Goal: Information Seeking & Learning: Learn about a topic

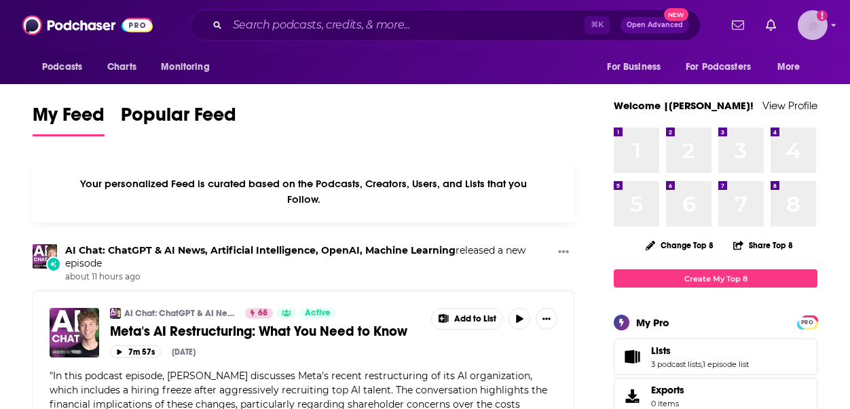
click at [814, 26] on img "Logged in as Ruth_Nebius" at bounding box center [812, 25] width 30 height 30
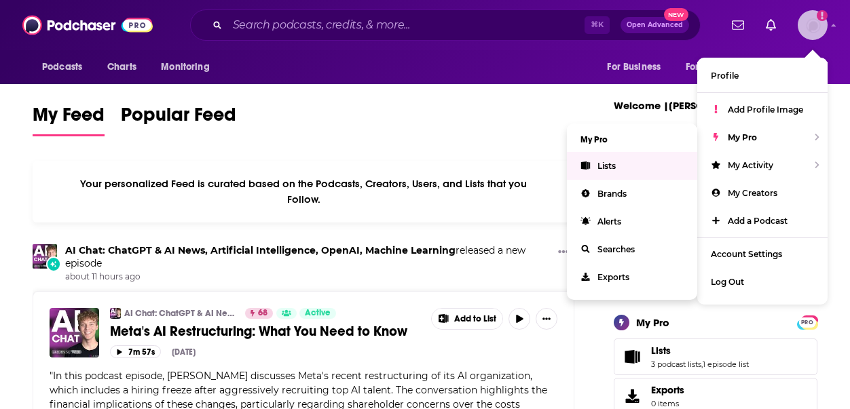
click at [635, 161] on link "Lists" at bounding box center [632, 166] width 130 height 28
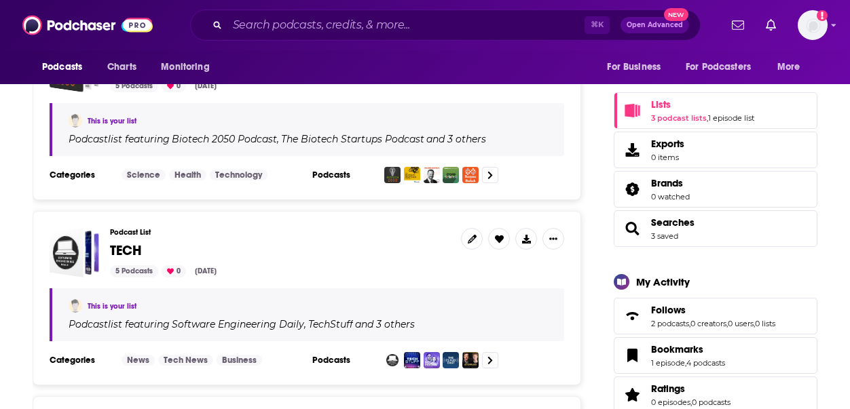
scroll to position [260, 0]
click at [146, 229] on h3 "Podcast List" at bounding box center [280, 232] width 340 height 9
click at [122, 246] on span "TECH" at bounding box center [126, 250] width 32 height 17
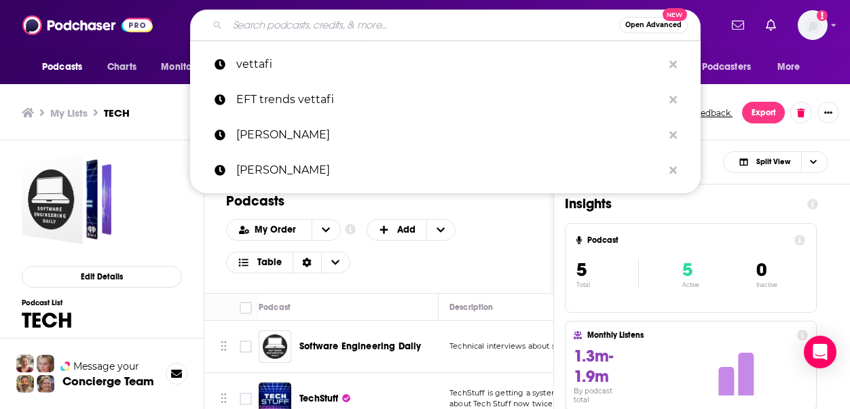
click at [309, 35] on input "Search podcasts, credits, & more..." at bounding box center [423, 25] width 392 height 22
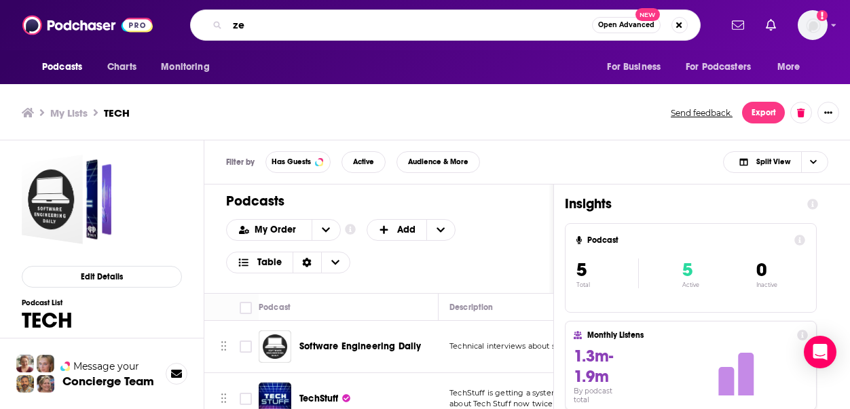
type input "z"
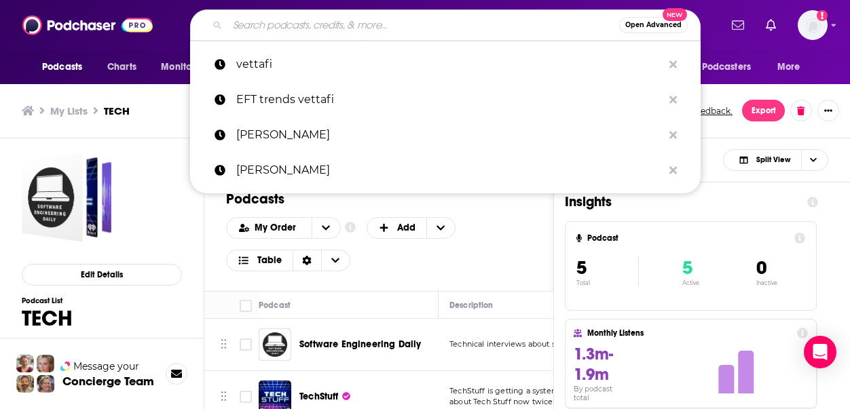
scroll to position [4, 0]
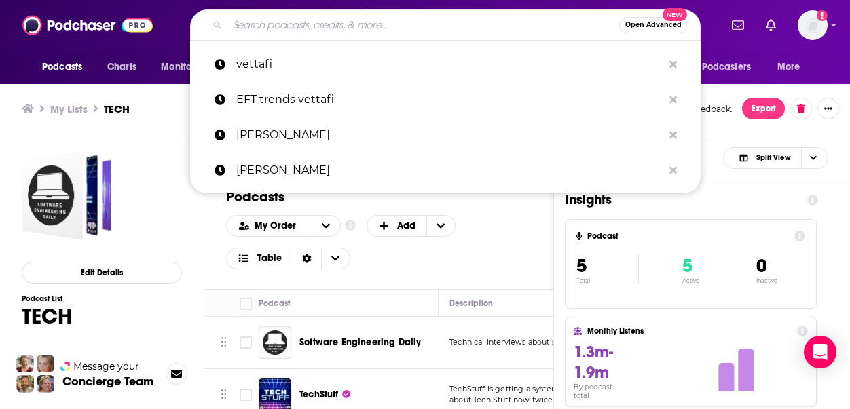
click at [553, 275] on div "Podcasts Add My Order Customize Your List Order Select the “My Order” sort and …" at bounding box center [378, 235] width 349 height 109
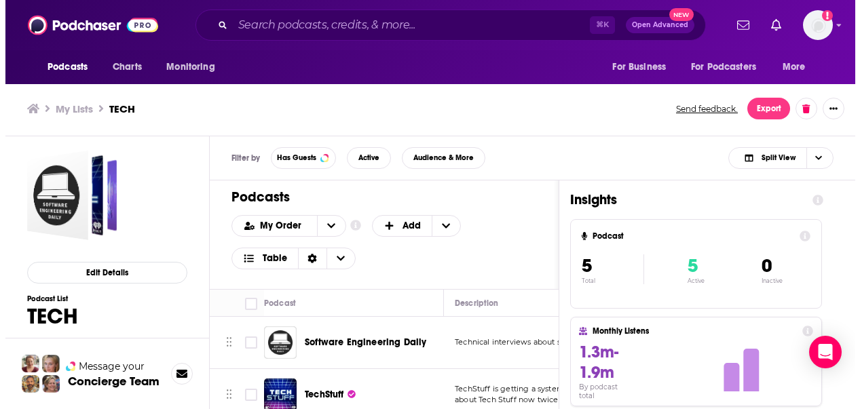
scroll to position [0, 0]
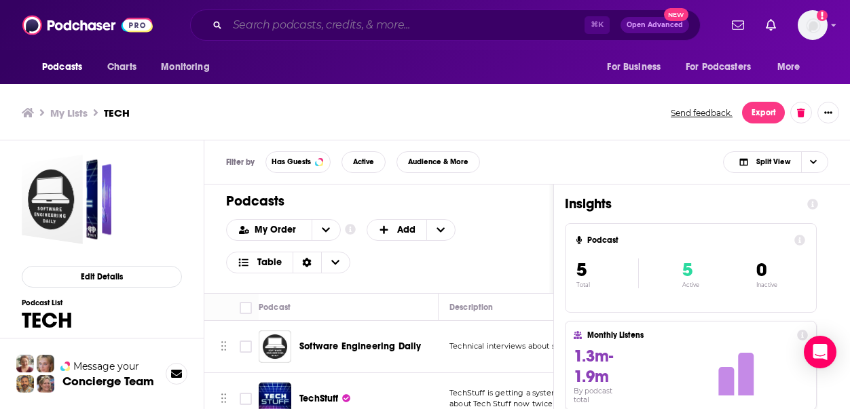
click at [323, 22] on input "Search podcasts, credits, & more..." at bounding box center [405, 25] width 357 height 22
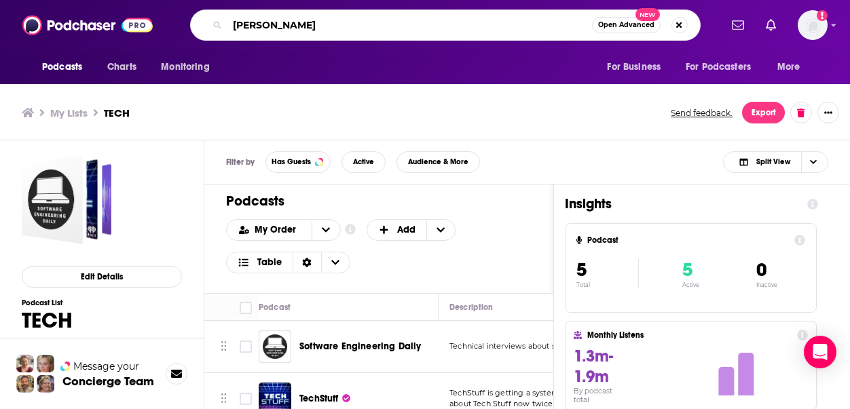
type input "giovanni armanini"
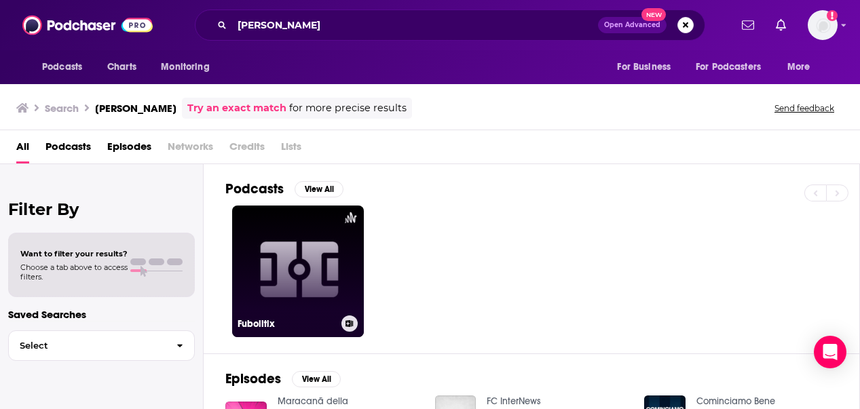
click at [303, 267] on link "Fubolitix" at bounding box center [298, 272] width 132 height 132
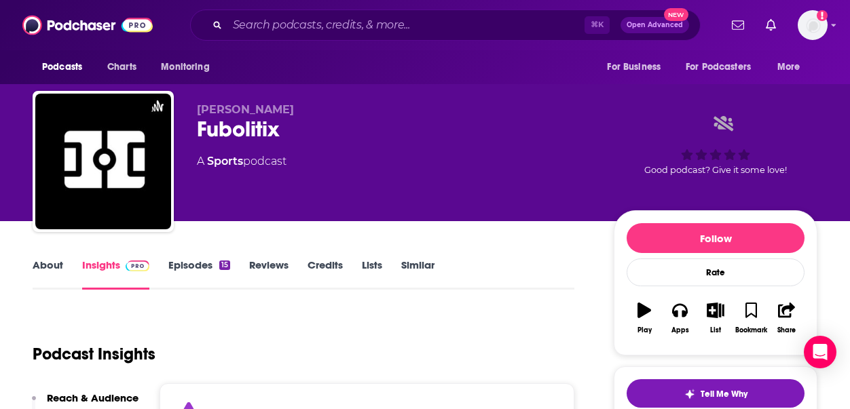
click at [101, 259] on link "Insights" at bounding box center [115, 274] width 67 height 31
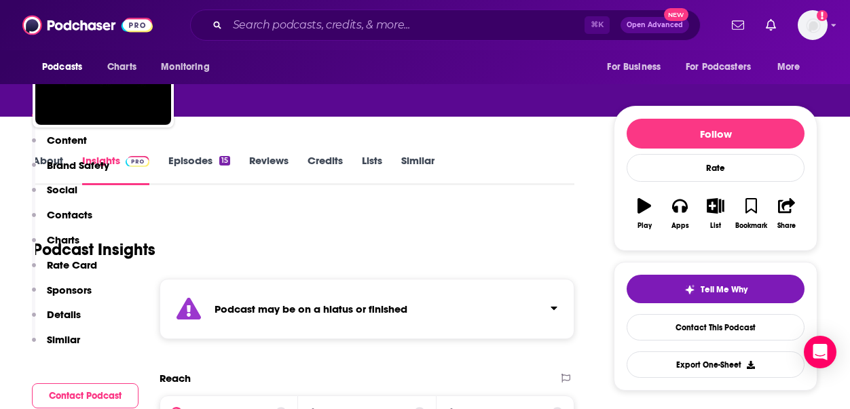
scroll to position [276, 0]
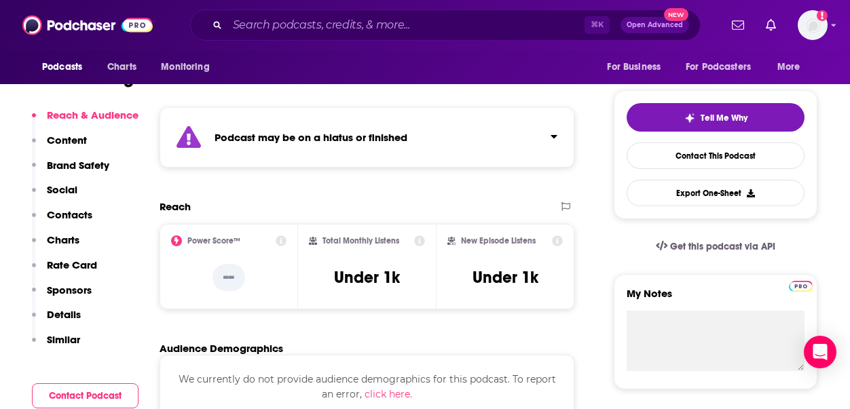
click at [285, 239] on icon at bounding box center [281, 240] width 11 height 11
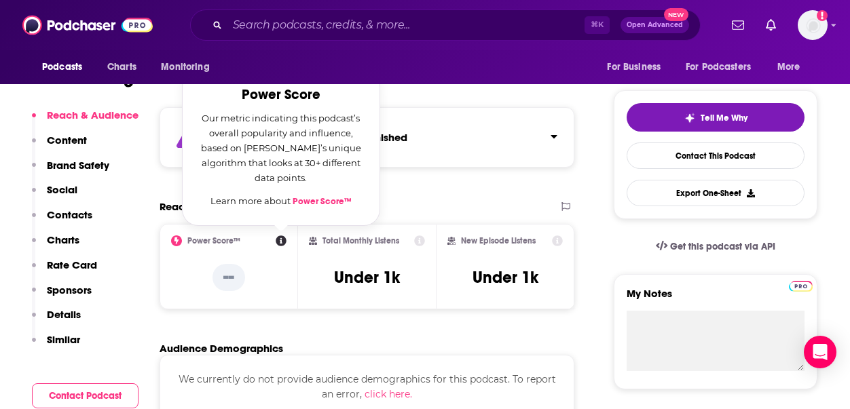
click at [285, 239] on icon at bounding box center [281, 240] width 11 height 11
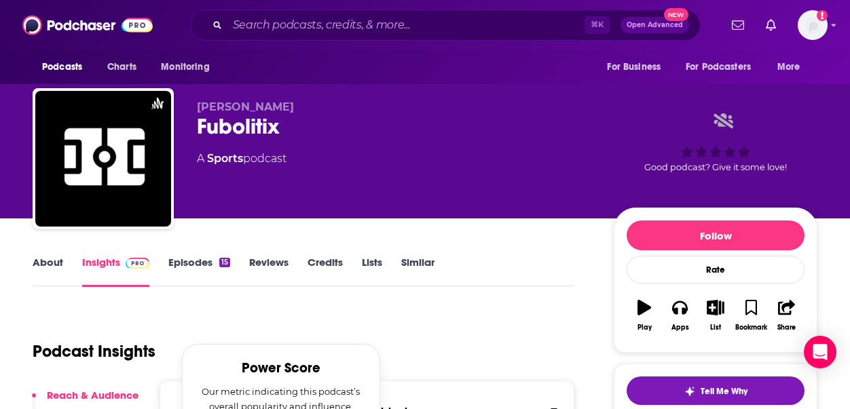
scroll to position [0, 0]
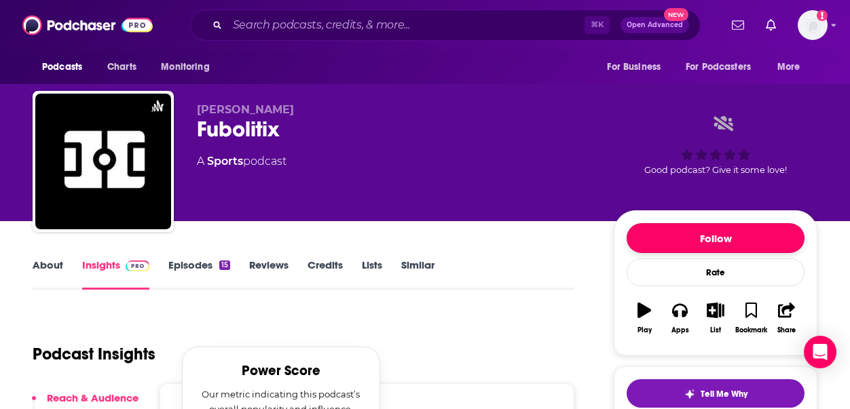
click at [738, 247] on button "Follow" at bounding box center [715, 238] width 178 height 30
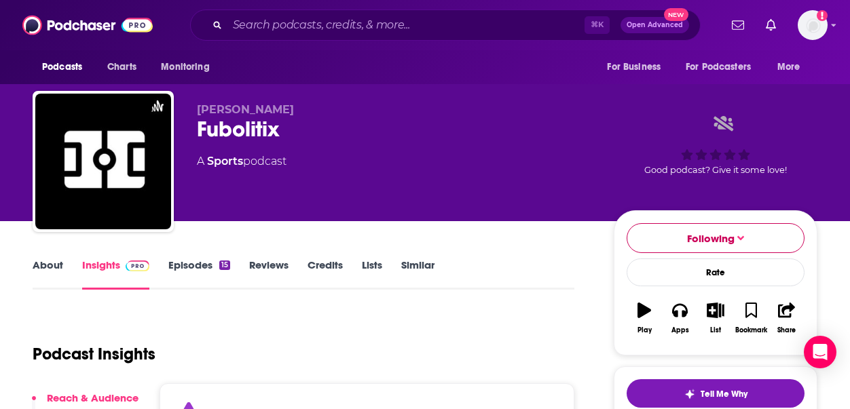
click at [730, 228] on button "Following" at bounding box center [715, 238] width 178 height 30
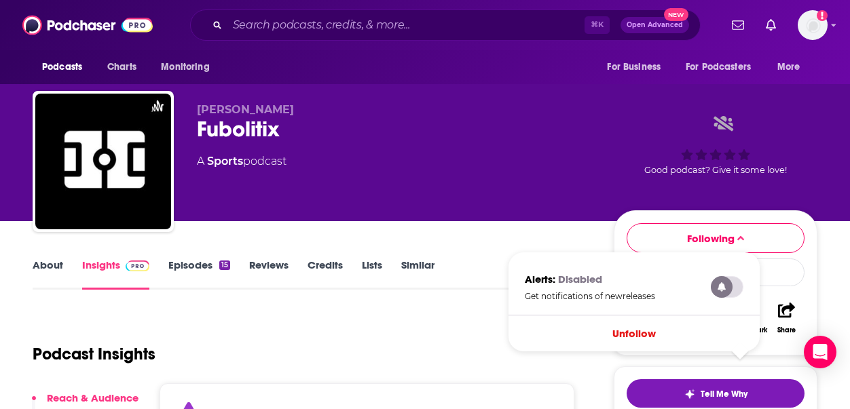
click at [723, 290] on label at bounding box center [727, 287] width 33 height 22
click at [735, 280] on label at bounding box center [727, 287] width 33 height 22
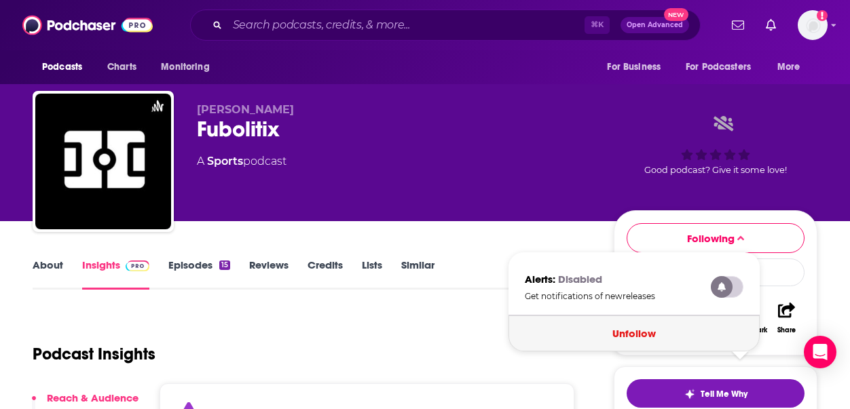
click at [649, 335] on button "Unfollow" at bounding box center [633, 334] width 251 height 36
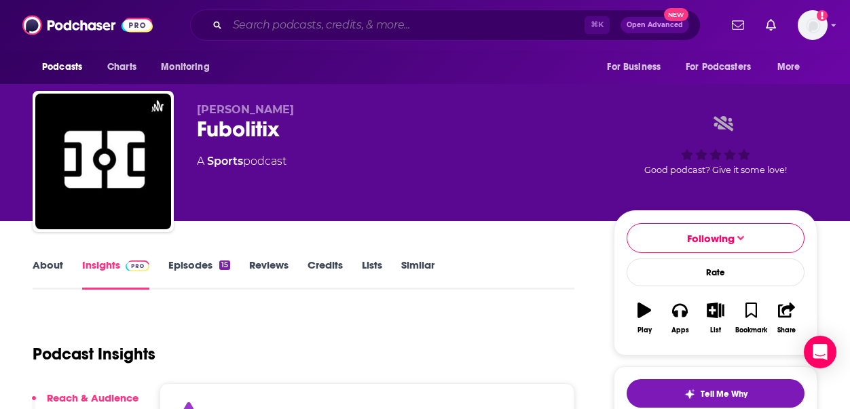
click at [409, 22] on input "Search podcasts, credits, & more..." at bounding box center [405, 25] width 357 height 22
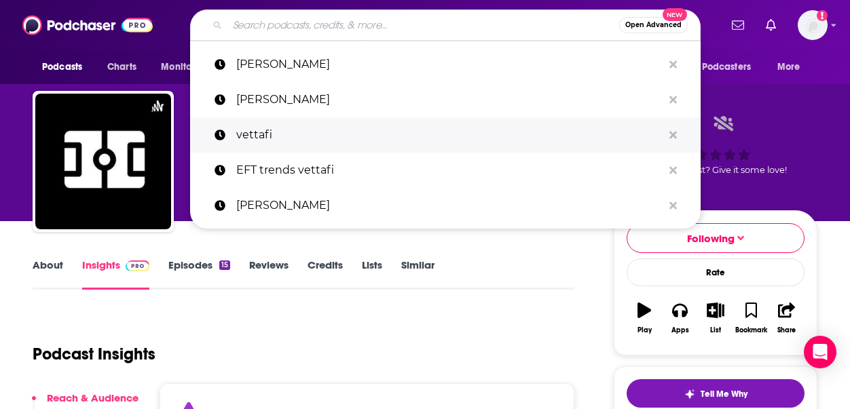
click at [338, 143] on p "vettafi" at bounding box center [449, 134] width 426 height 35
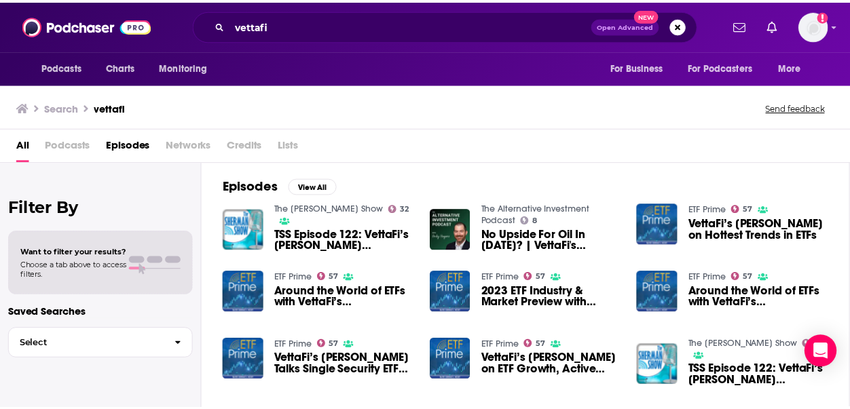
scroll to position [2, 0]
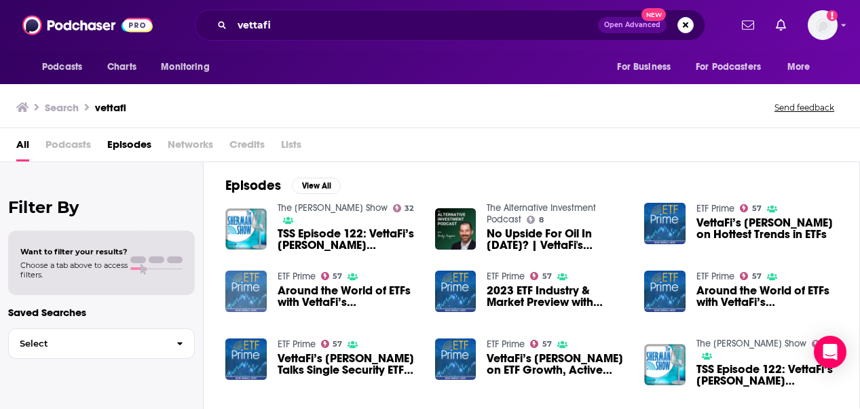
click at [253, 286] on img "Around the World of ETFs with VettaFi’s Todd Rosenbluth" at bounding box center [245, 291] width 41 height 41
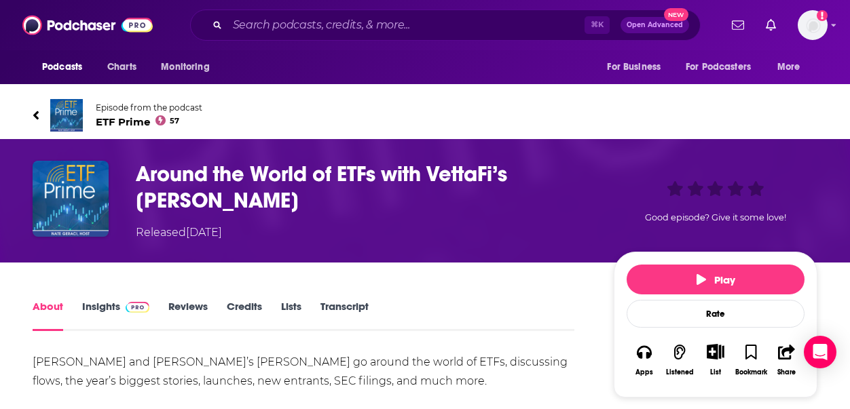
click at [59, 124] on img at bounding box center [66, 115] width 33 height 33
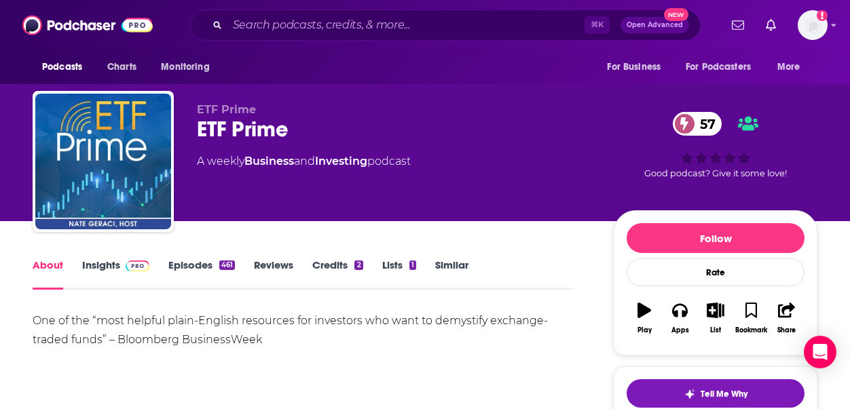
click at [253, 132] on div "ETF Prime 57" at bounding box center [394, 129] width 395 height 26
click at [201, 271] on link "Episodes 461" at bounding box center [201, 274] width 67 height 31
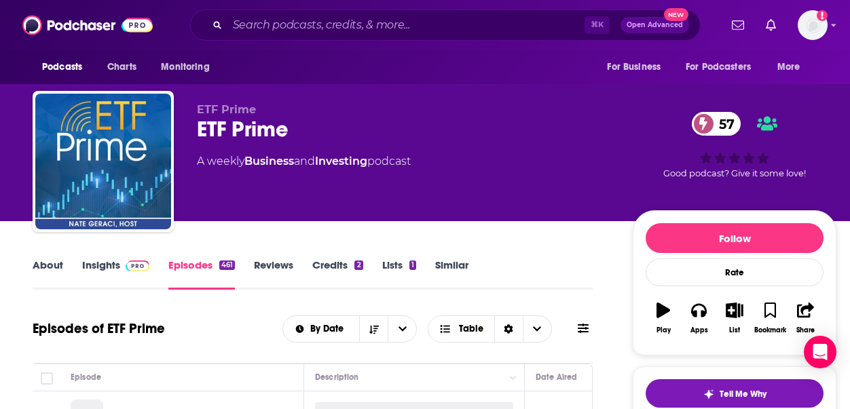
click at [134, 271] on link "Insights" at bounding box center [115, 274] width 67 height 31
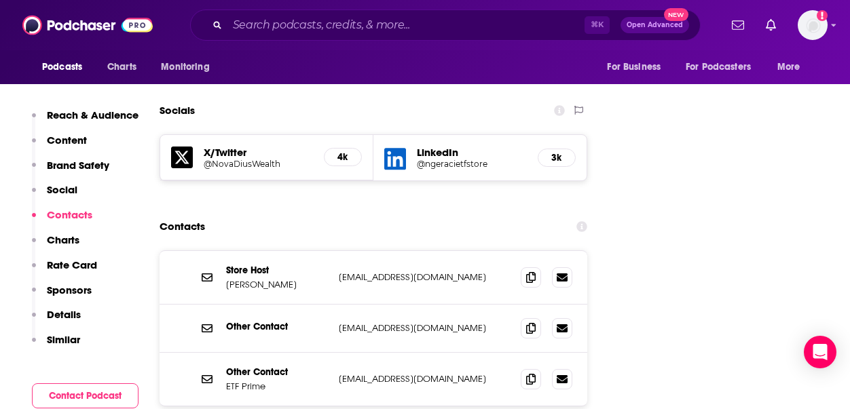
scroll to position [1618, 0]
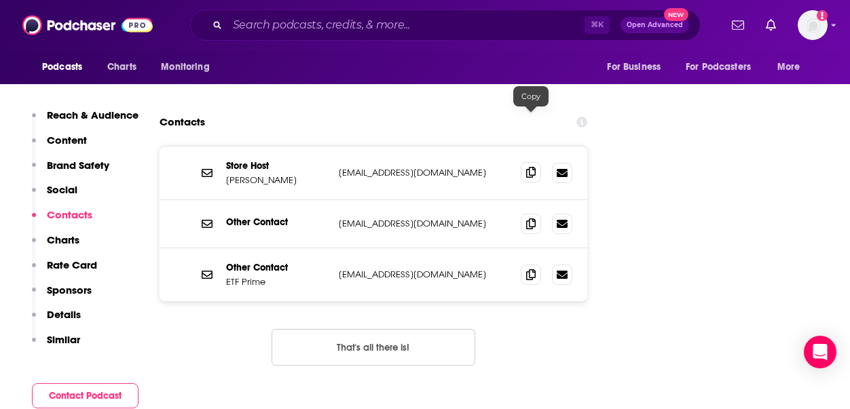
click at [530, 167] on icon at bounding box center [531, 172] width 10 height 11
click at [536, 213] on span at bounding box center [531, 223] width 20 height 20
click at [533, 269] on icon at bounding box center [531, 274] width 10 height 11
click at [537, 213] on span at bounding box center [531, 223] width 20 height 20
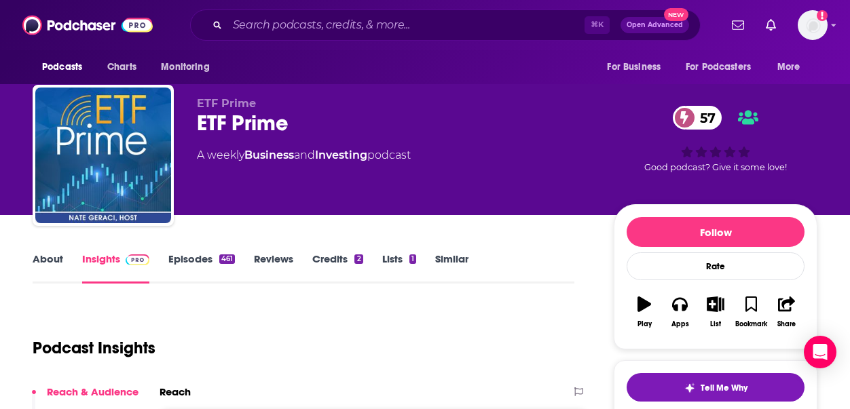
scroll to position [0, 0]
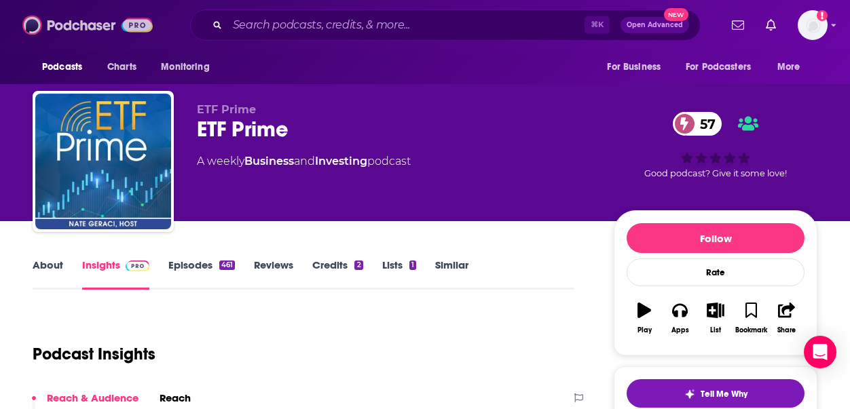
click at [36, 26] on img at bounding box center [87, 25] width 130 height 26
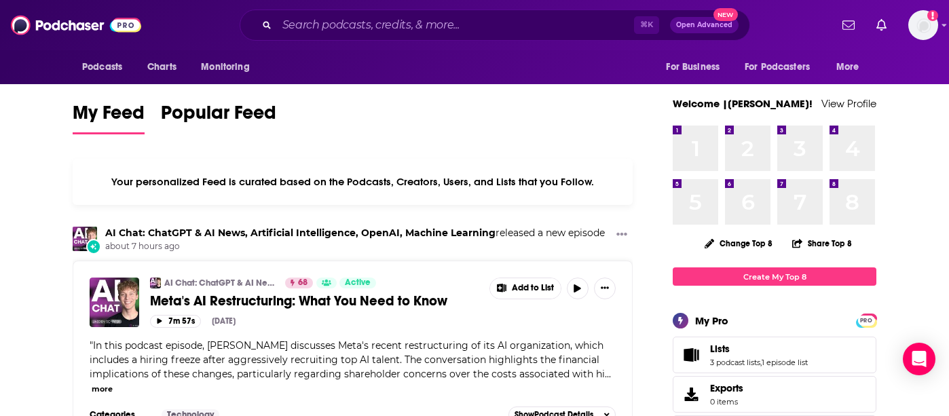
scroll to position [3, 0]
click at [922, 24] on img "Logged in as Ruth_Nebius" at bounding box center [923, 25] width 30 height 30
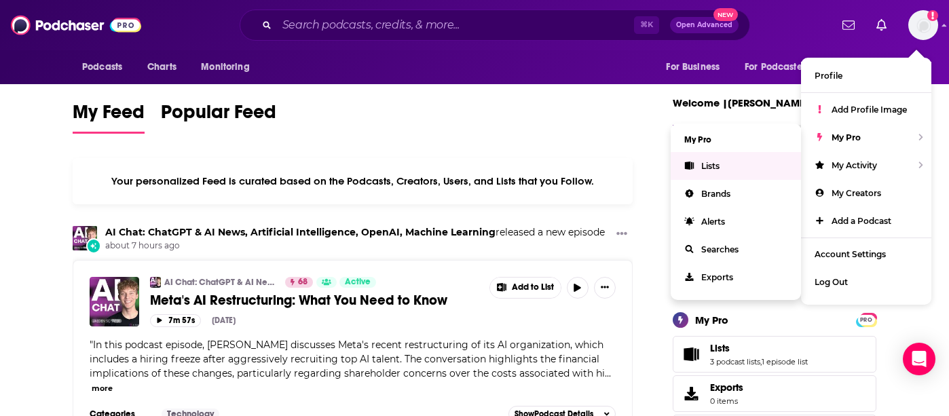
click at [703, 167] on span "Lists" at bounding box center [710, 166] width 18 height 10
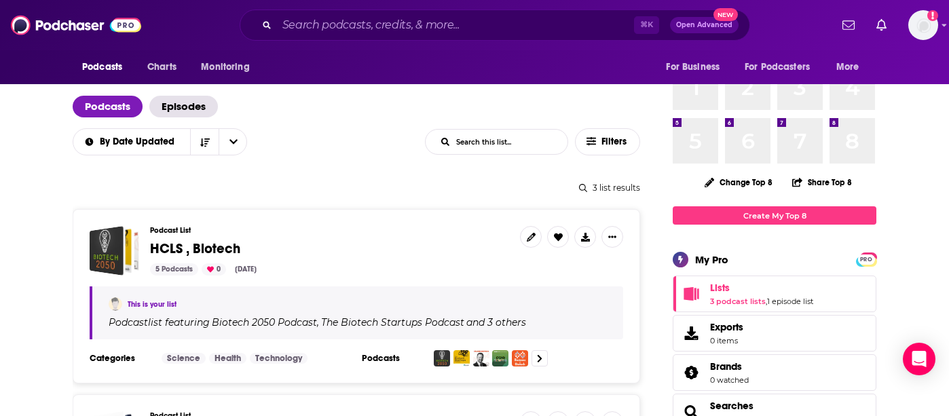
scroll to position [174, 0]
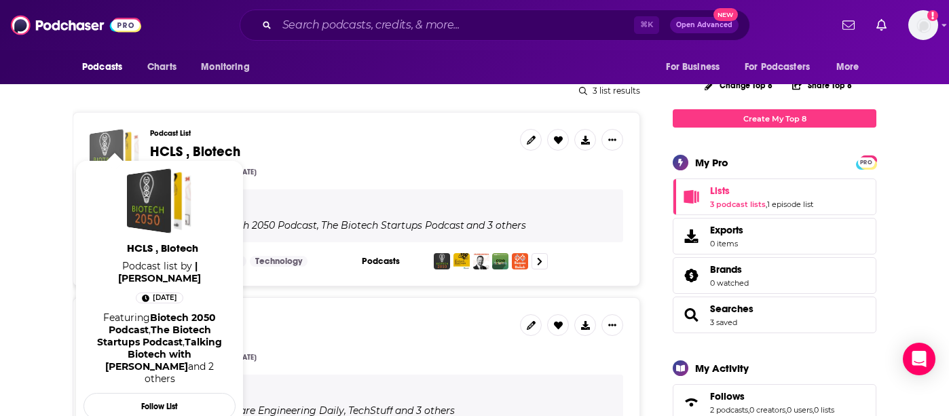
click at [119, 129] on div "HCLS , Biotech" at bounding box center [107, 154] width 34 height 50
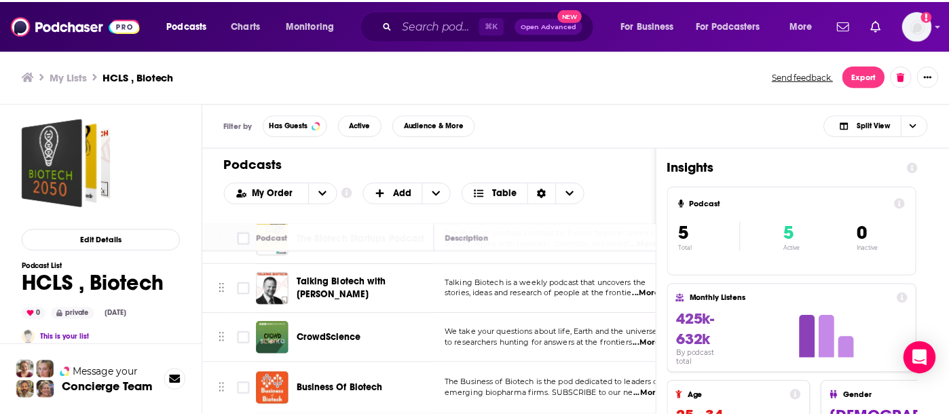
scroll to position [99, 0]
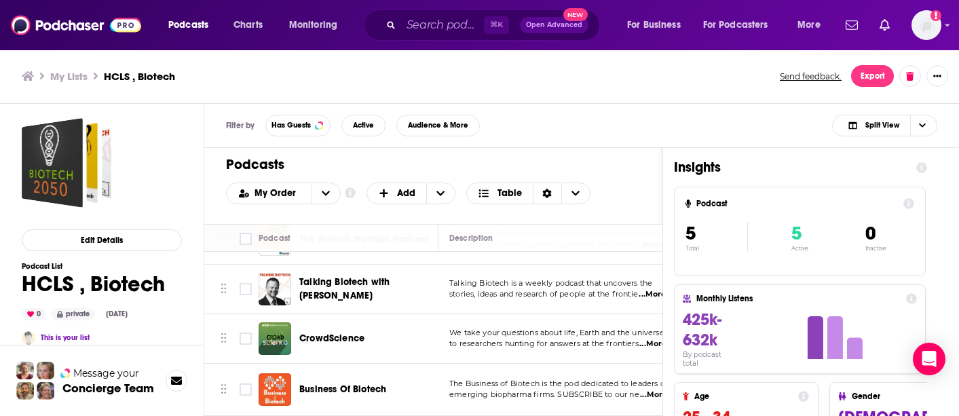
click at [364, 383] on span "Business Of Biotech" at bounding box center [342, 389] width 87 height 12
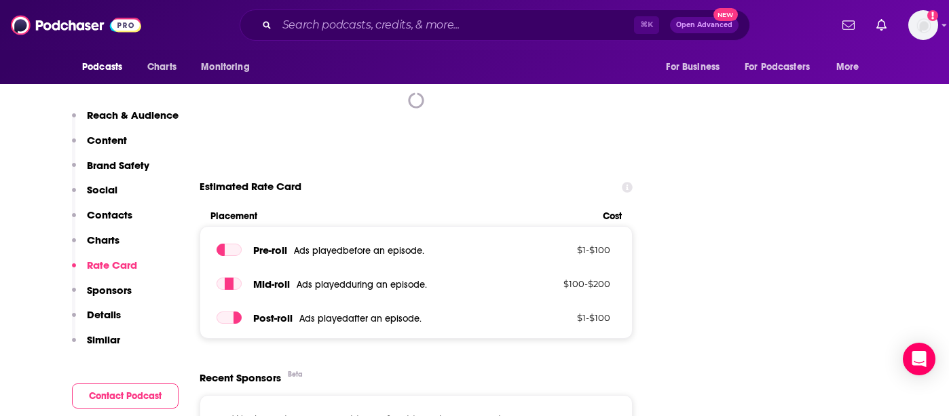
scroll to position [1651, 0]
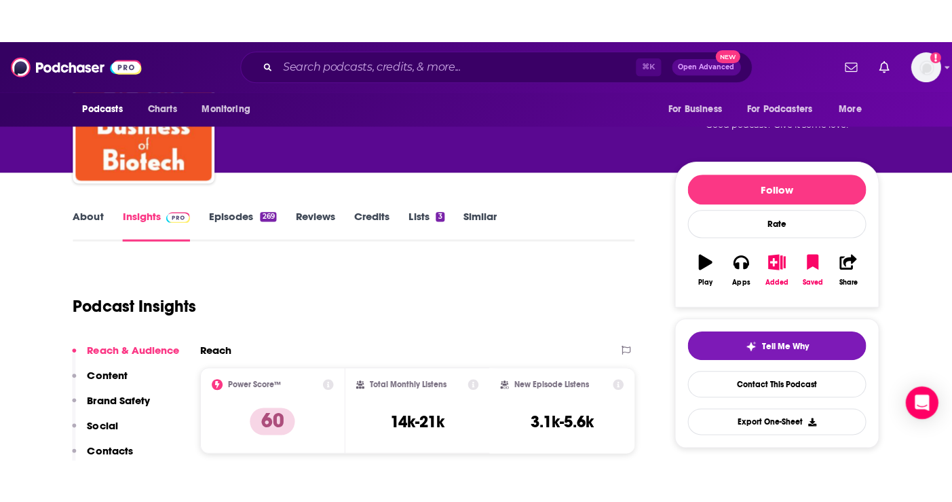
scroll to position [92, 0]
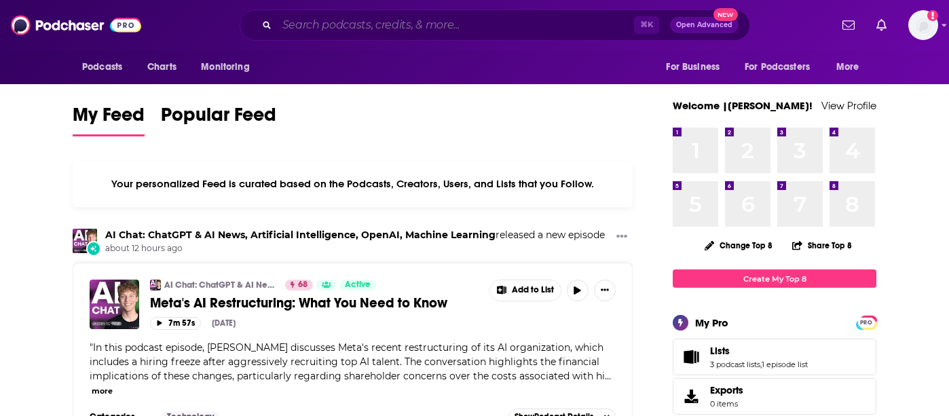
click at [421, 26] on input "Search podcasts, credits, & more..." at bounding box center [455, 25] width 357 height 22
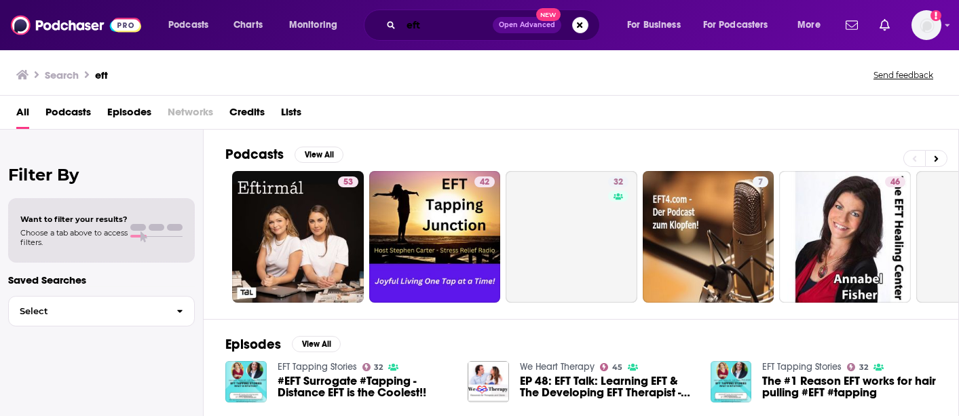
click at [445, 24] on input "eft" at bounding box center [447, 25] width 92 height 22
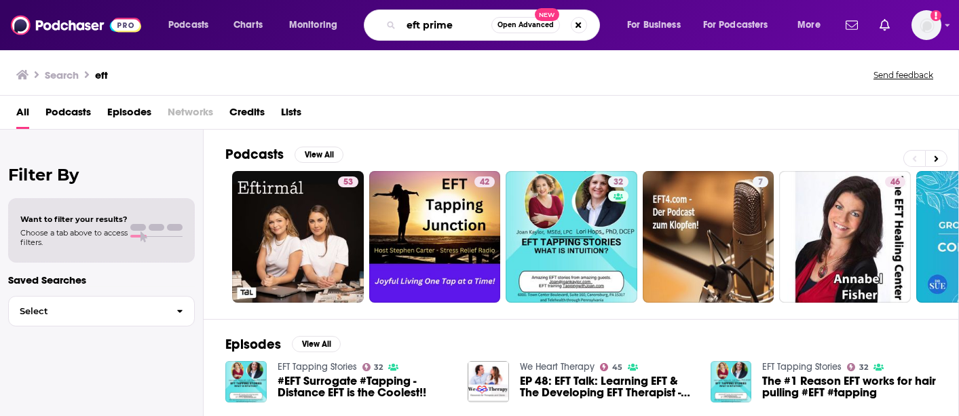
type input "eft prime"
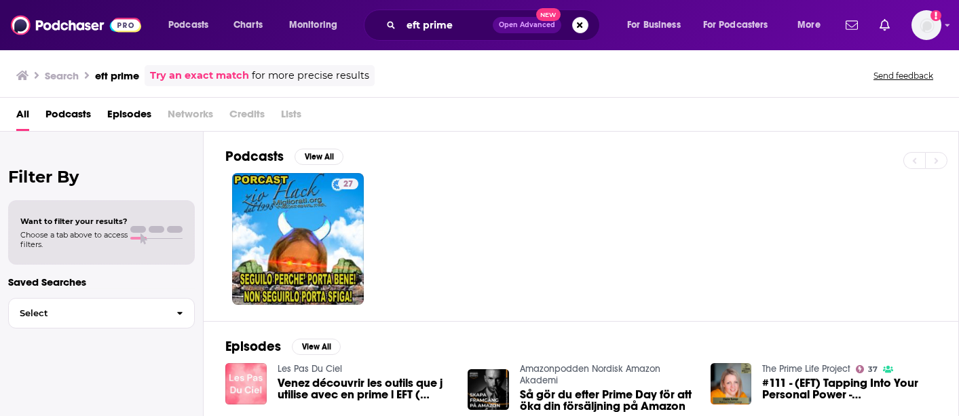
click at [943, 25] on div "Podcasts Charts Monitoring eft prime Open Advanced New For Business For Podcast…" at bounding box center [479, 25] width 959 height 50
click at [935, 27] on img "Logged in as Ruth_Nebius" at bounding box center [926, 25] width 30 height 30
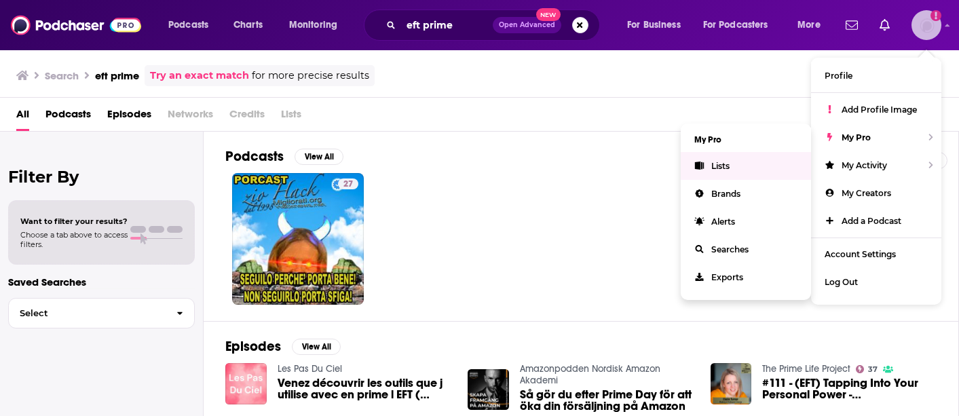
click at [728, 168] on span "Lists" at bounding box center [720, 166] width 18 height 10
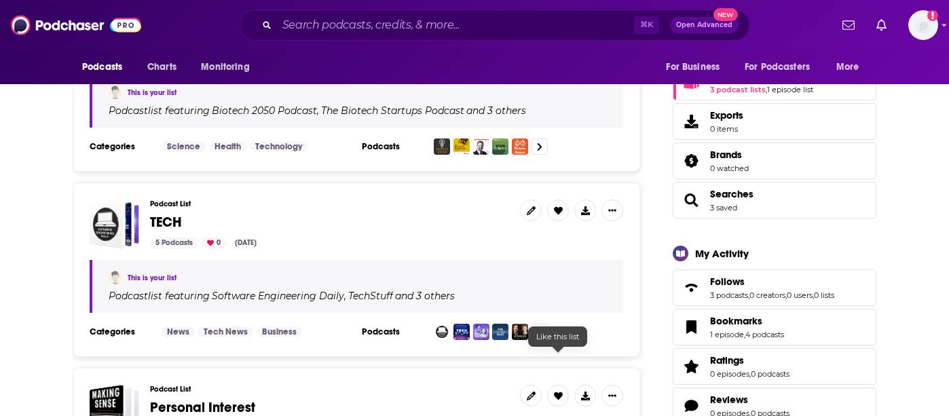
scroll to position [327, 0]
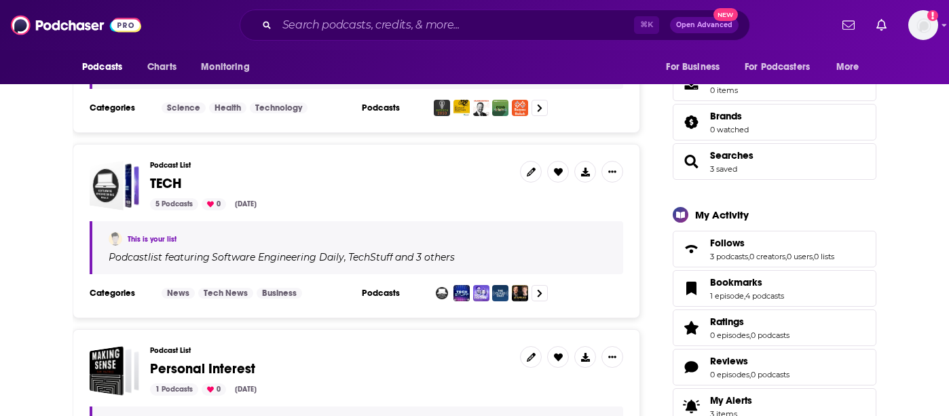
click at [169, 175] on span "TECH" at bounding box center [166, 183] width 32 height 17
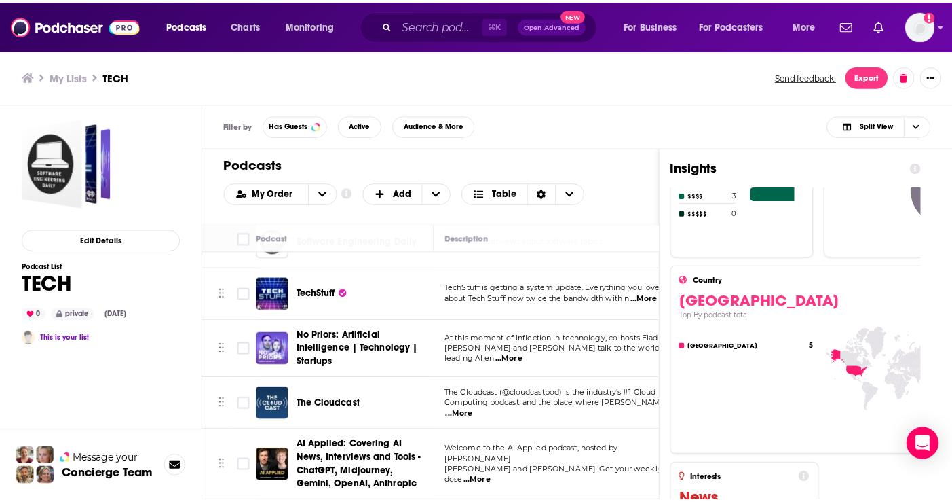
scroll to position [1127, 0]
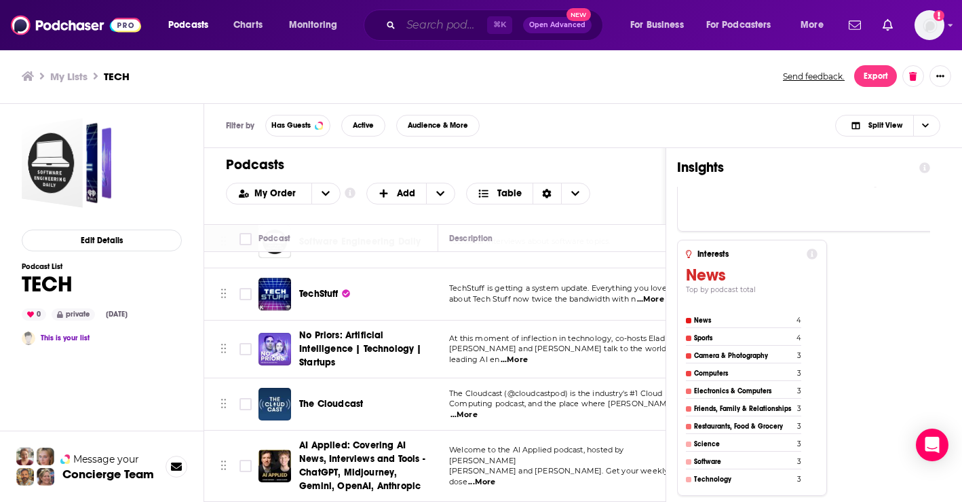
click at [437, 24] on input "Search podcasts, credits, & more..." at bounding box center [444, 25] width 86 height 22
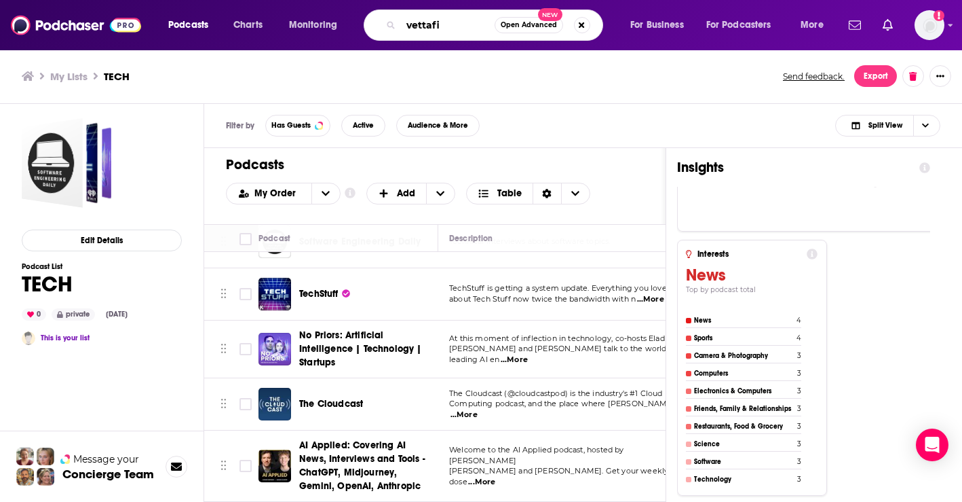
type input "vettafi"
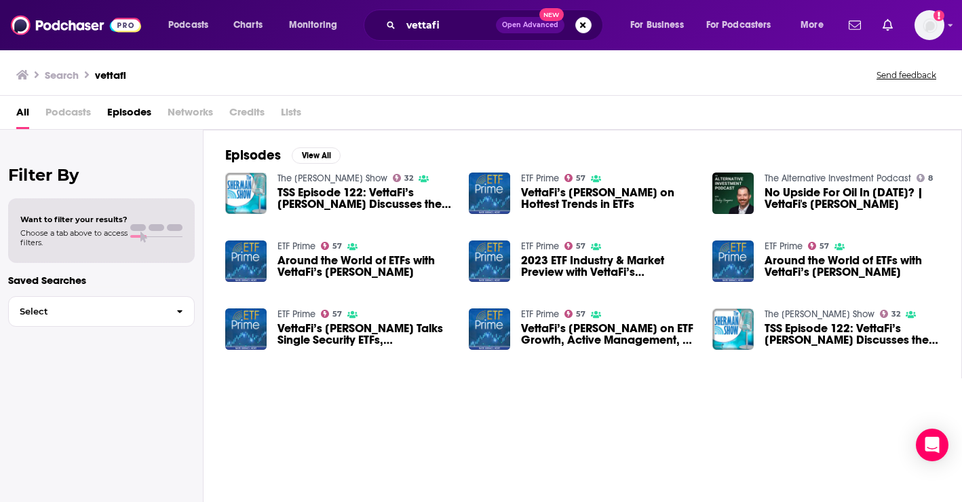
click at [548, 194] on span "VettaFi’s Todd Rosenbluth on Hottest Trends in ETFs" at bounding box center [608, 198] width 175 height 23
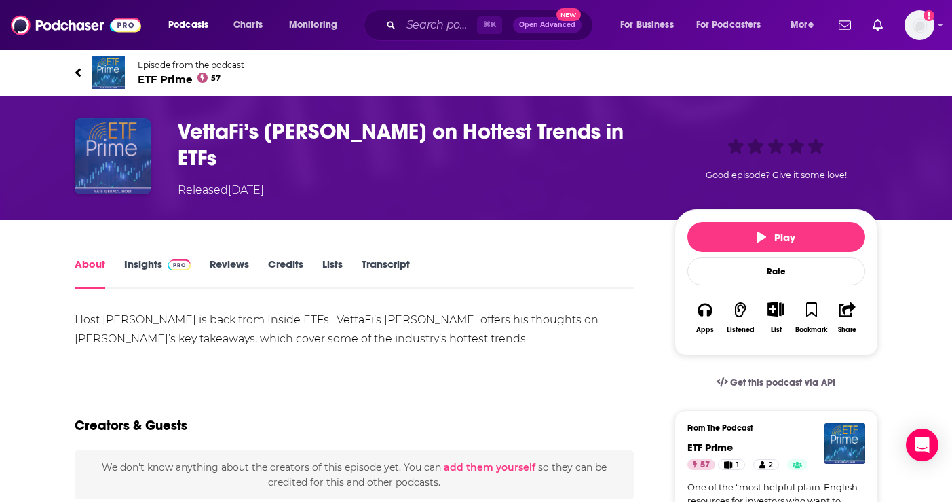
click at [121, 152] on img "VettaFi’s Todd Rosenbluth on Hottest Trends in ETFs" at bounding box center [113, 156] width 76 height 76
click at [115, 155] on img "VettaFi’s Todd Rosenbluth on Hottest Trends in ETFs" at bounding box center [113, 156] width 76 height 76
click at [77, 63] on link "Episode from the podcast ETF Prime 57" at bounding box center [477, 72] width 804 height 33
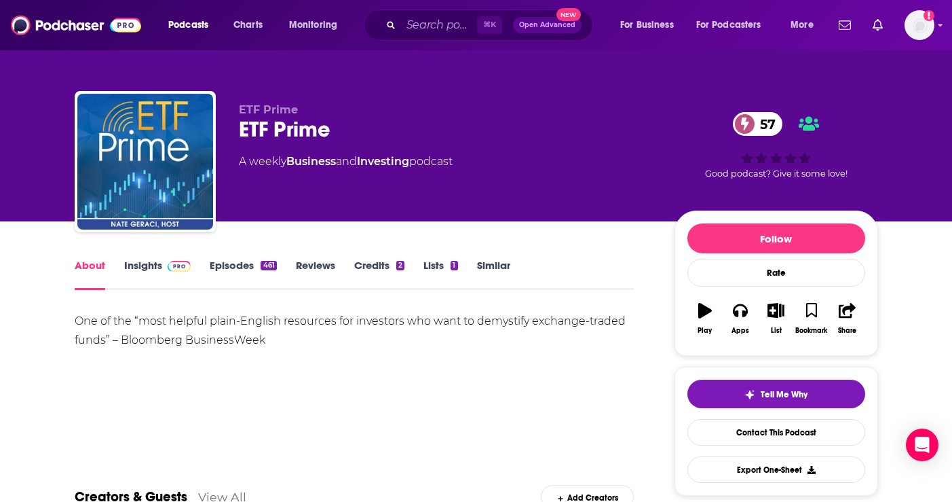
click at [169, 259] on span at bounding box center [180, 265] width 24 height 13
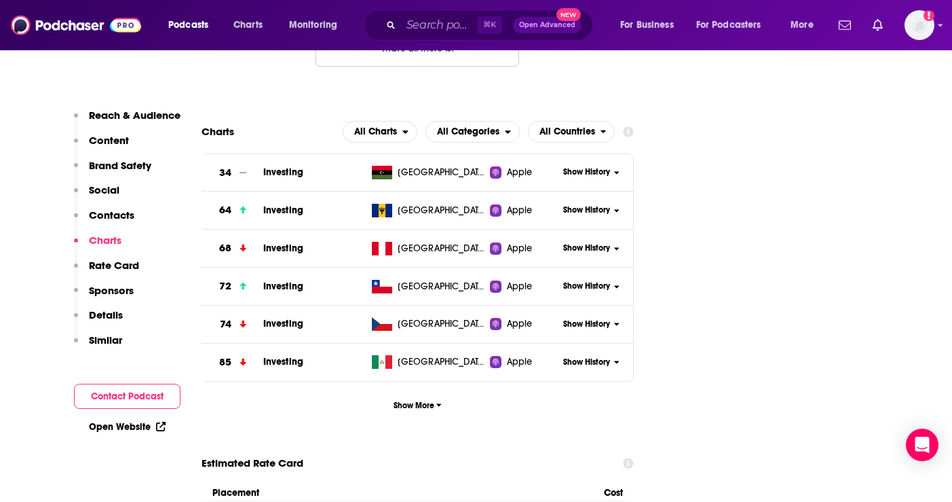
scroll to position [1920, 0]
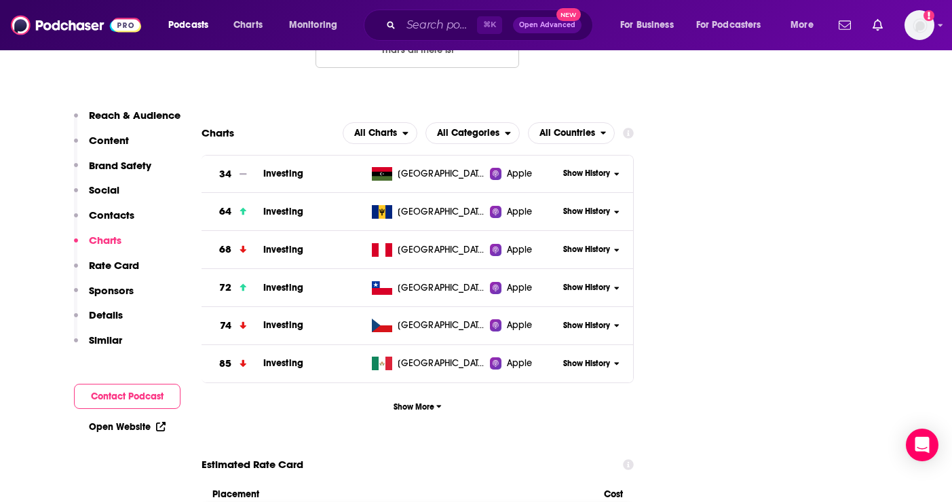
click at [277, 357] on span "Investing" at bounding box center [283, 363] width 40 height 12
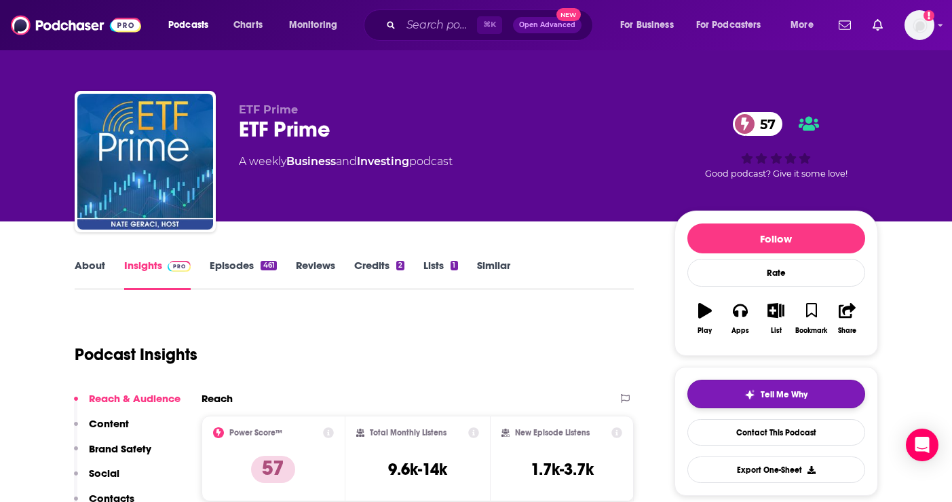
click at [784, 396] on span "Tell Me Why" at bounding box center [784, 394] width 47 height 11
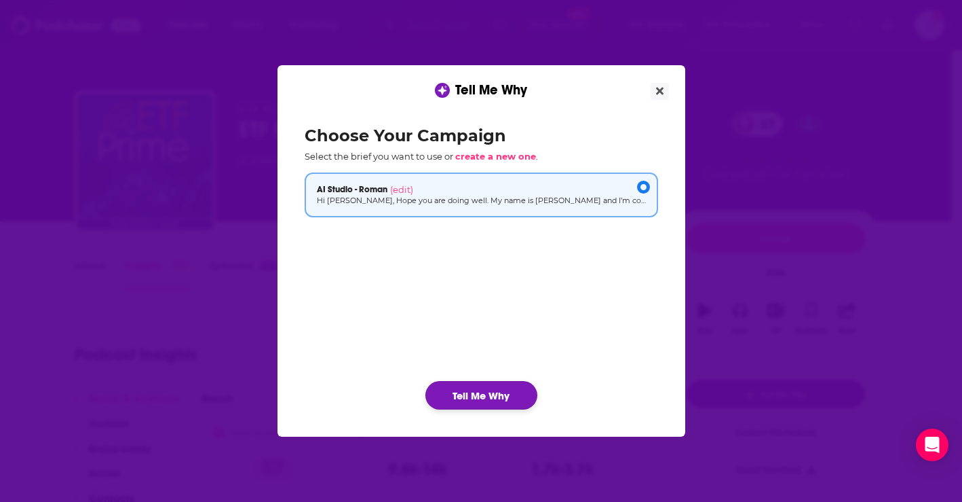
click at [473, 389] on button "Tell Me Why" at bounding box center [482, 395] width 112 height 29
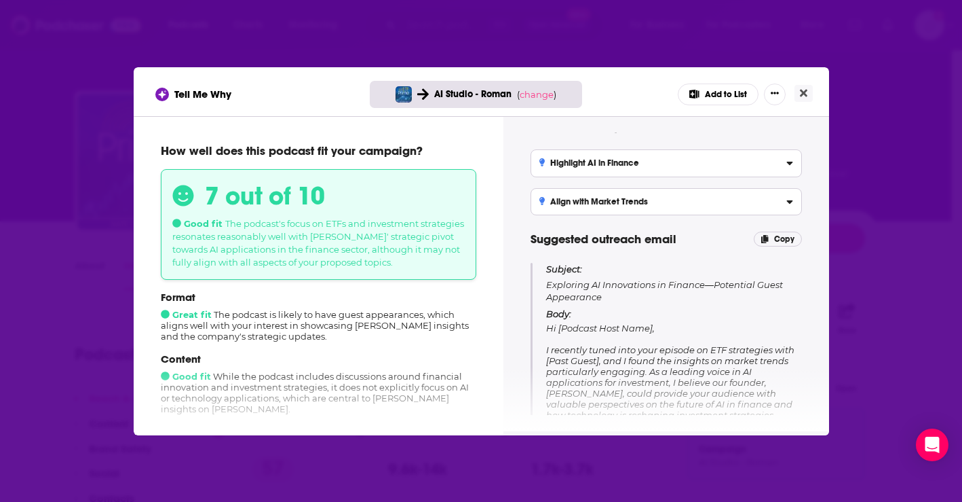
scroll to position [24, 0]
click at [795, 162] on label "Highlight AI in Finance Emphasize how Roman Chernin can discuss the intersectio…" at bounding box center [666, 162] width 271 height 27
click at [0, 0] on input "Highlight AI in Finance Emphasize how Roman Chernin can discuss the intersectio…" at bounding box center [0, 0] width 0 height 0
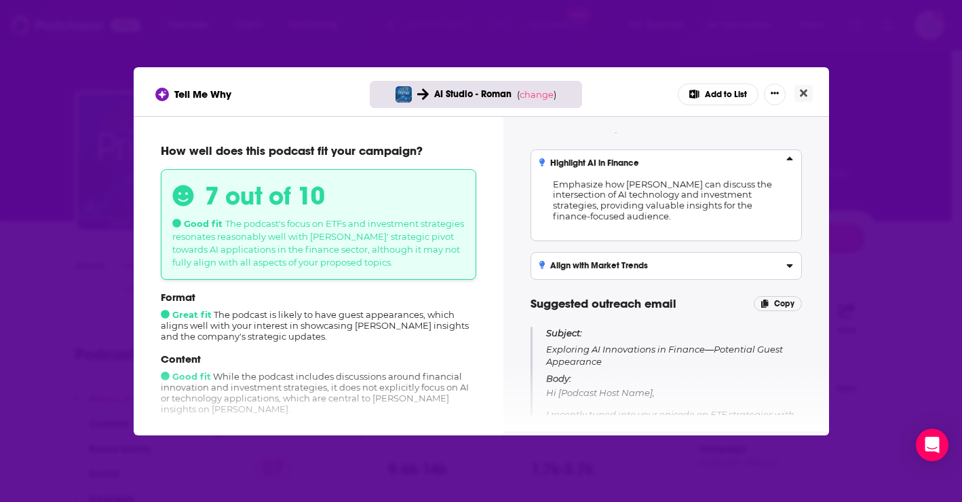
click at [795, 162] on label "Highlight AI in Finance Emphasize how Roman Chernin can discuss the intersectio…" at bounding box center [666, 195] width 271 height 92
click at [0, 0] on input "Highlight AI in Finance Emphasize how Roman Chernin can discuss the intersectio…" at bounding box center [0, 0] width 0 height 0
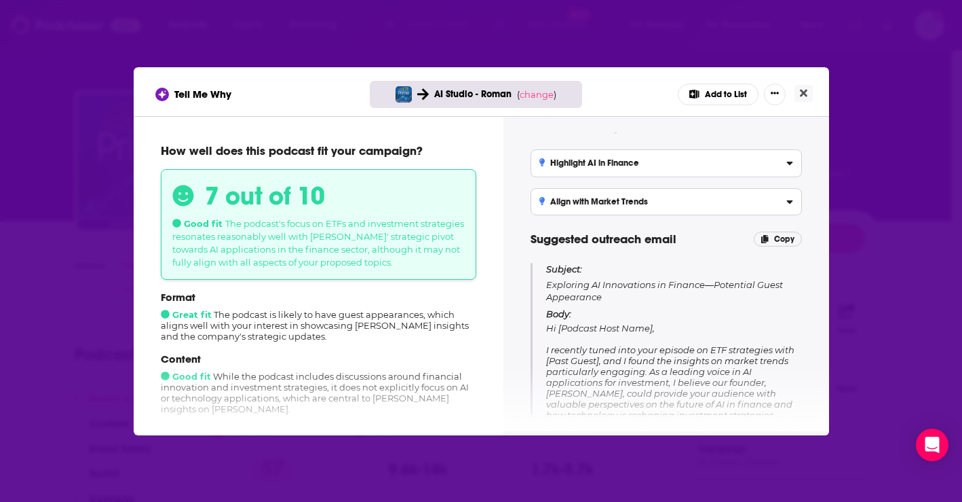
click at [793, 168] on label "Highlight AI in Finance Emphasize how Roman Chernin can discuss the intersectio…" at bounding box center [666, 162] width 271 height 27
click at [0, 0] on input "Highlight AI in Finance Emphasize how Roman Chernin can discuss the intersectio…" at bounding box center [0, 0] width 0 height 0
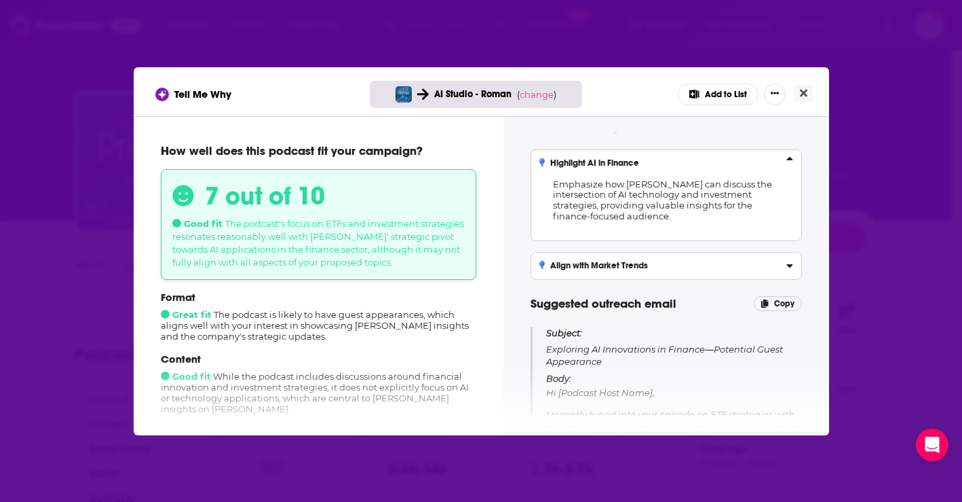
click at [789, 162] on icon "[object Object]" at bounding box center [790, 160] width 7 height 11
click at [0, 0] on input "Highlight AI in Finance Emphasize how Roman Chernin can discuss the intersectio…" at bounding box center [0, 0] width 0 height 0
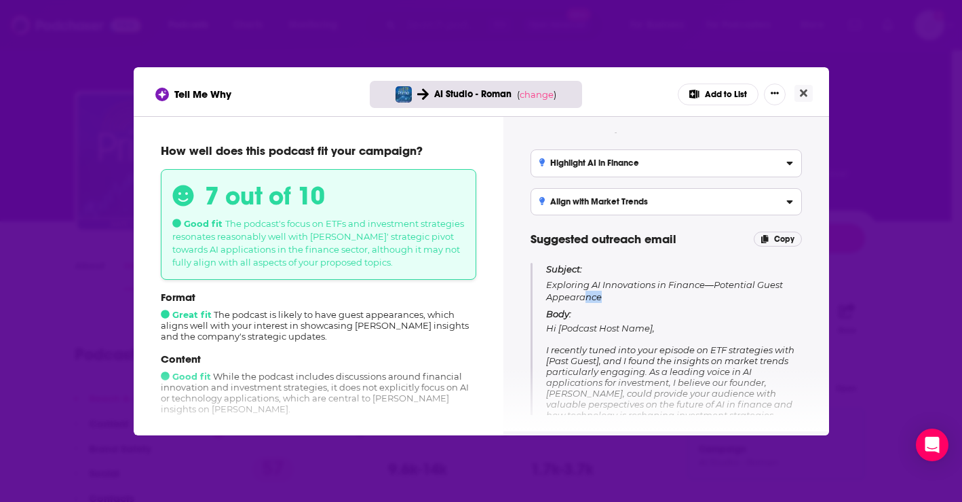
drag, startPoint x: 613, startPoint y: 295, endPoint x: 565, endPoint y: 295, distance: 48.9
click at [565, 295] on p "Subject: Exploring AI Innovations in Finance—Potential Guest Appearance" at bounding box center [673, 283] width 255 height 40
click at [555, 290] on p "Subject: Exploring AI Innovations in Finance—Potential Guest Appearance" at bounding box center [673, 283] width 255 height 40
click at [632, 284] on p "Subject: Exploring AI Innovations in Finance—Potential Guest Appearance" at bounding box center [673, 283] width 255 height 40
drag, startPoint x: 612, startPoint y: 300, endPoint x: 537, endPoint y: 289, distance: 75.4
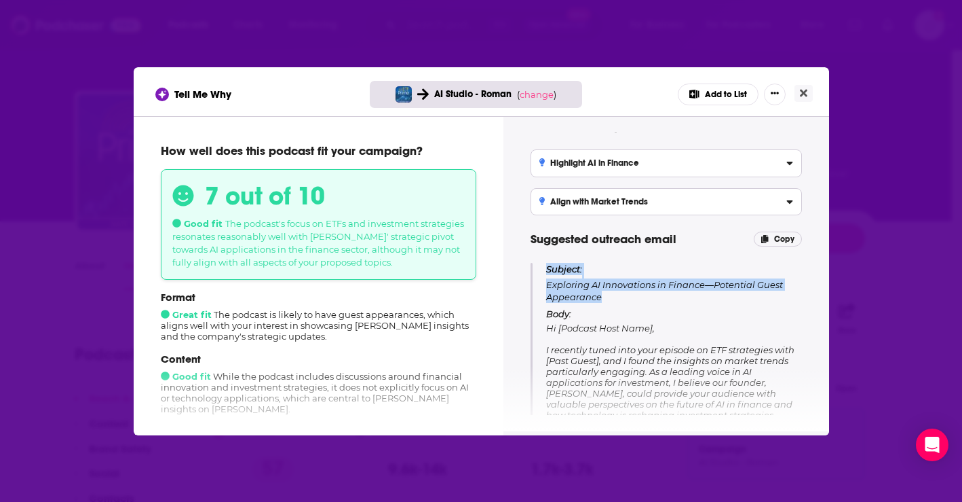
click at [537, 289] on div "Subject: Exploring AI Innovations in Finance—Potential Guest Appearance Body: H…" at bounding box center [666, 412] width 271 height 299
click at [601, 282] on p "Subject: Exploring AI Innovations in Finance—Potential Guest Appearance" at bounding box center [673, 283] width 255 height 40
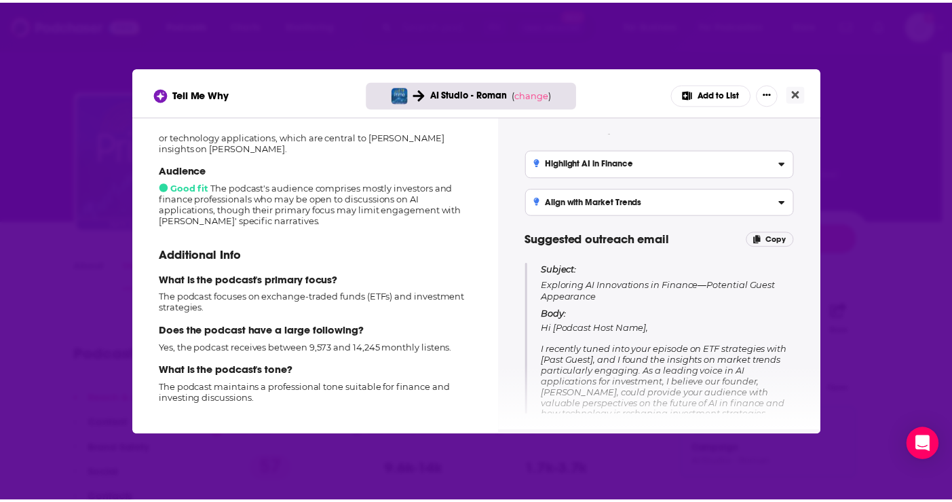
scroll to position [265, 0]
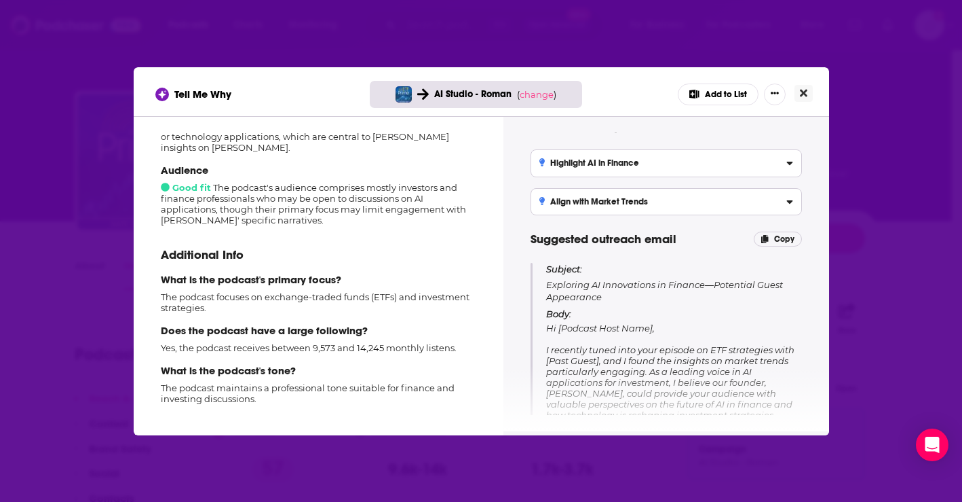
click at [809, 90] on button "Close" at bounding box center [804, 93] width 18 height 17
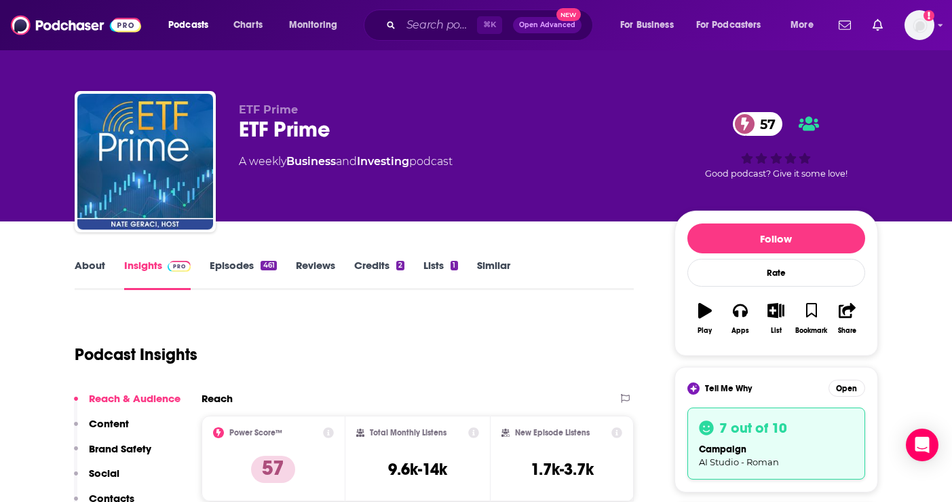
scroll to position [267, 0]
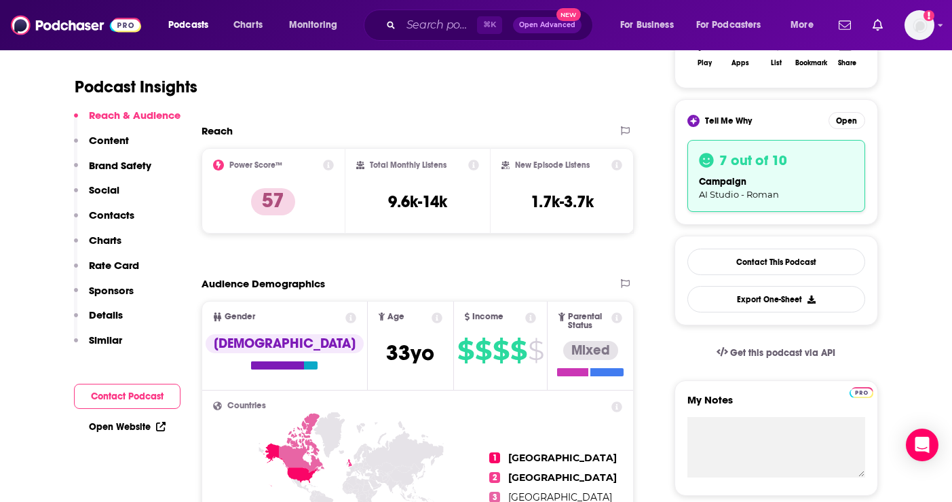
click at [756, 158] on h3 "7 out of 10" at bounding box center [753, 160] width 68 height 18
click at [757, 185] on div "campaign AI Studio - Roman" at bounding box center [776, 187] width 155 height 26
click at [840, 123] on button "Open" at bounding box center [847, 120] width 37 height 17
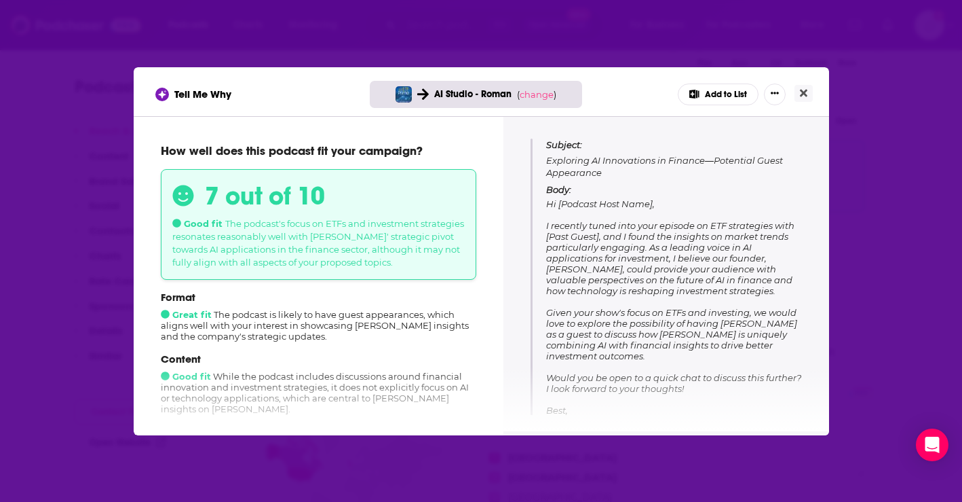
scroll to position [151, 0]
click at [647, 244] on span "Hi [Podcast Host Name], I recently tuned into your episode on ETF strategies wi…" at bounding box center [673, 315] width 255 height 239
click at [811, 96] on button "Close" at bounding box center [804, 93] width 18 height 17
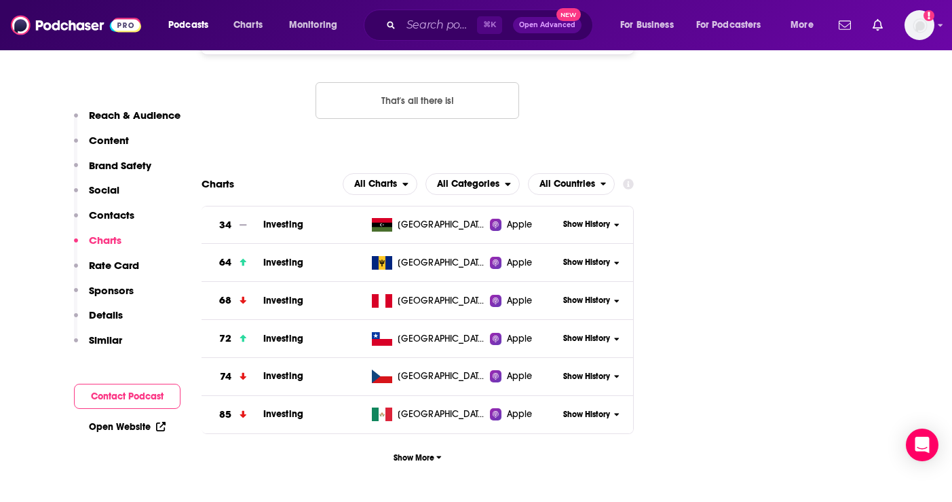
scroll to position [1870, 0]
click at [619, 409] on icon at bounding box center [616, 413] width 5 height 8
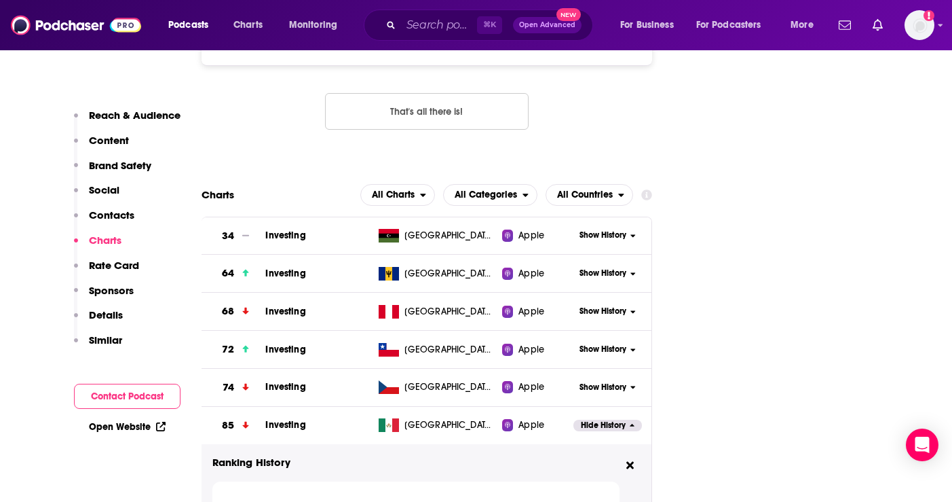
click at [619, 409] on div "Hide History" at bounding box center [611, 425] width 77 height 33
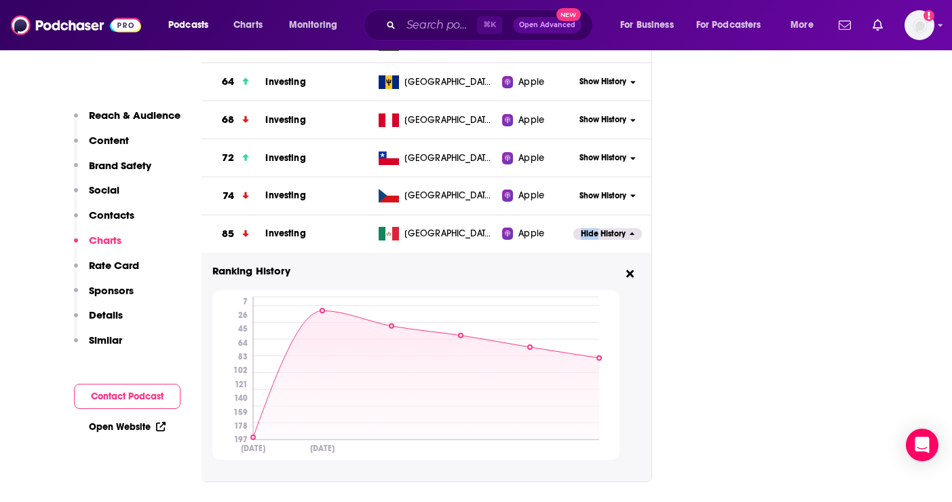
scroll to position [2058, 0]
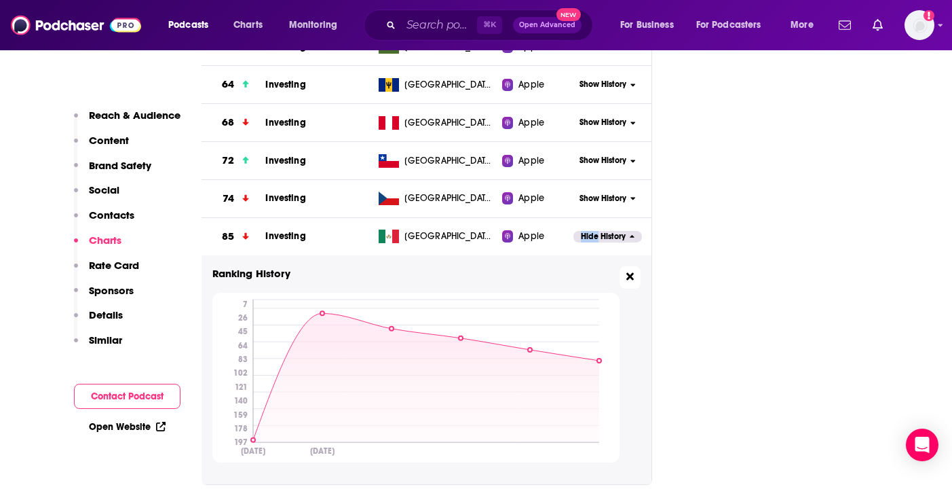
click at [630, 272] on icon at bounding box center [629, 275] width 7 height 7
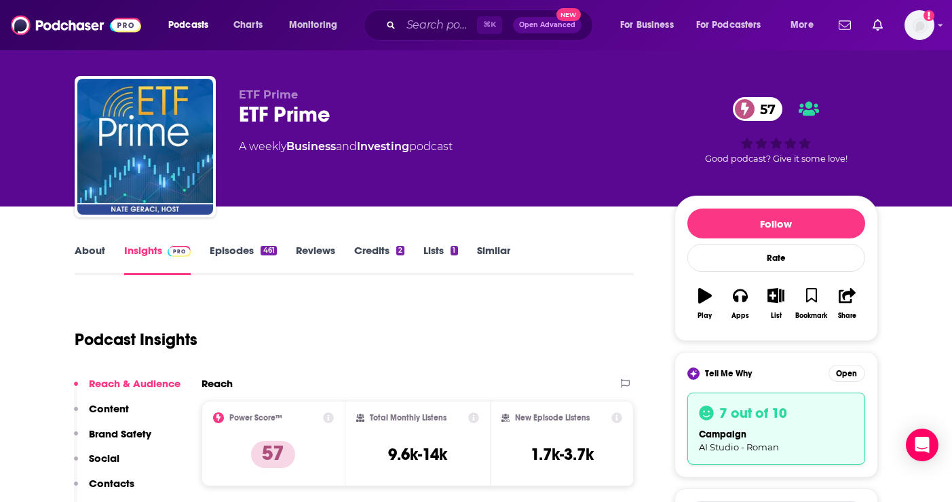
scroll to position [0, 0]
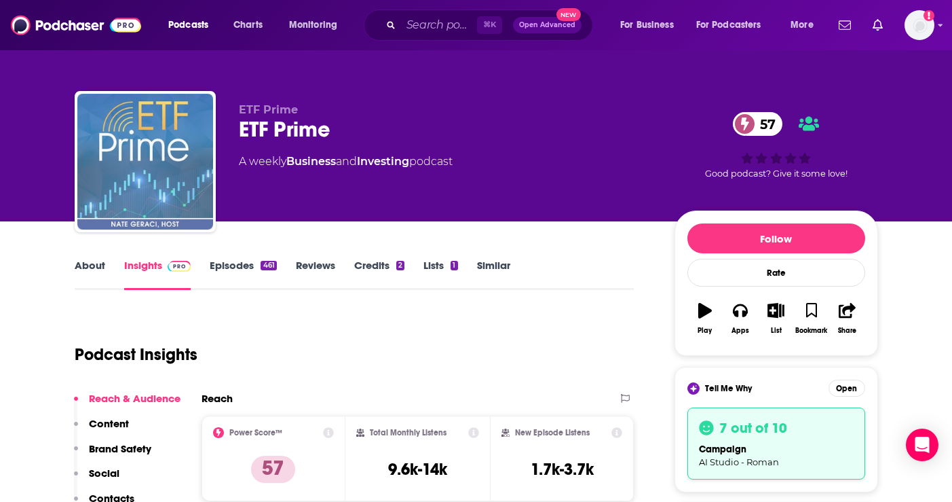
click at [128, 152] on img "ETF Prime" at bounding box center [145, 162] width 136 height 136
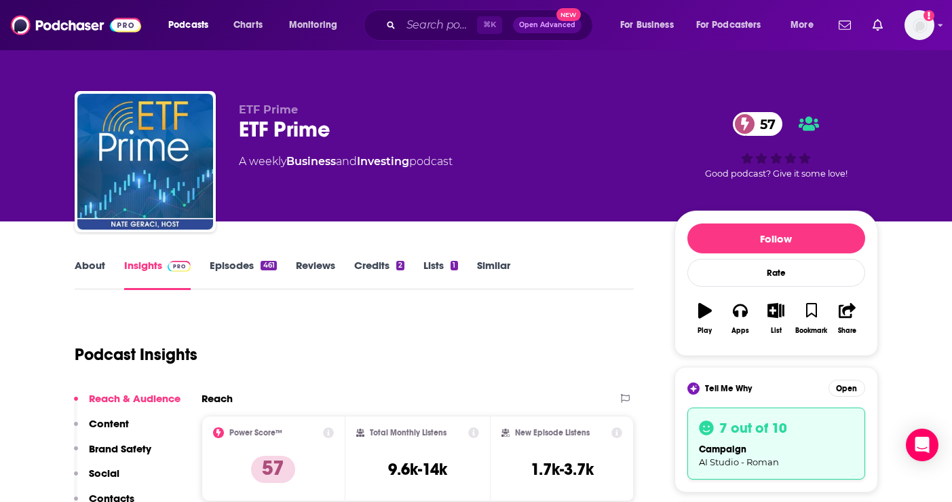
click at [376, 269] on link "Credits 2" at bounding box center [379, 274] width 50 height 31
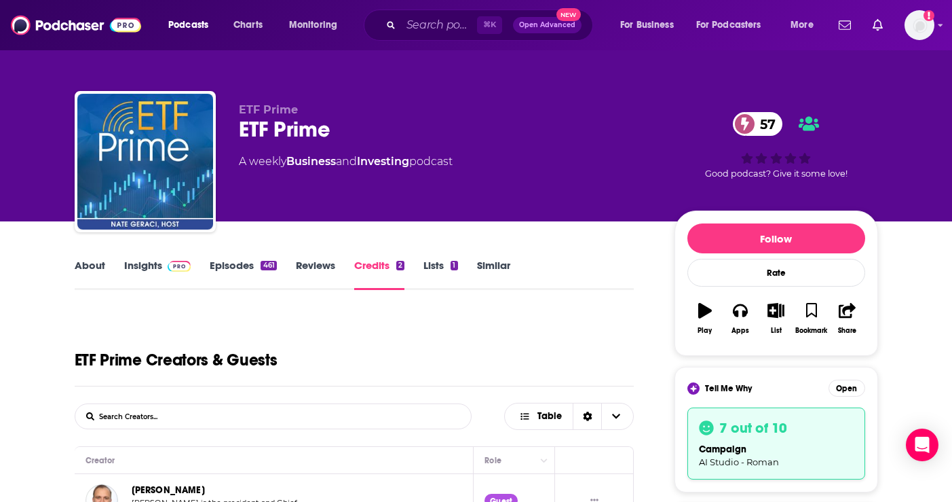
click at [440, 267] on link "Lists 1" at bounding box center [440, 274] width 34 height 31
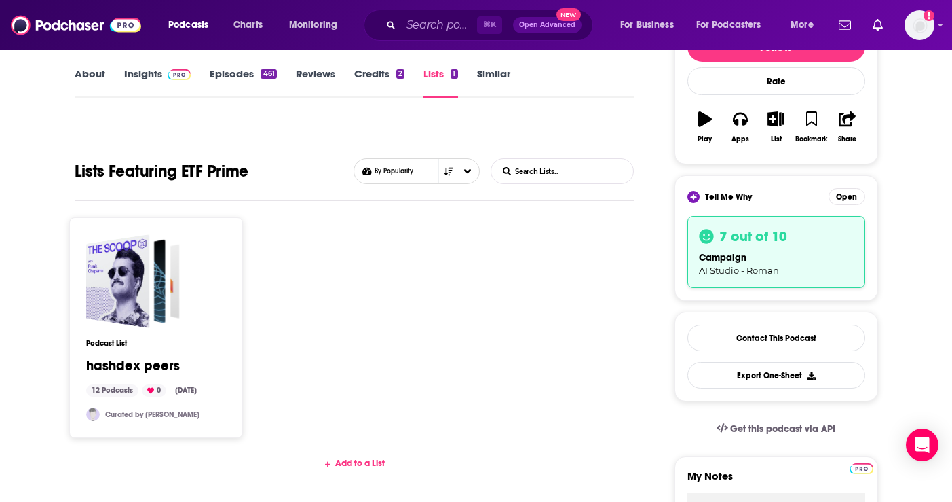
scroll to position [189, 0]
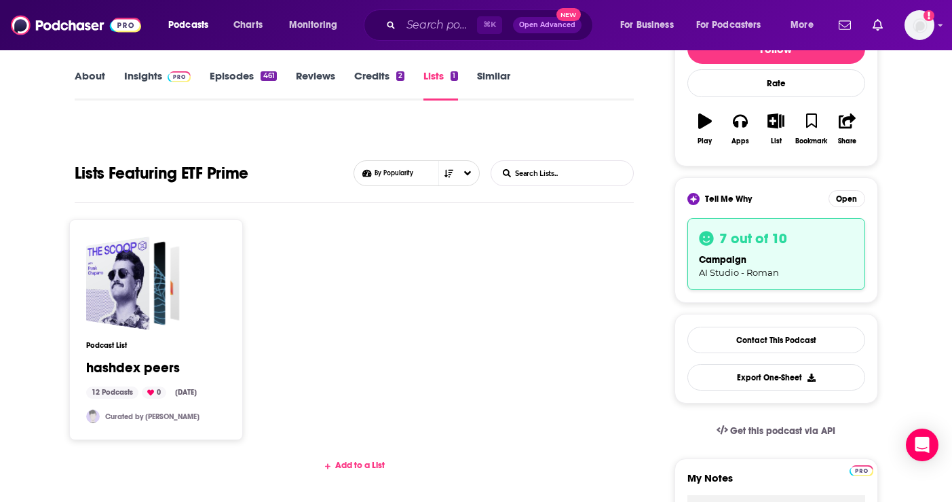
click at [365, 75] on link "Credits 2" at bounding box center [379, 84] width 50 height 31
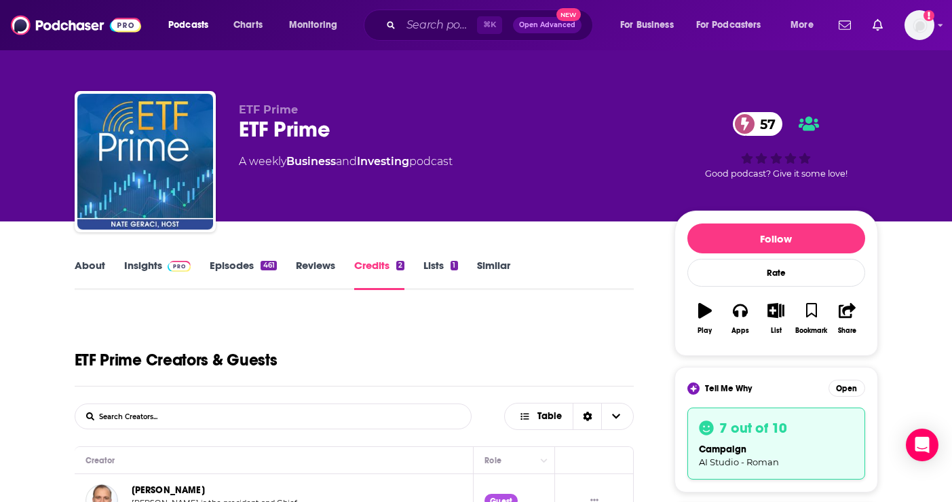
click at [259, 273] on link "Episodes 461" at bounding box center [243, 274] width 67 height 31
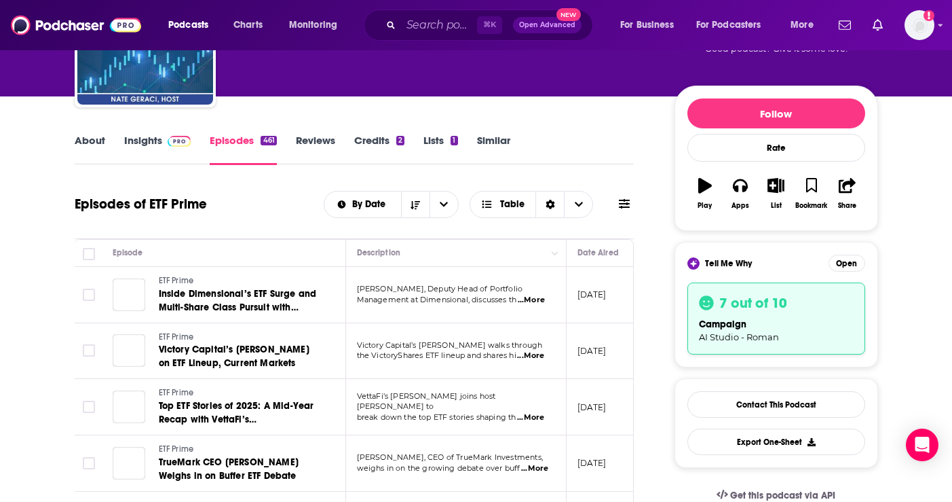
scroll to position [239, 0]
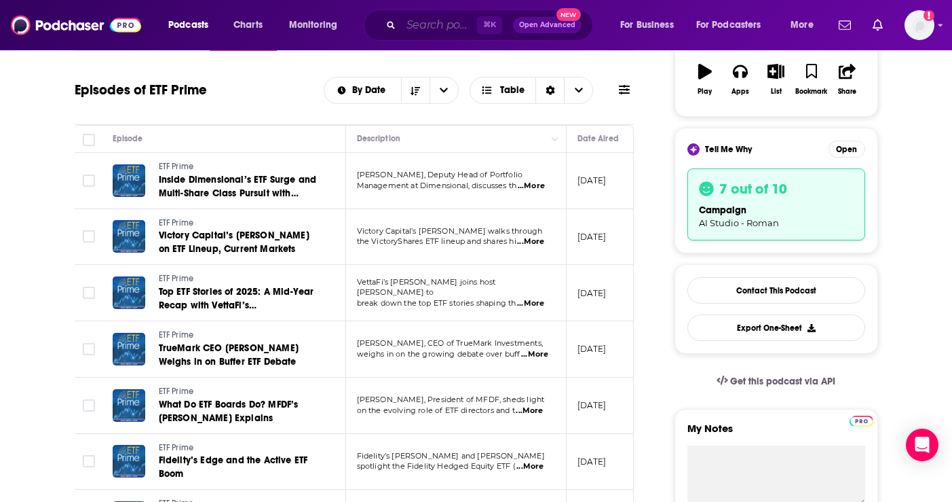
click at [422, 26] on input "Search podcasts, credits, & more..." at bounding box center [439, 25] width 76 height 22
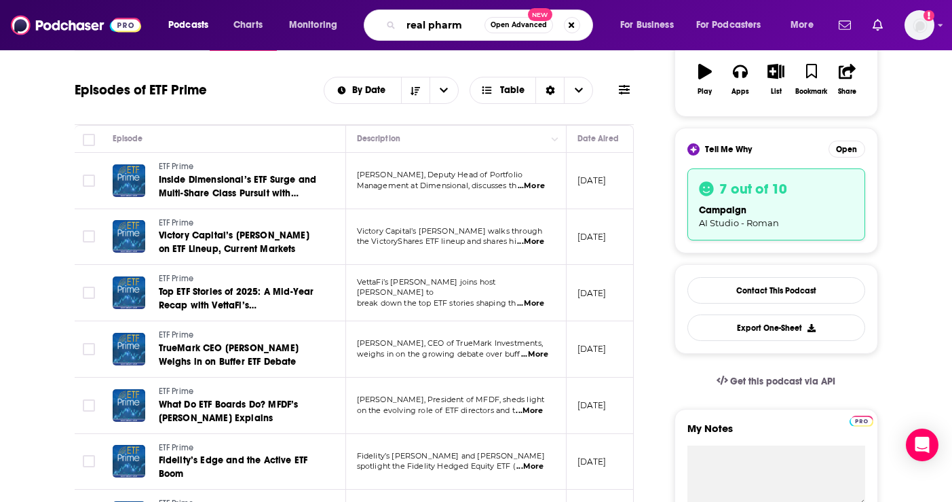
type input "real pharma"
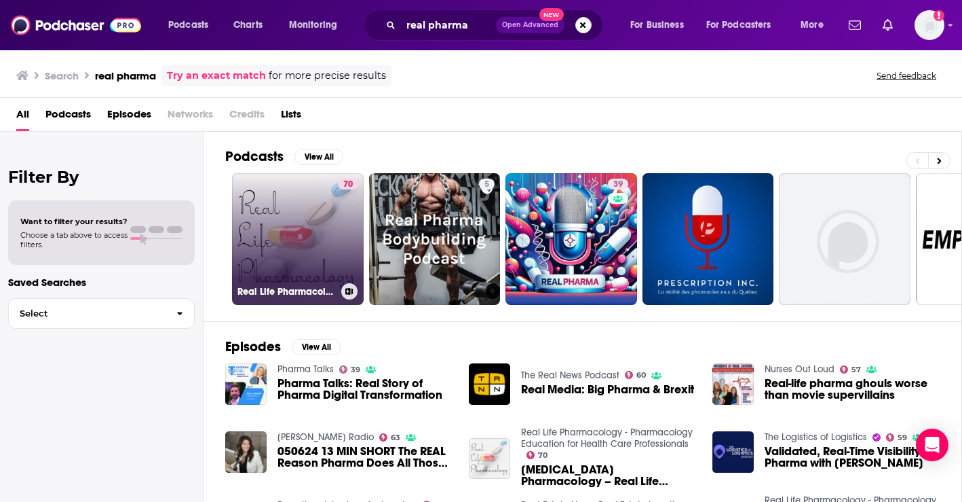
click at [266, 248] on link "70 Real Life Pharmacology - Pharmacology Education for Health Care Professionals" at bounding box center [298, 239] width 132 height 132
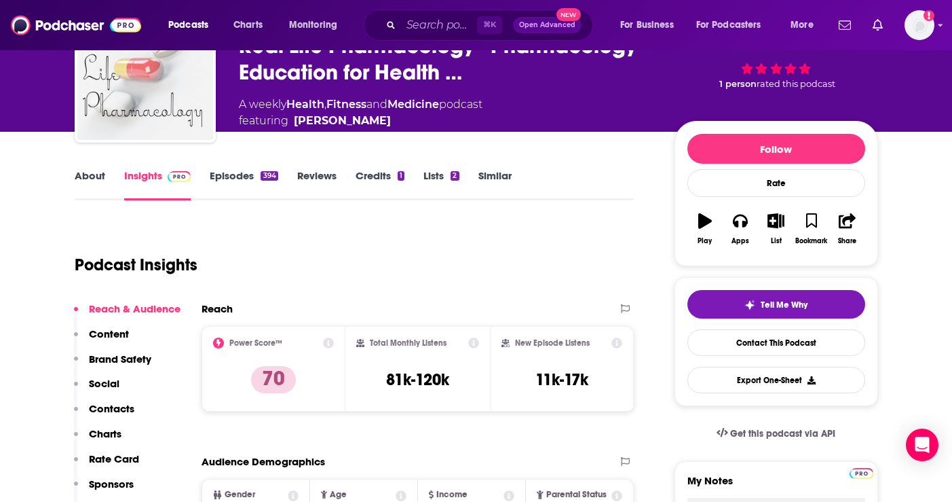
scroll to position [88, 0]
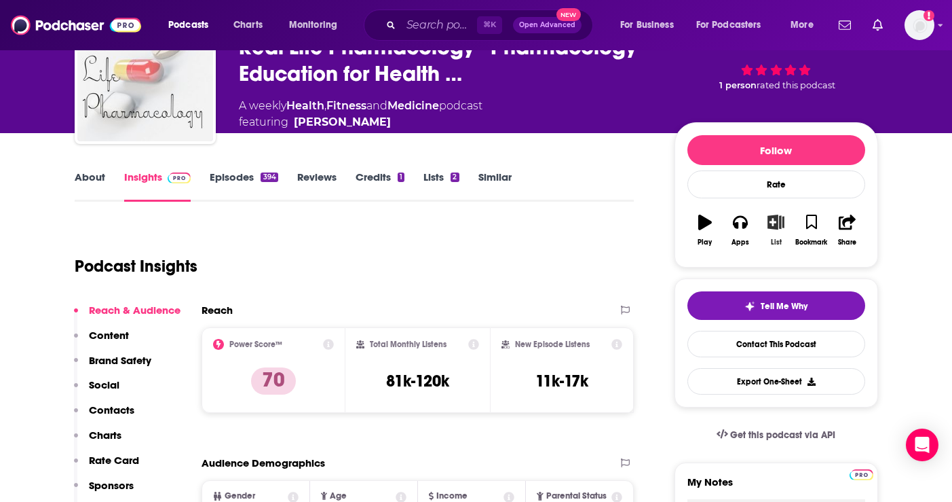
click at [779, 235] on button "List" at bounding box center [775, 230] width 35 height 49
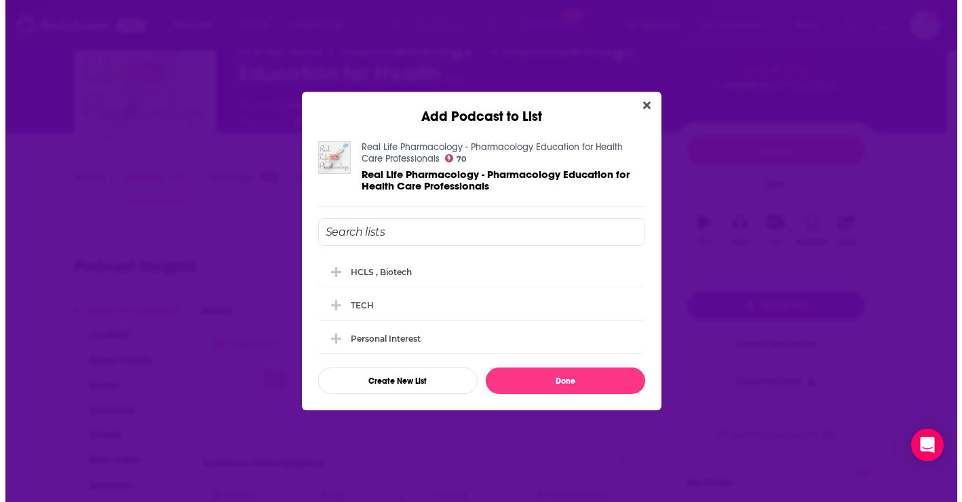
scroll to position [0, 0]
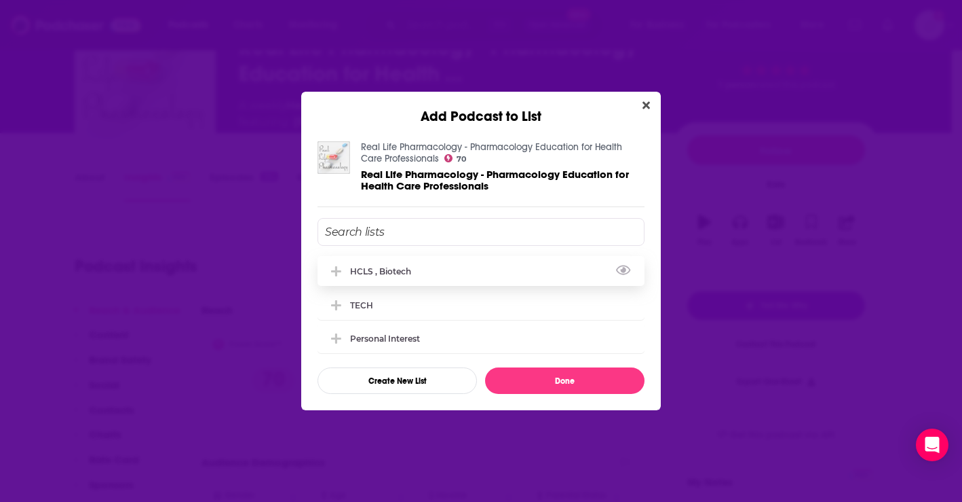
drag, startPoint x: 435, startPoint y: 272, endPoint x: 443, endPoint y: 271, distance: 8.2
click at [435, 272] on div "HCLS , Biotech" at bounding box center [481, 271] width 327 height 30
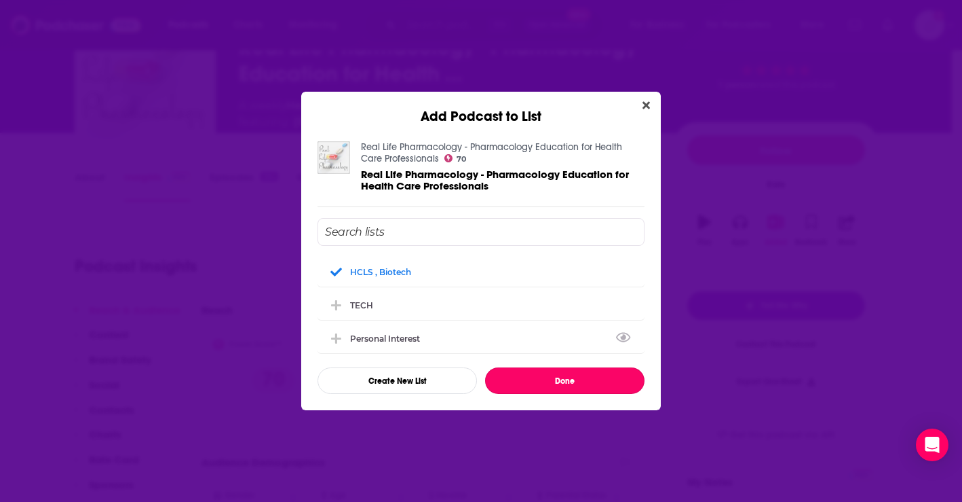
click at [597, 372] on button "Done" at bounding box center [564, 380] width 159 height 26
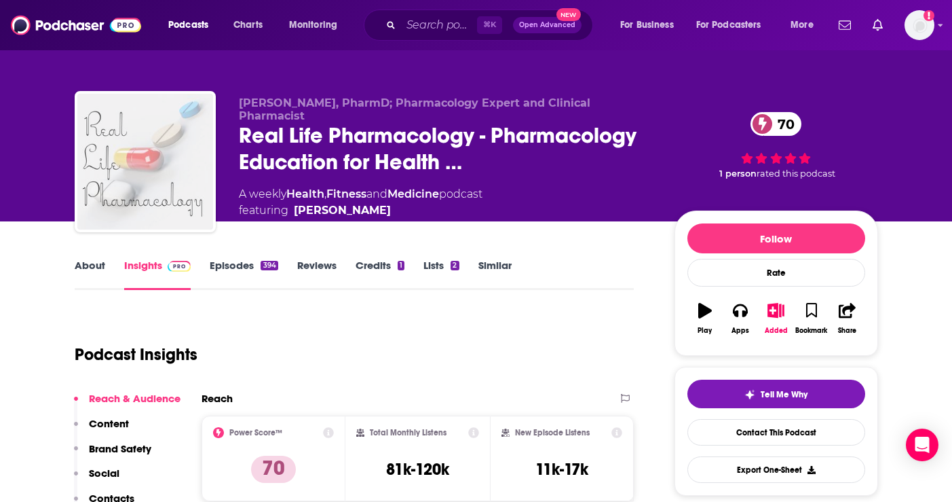
click at [143, 185] on img "Real Life Pharmacology - Pharmacology Education for Health Care Professionals" at bounding box center [145, 162] width 136 height 136
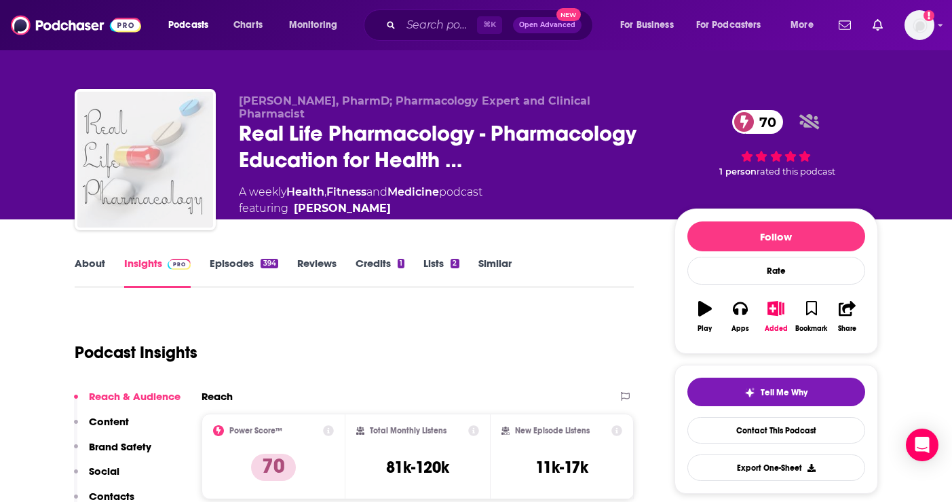
scroll to position [3, 0]
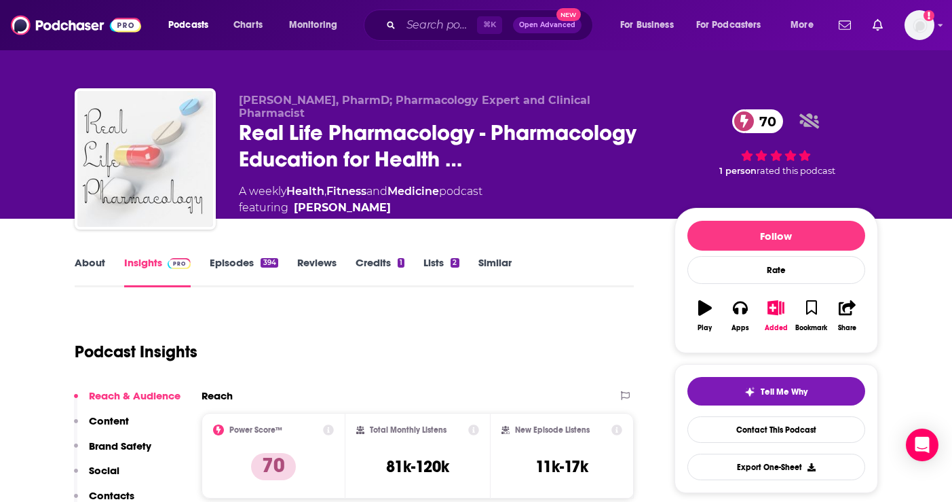
click at [267, 263] on div "394" at bounding box center [269, 263] width 17 height 10
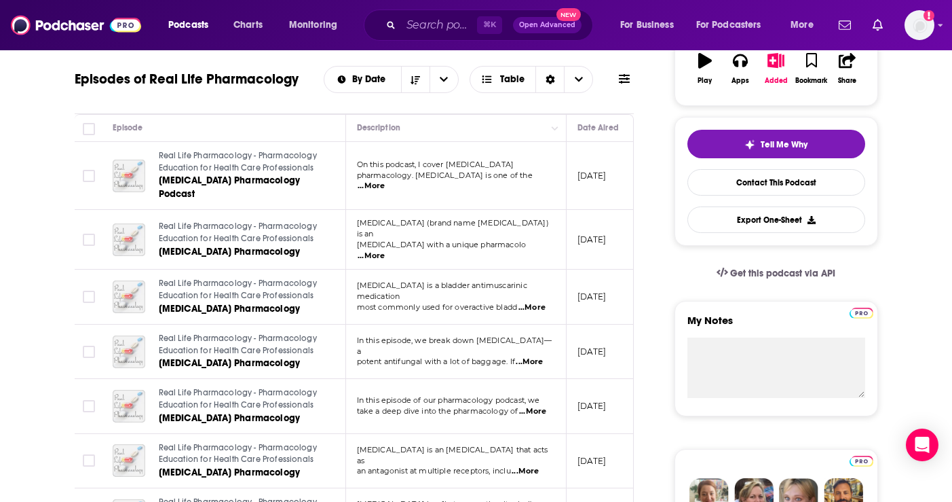
scroll to position [303, 0]
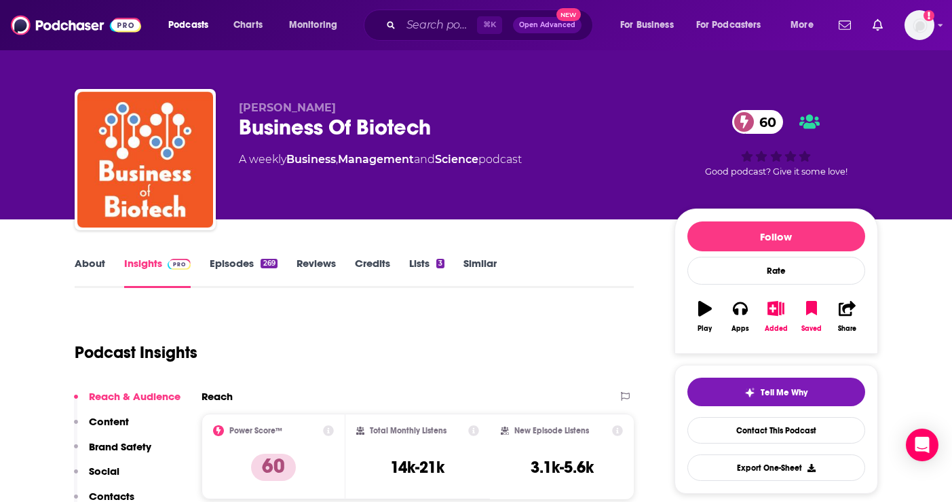
scroll to position [3, 0]
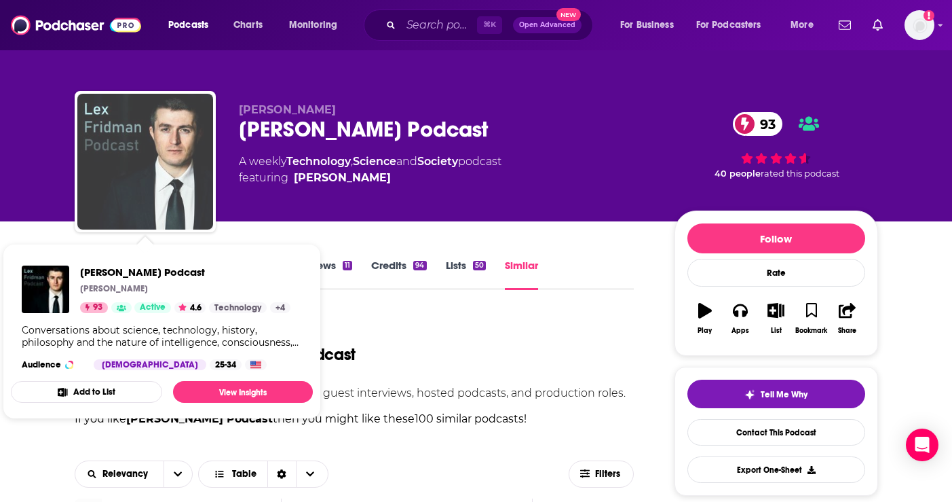
click at [173, 199] on img "Lex Fridman Podcast" at bounding box center [145, 162] width 136 height 136
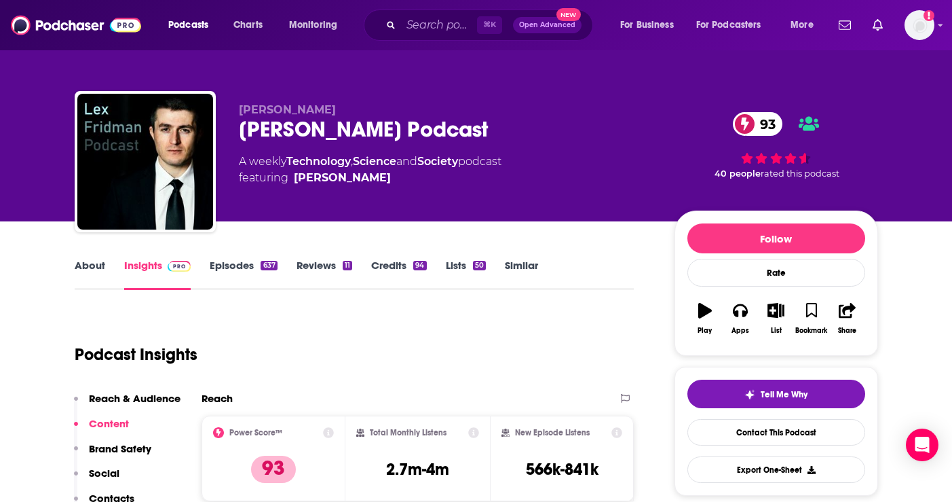
click at [240, 263] on link "Episodes 637" at bounding box center [243, 274] width 67 height 31
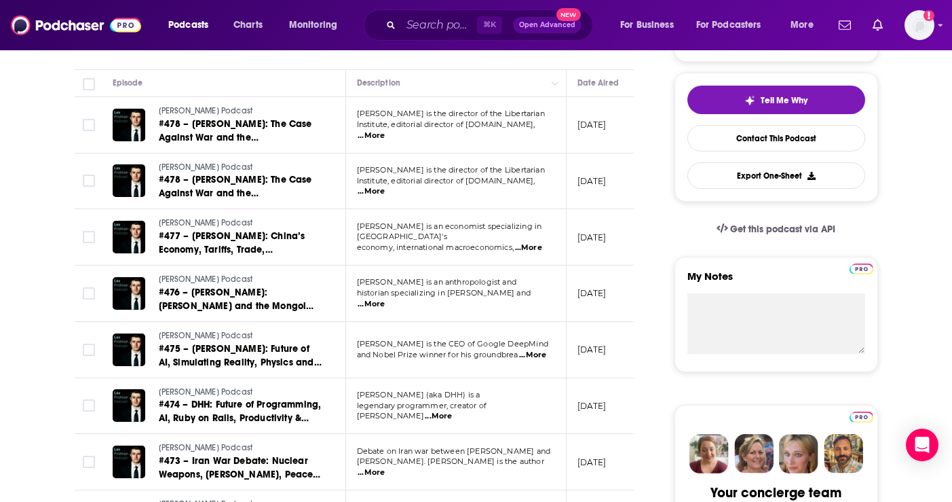
scroll to position [294, 0]
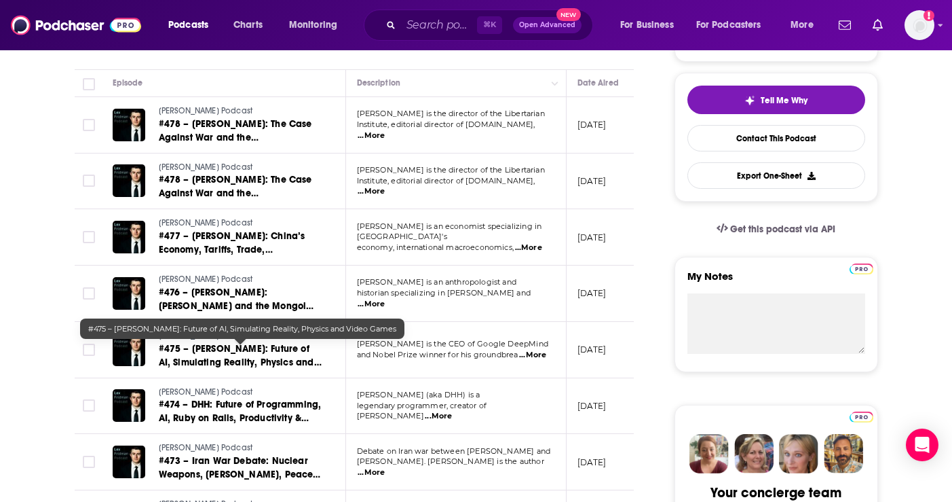
click at [252, 366] on span "#475 – Demis Hassabis: Future of AI, Simulating Reality, Physics and Video Games" at bounding box center [240, 362] width 163 height 39
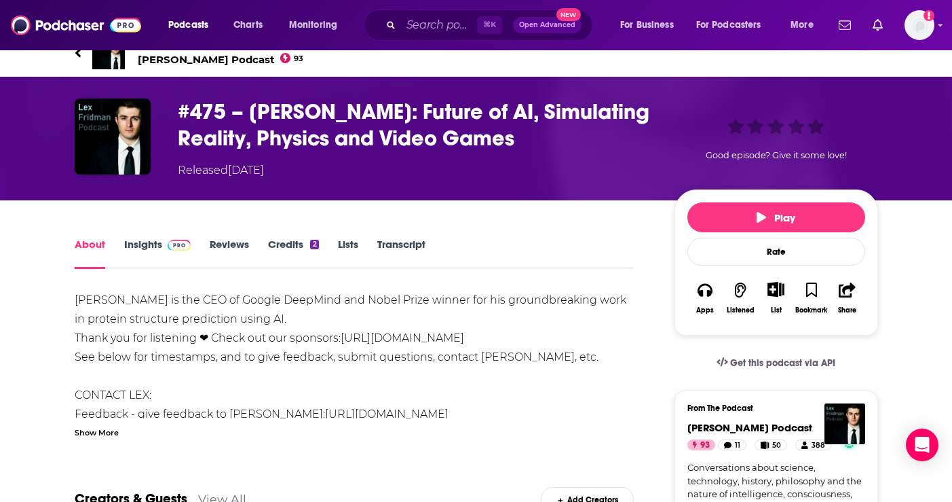
scroll to position [17, 0]
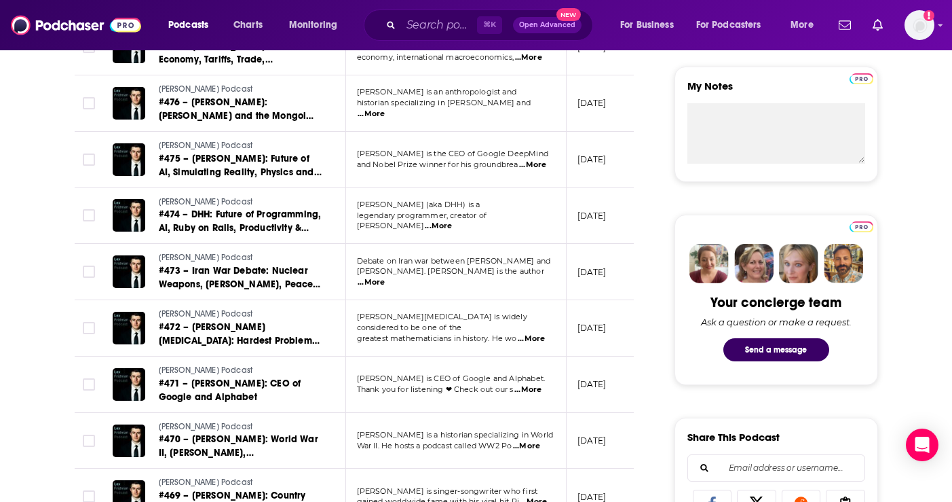
scroll to position [421, 0]
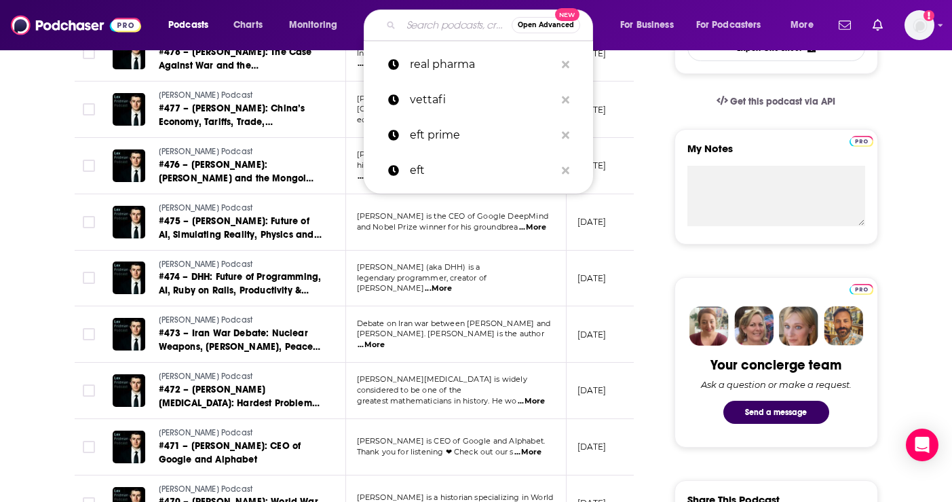
click at [451, 21] on input "Search podcasts, credits, & more..." at bounding box center [456, 25] width 111 height 22
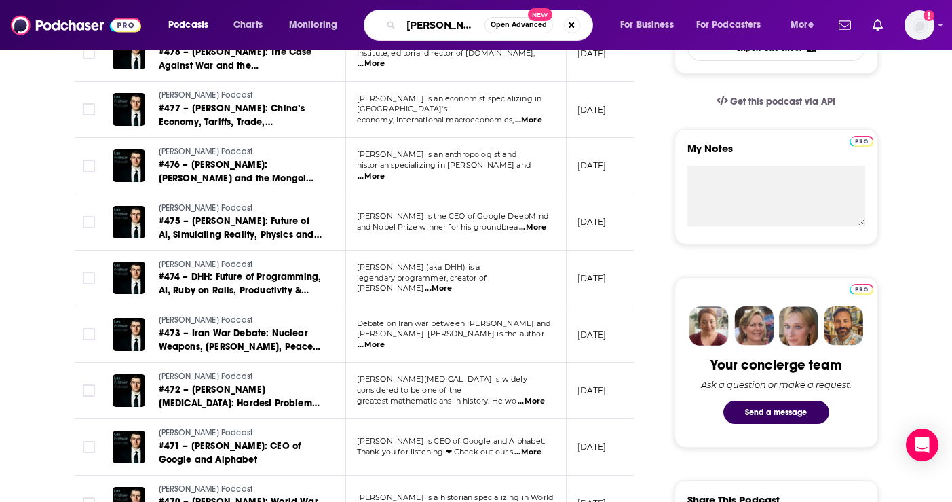
type input "[PERSON_NAME]"
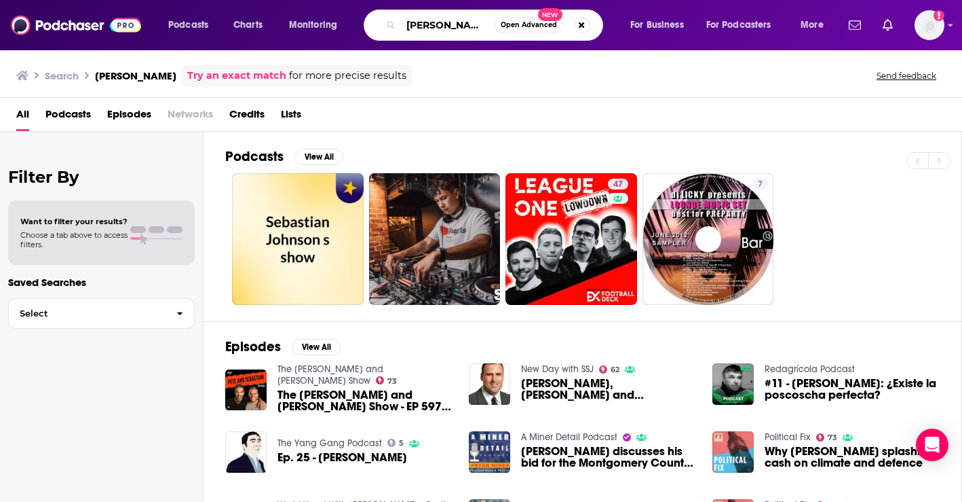
click at [474, 31] on input "[PERSON_NAME]" at bounding box center [448, 25] width 94 height 22
type input "s"
type input "times tech podcast"
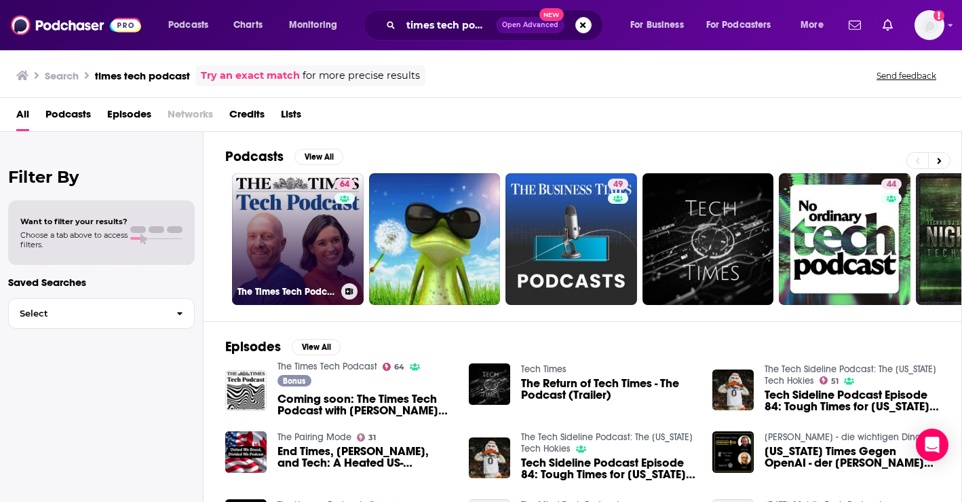
click at [267, 190] on link "64 The Times Tech Podcast" at bounding box center [298, 239] width 132 height 132
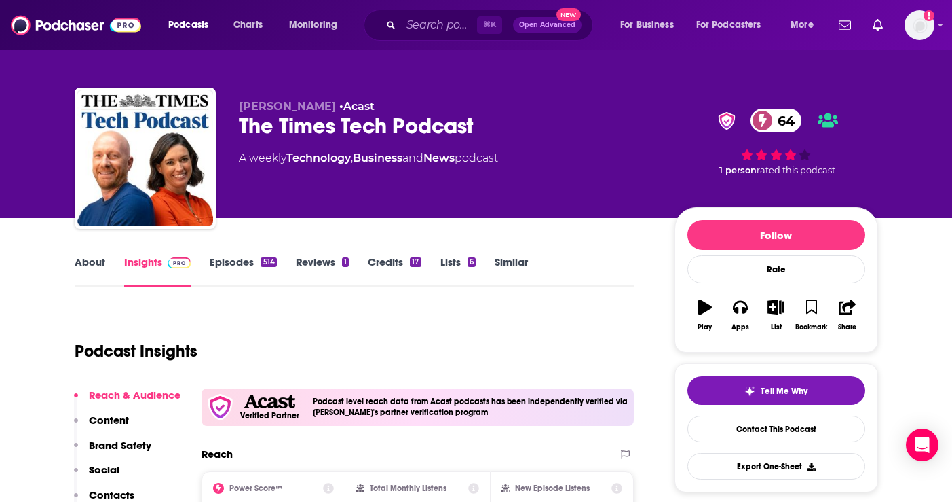
scroll to position [5, 0]
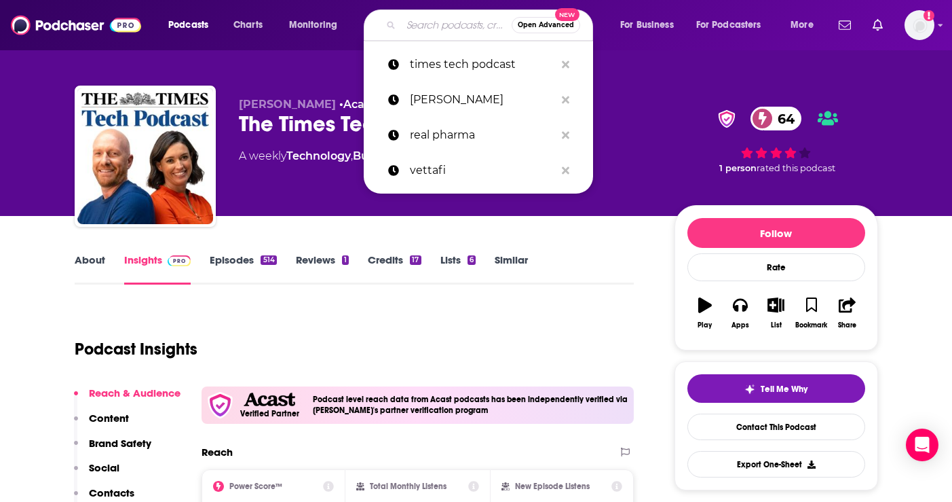
click at [453, 31] on input "Search podcasts, credits, & more..." at bounding box center [456, 25] width 111 height 22
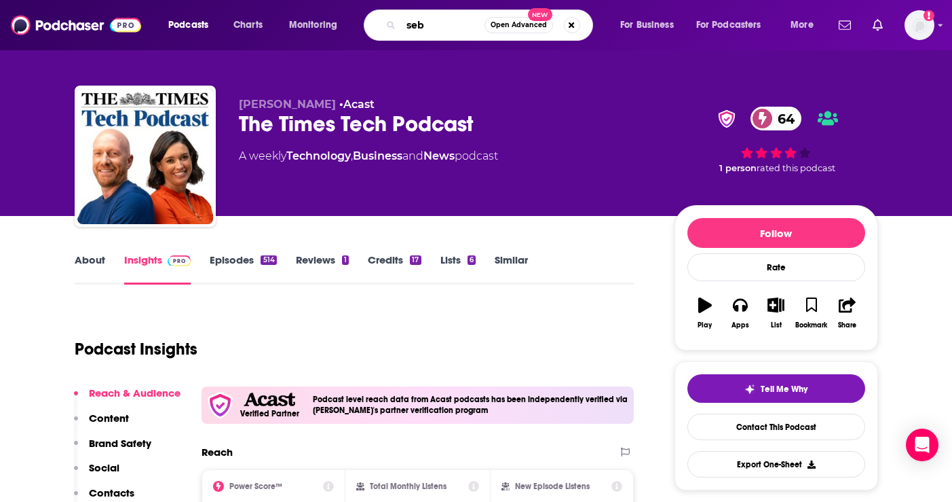
drag, startPoint x: 428, startPoint y: 24, endPoint x: 409, endPoint y: 22, distance: 19.1
click at [409, 22] on input "seb" at bounding box center [442, 25] width 83 height 22
type input "s"
type input "[PERSON_NAME]"
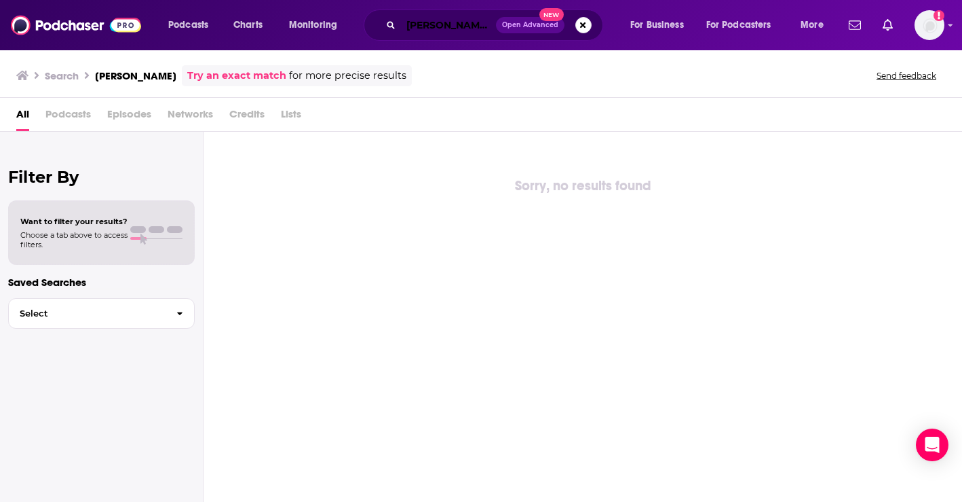
click at [489, 29] on input "[PERSON_NAME]" at bounding box center [448, 25] width 95 height 22
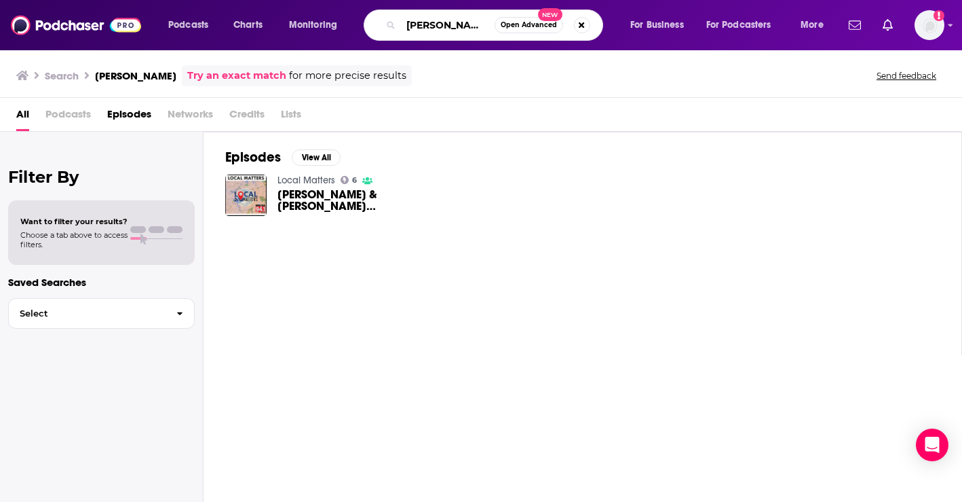
click at [427, 24] on input "[PERSON_NAME]" at bounding box center [448, 25] width 94 height 22
type input "[PERSON_NAME]"
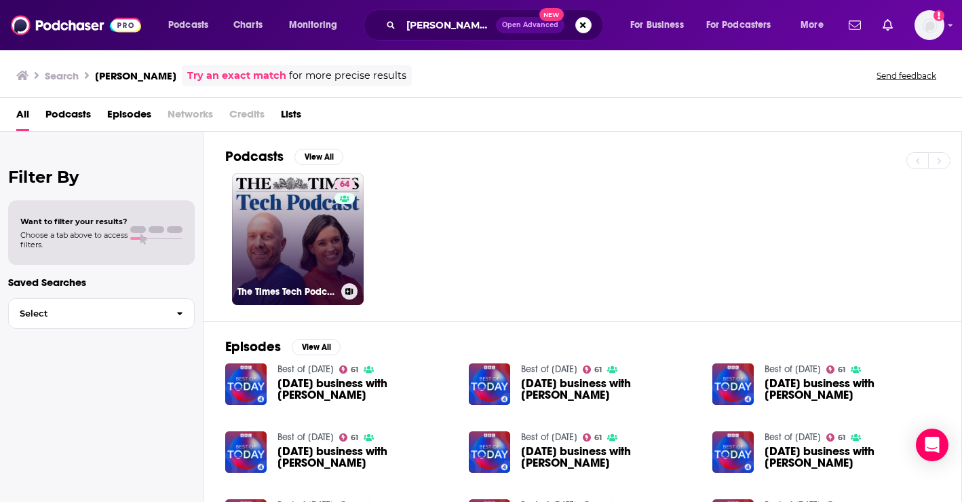
click at [300, 238] on link "64 The Times Tech Podcast" at bounding box center [298, 239] width 132 height 132
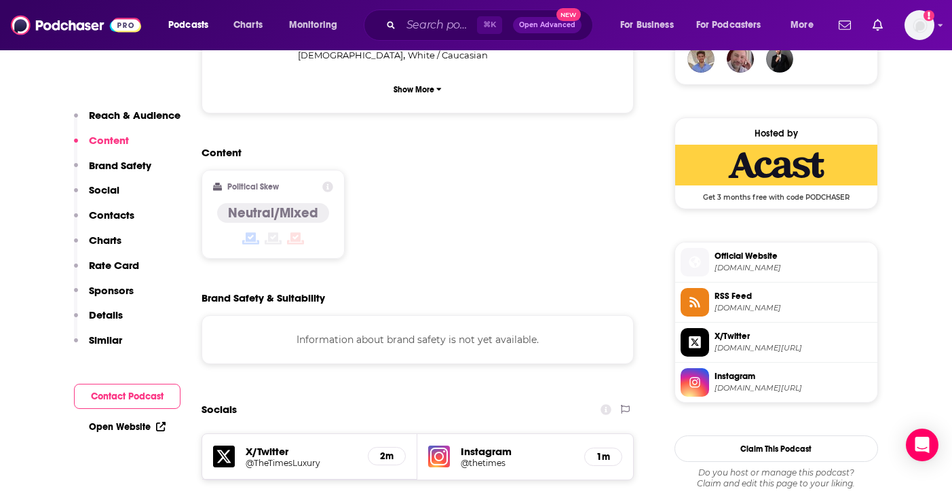
scroll to position [523, 0]
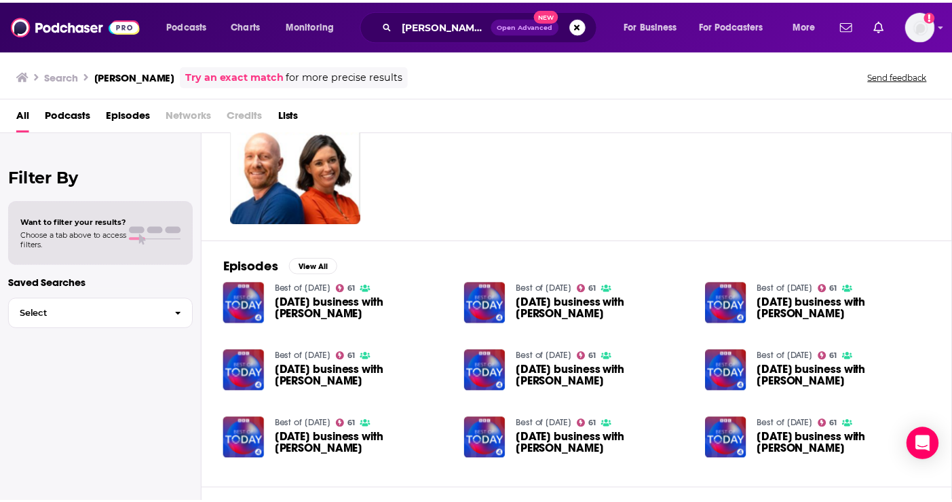
scroll to position [92, 0]
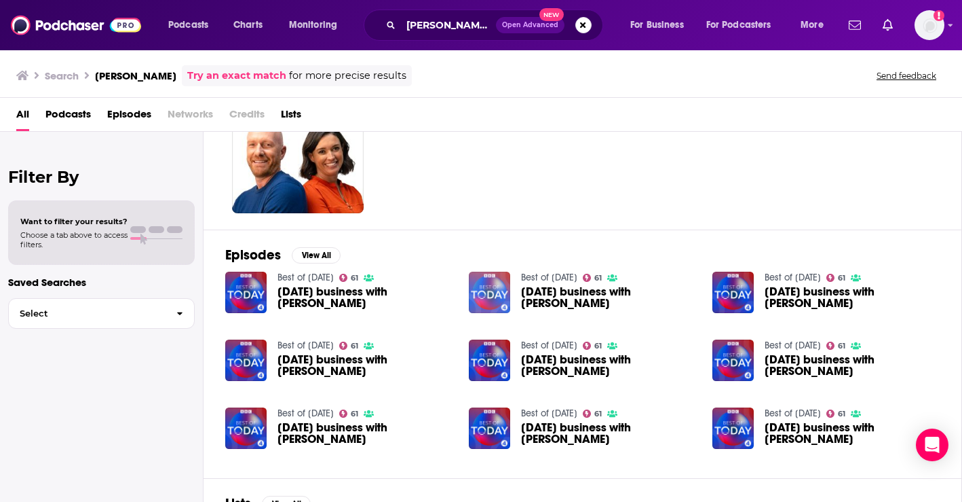
click at [508, 299] on img "Friday's business with Katie Prescott" at bounding box center [489, 291] width 41 height 41
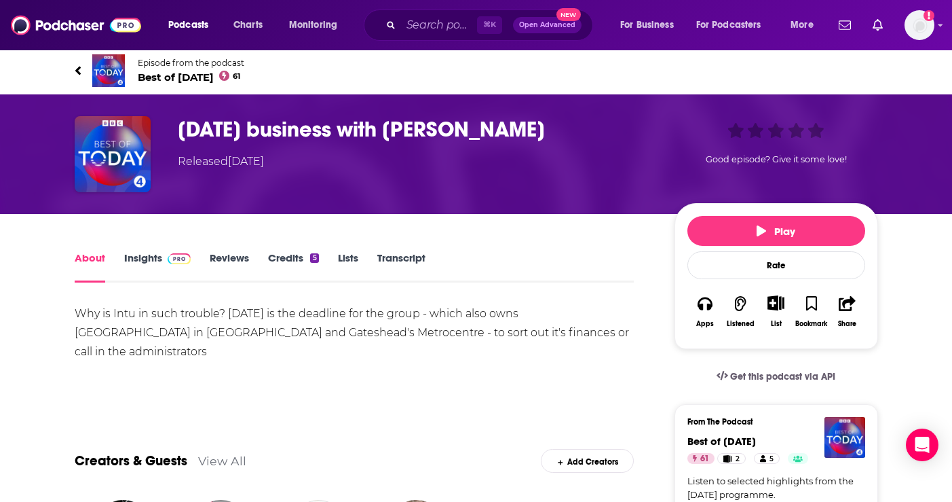
scroll to position [3, 0]
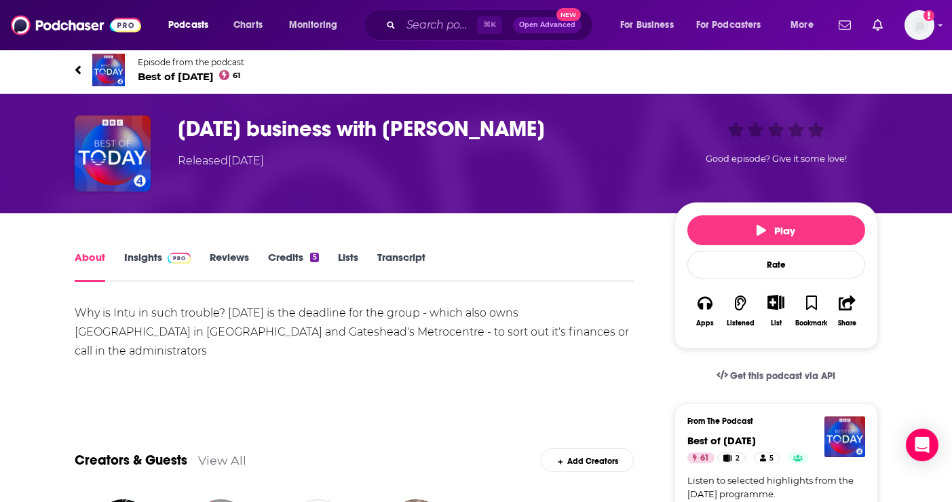
click at [75, 67] on icon at bounding box center [78, 70] width 7 height 14
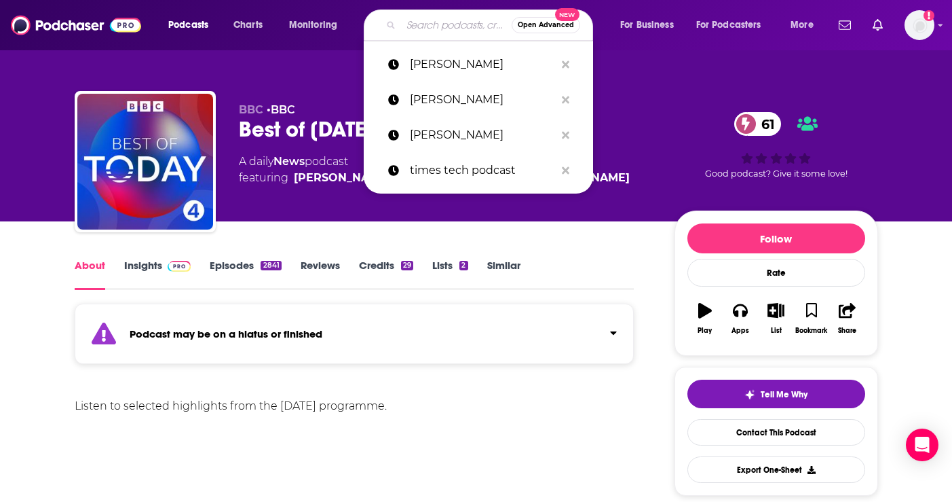
click at [449, 31] on input "Search podcasts, credits, & more..." at bounding box center [456, 25] width 111 height 22
click at [471, 79] on p "katie prescott" at bounding box center [482, 64] width 145 height 35
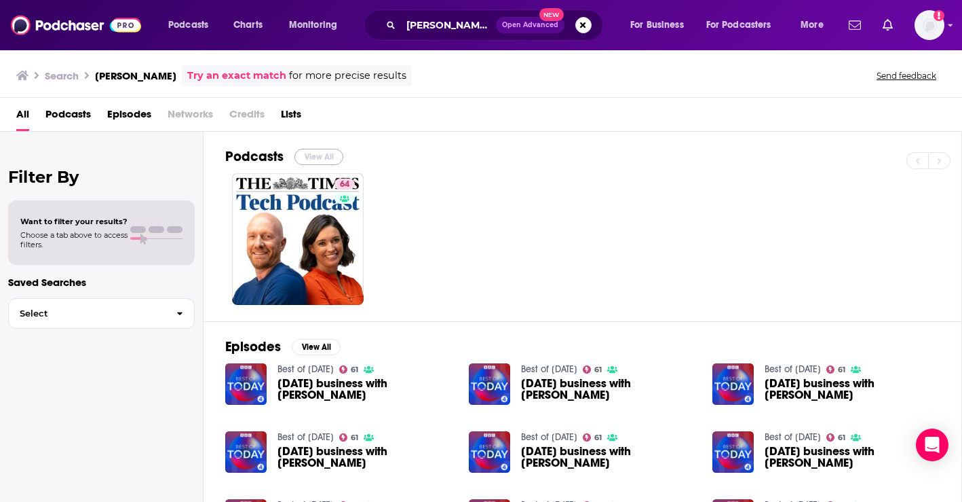
click at [324, 151] on button "View All" at bounding box center [319, 157] width 49 height 16
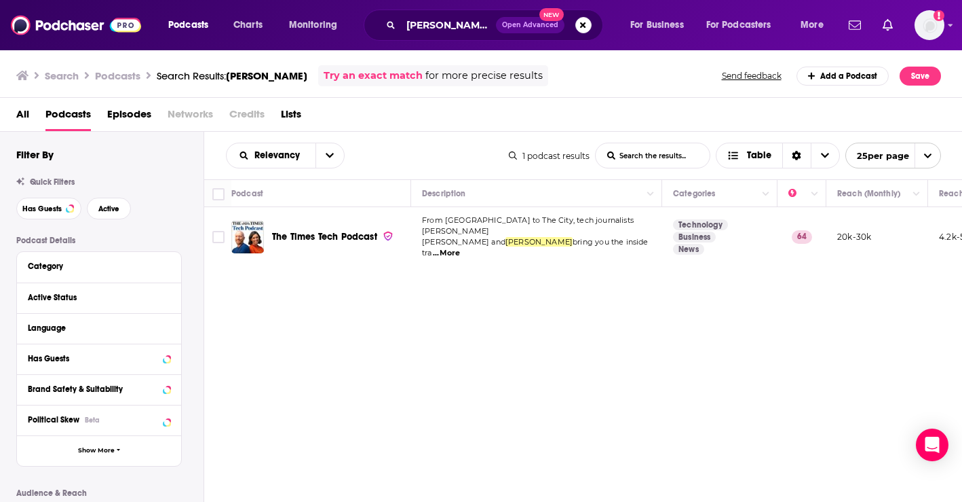
click at [460, 248] on span "...More" at bounding box center [446, 253] width 27 height 11
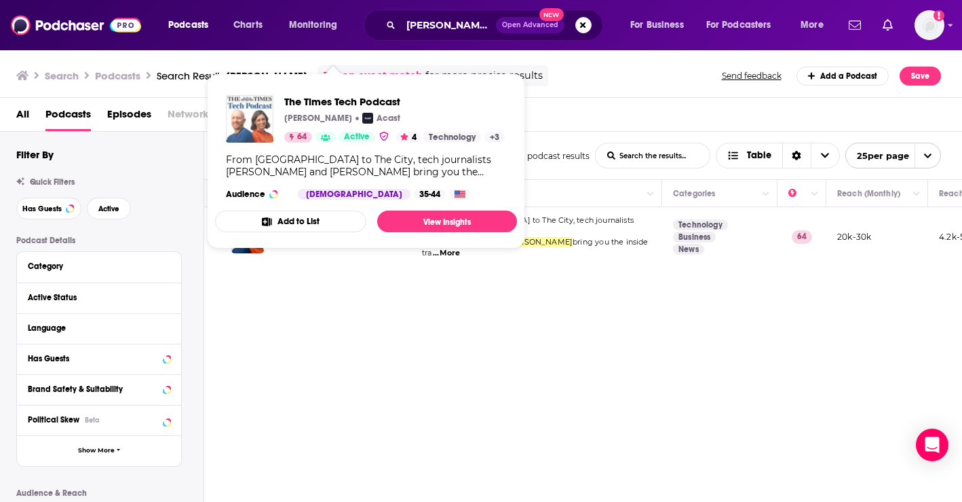
click at [247, 115] on img "The Times Tech Podcast" at bounding box center [250, 119] width 48 height 48
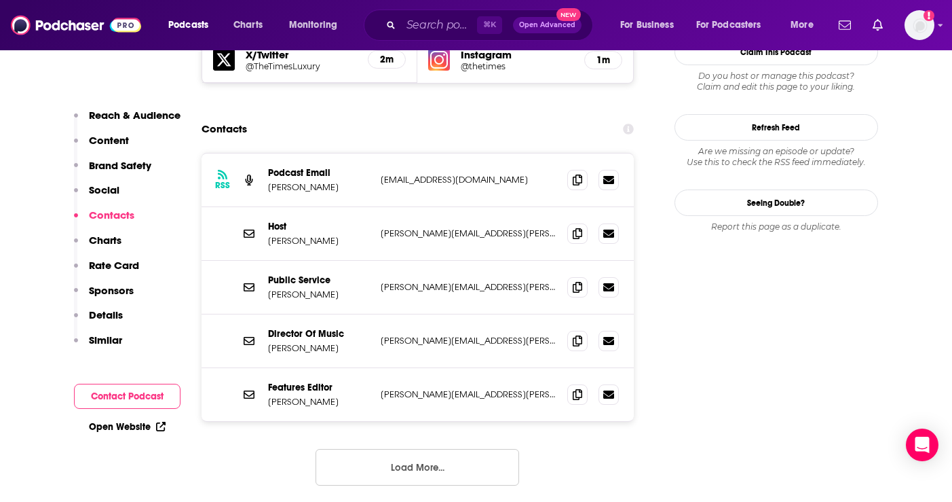
scroll to position [1431, 0]
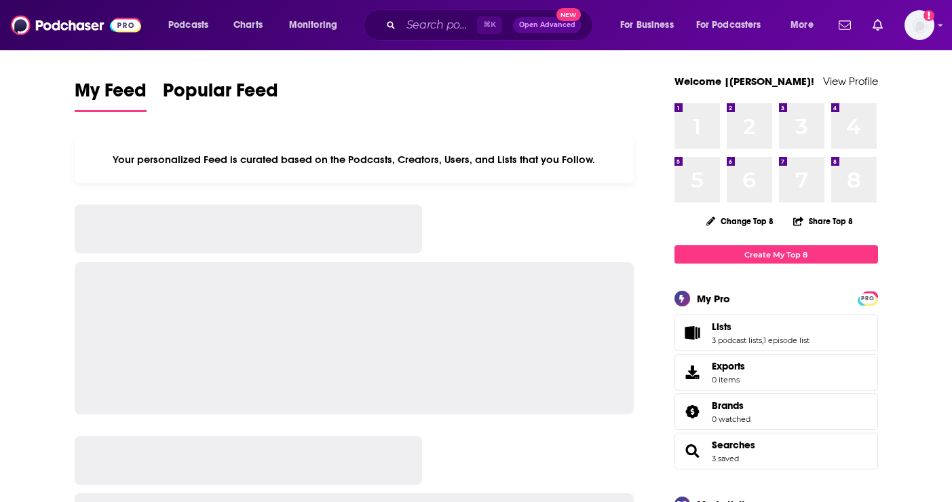
scroll to position [5, 0]
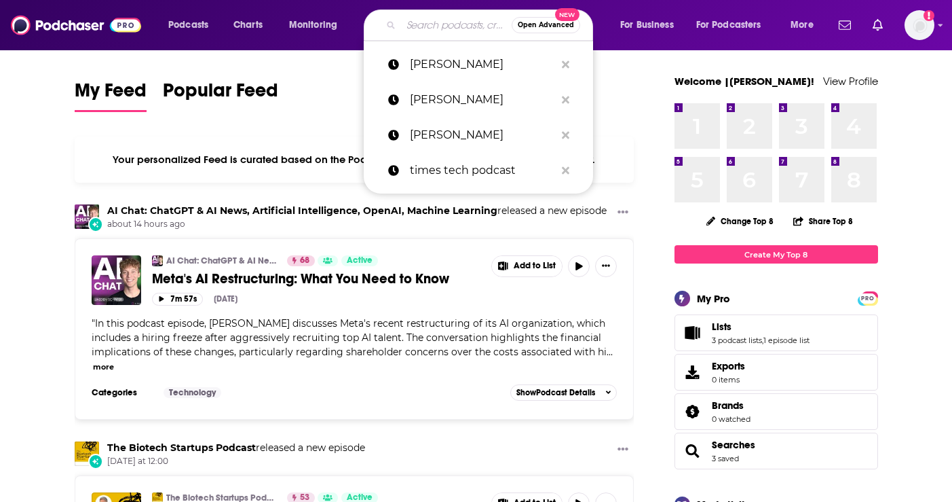
click at [405, 23] on input "Search podcasts, credits, & more..." at bounding box center [456, 25] width 111 height 22
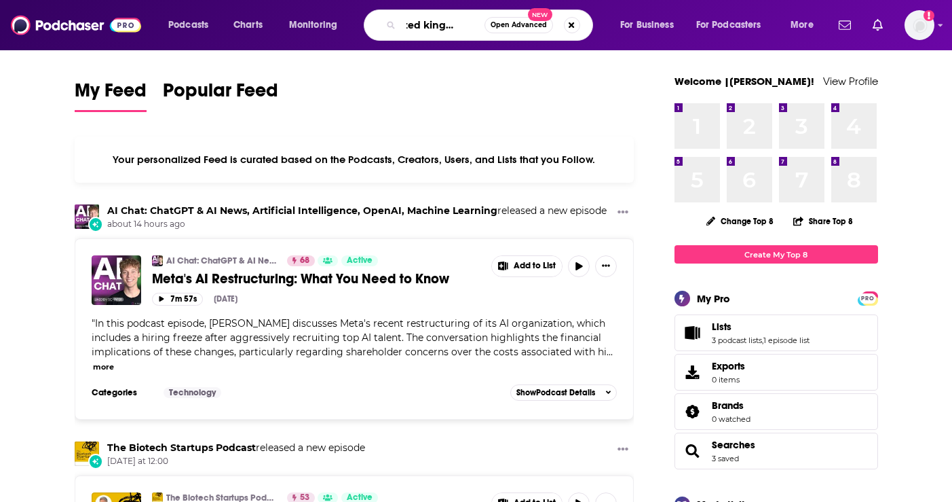
scroll to position [0, 23]
type input "United kingdom AI"
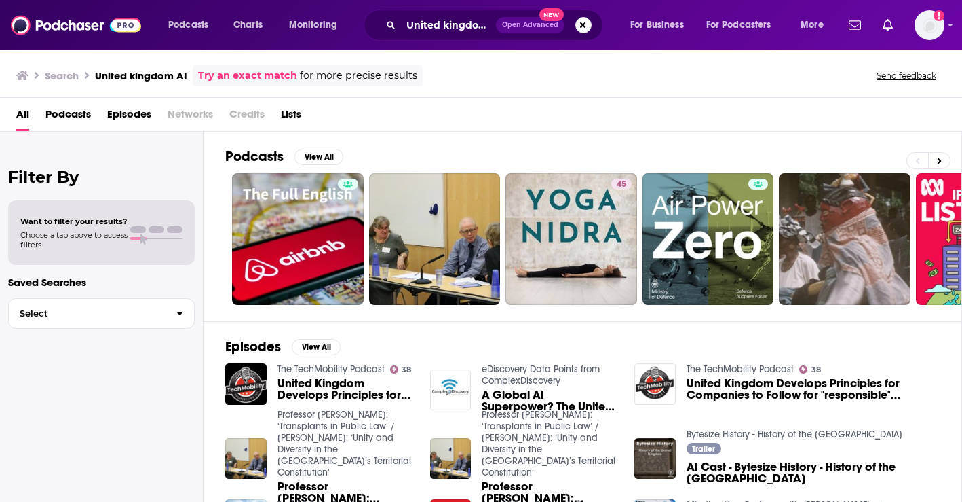
click at [332, 388] on span "United Kingdom Develops Principles for Companies to Follow for "responsible" ge…" at bounding box center [346, 388] width 136 height 23
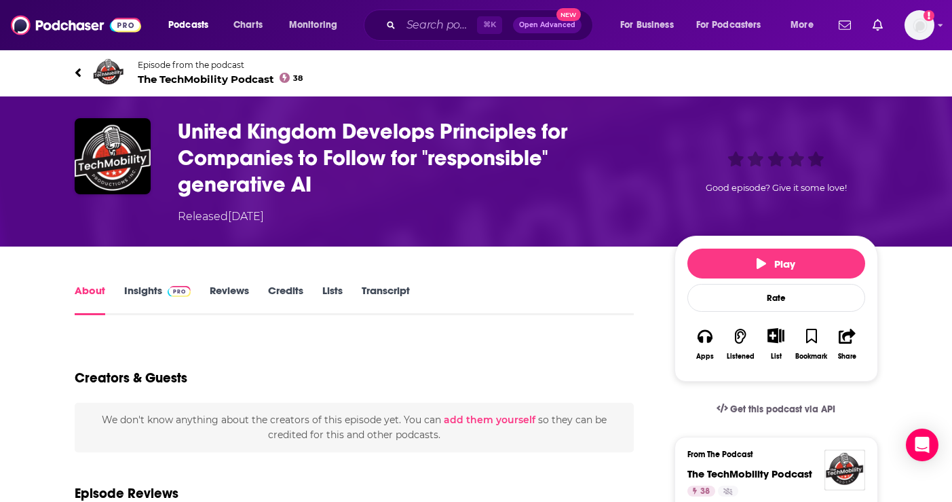
scroll to position [3, 0]
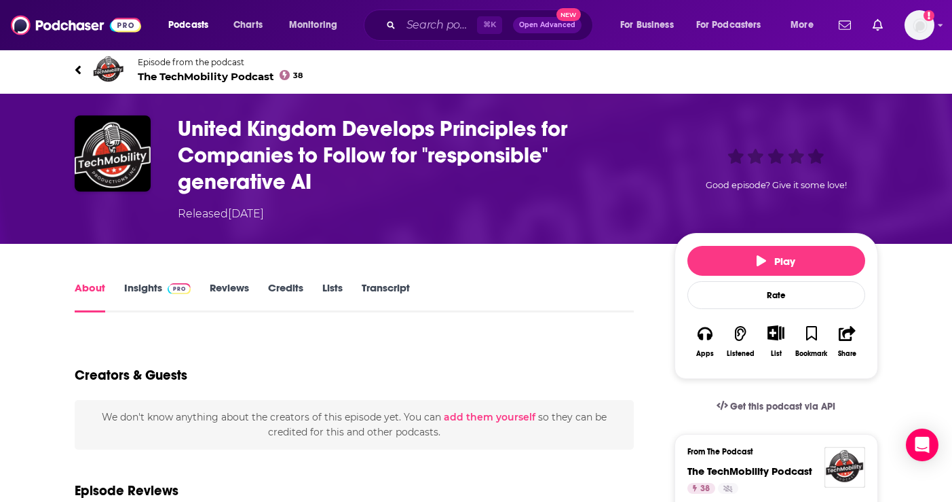
click at [165, 286] on span at bounding box center [176, 287] width 29 height 13
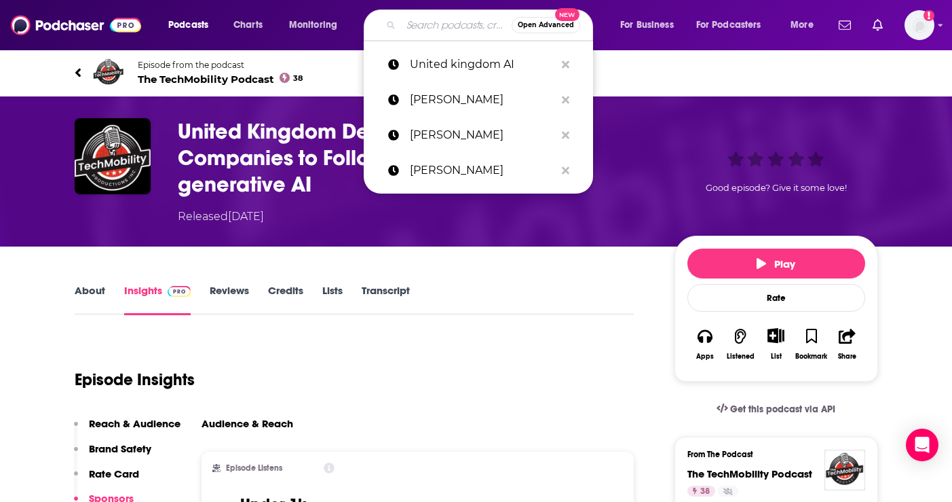
click at [430, 28] on input "Search podcasts, credits, & more..." at bounding box center [456, 25] width 111 height 22
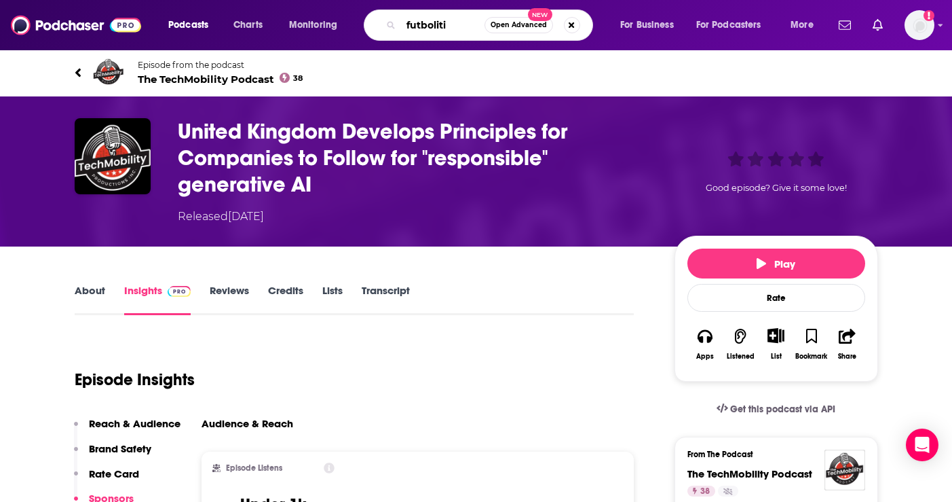
type input "futbolitix"
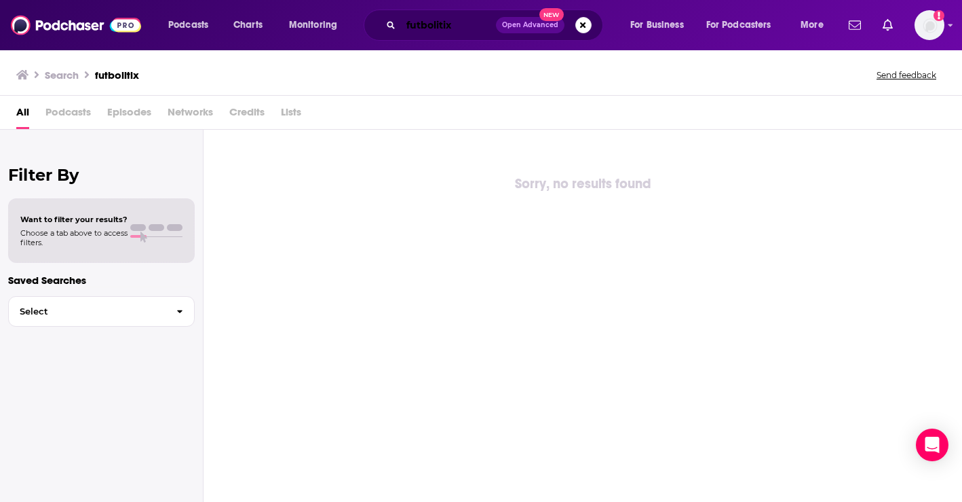
click at [423, 25] on input "futbolitix" at bounding box center [448, 25] width 95 height 22
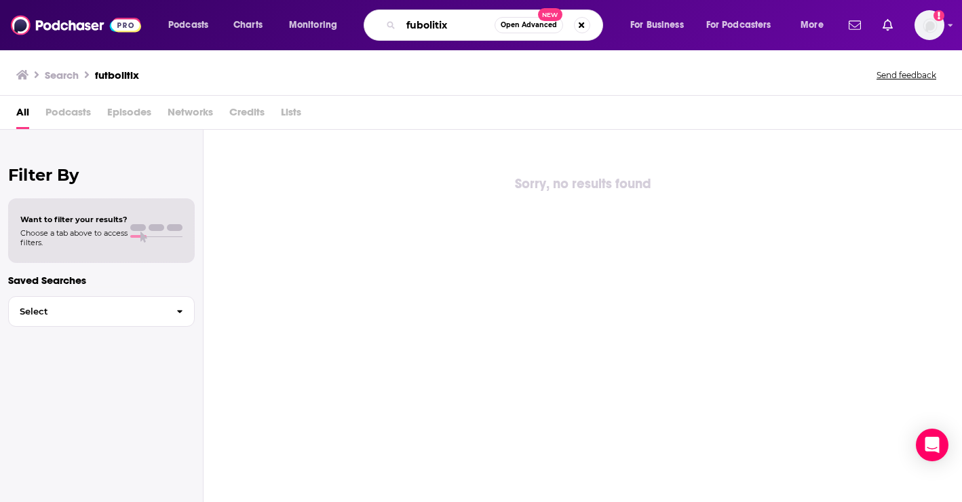
type input "fubolitix"
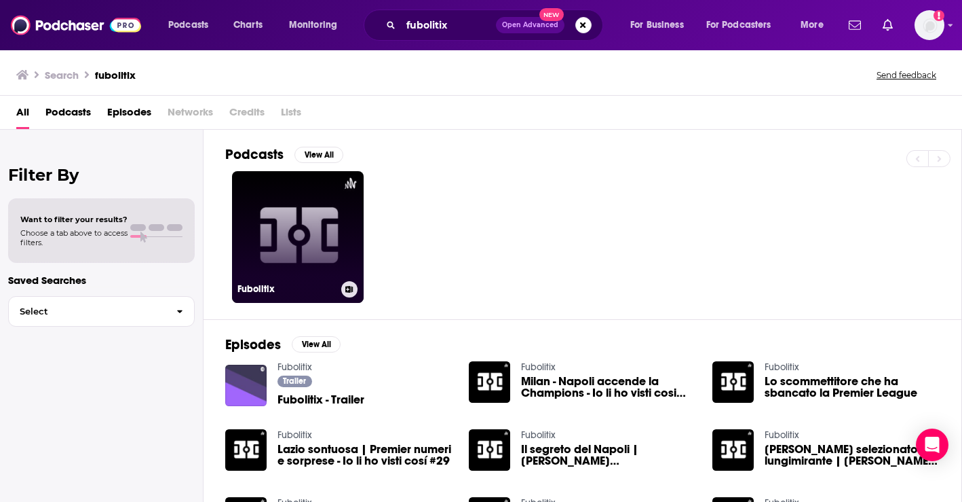
click at [303, 280] on link "Fubolitix" at bounding box center [298, 237] width 132 height 132
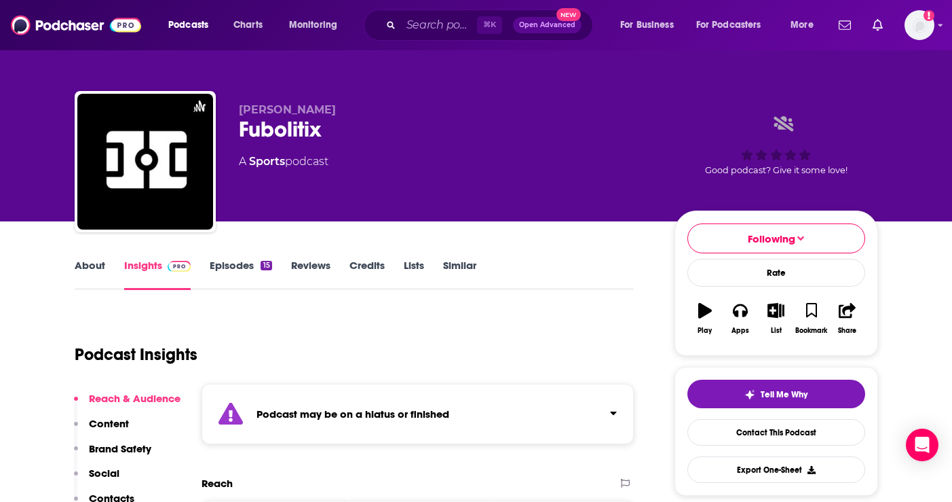
click at [242, 277] on link "Episodes 15" at bounding box center [241, 274] width 62 height 31
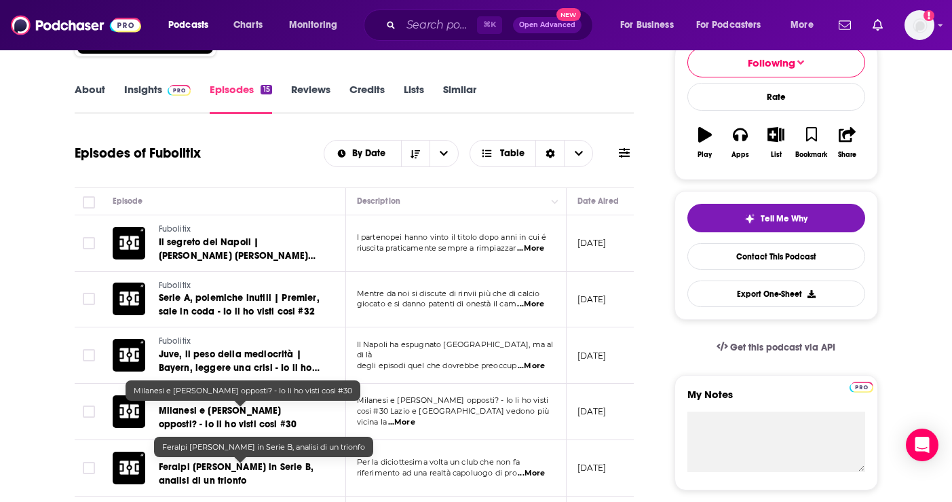
scroll to position [204, 0]
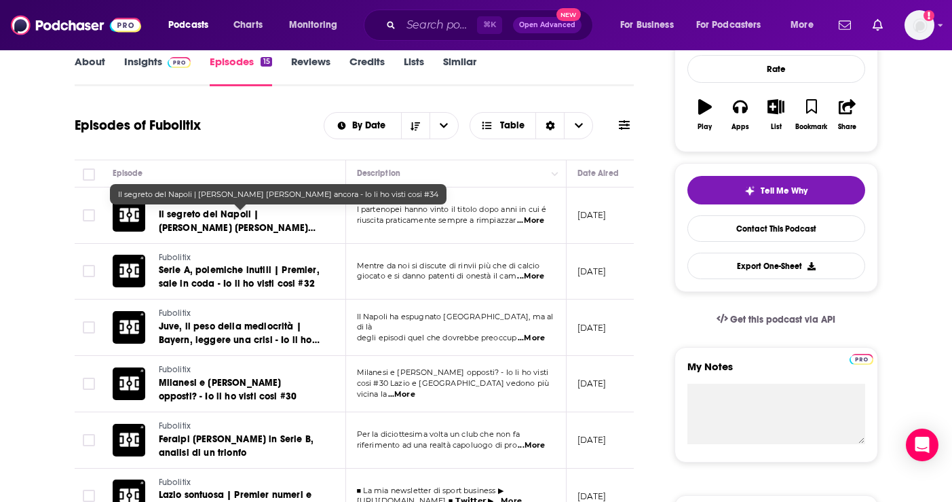
click at [261, 233] on span "Il segreto del Napoli | [PERSON_NAME] [PERSON_NAME] ancora - Io li ho visti cos…" at bounding box center [237, 227] width 157 height 39
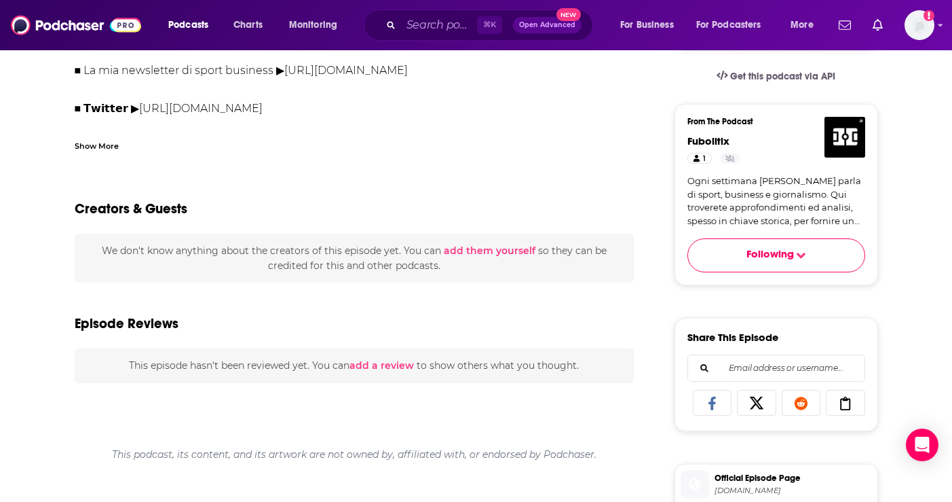
scroll to position [52, 0]
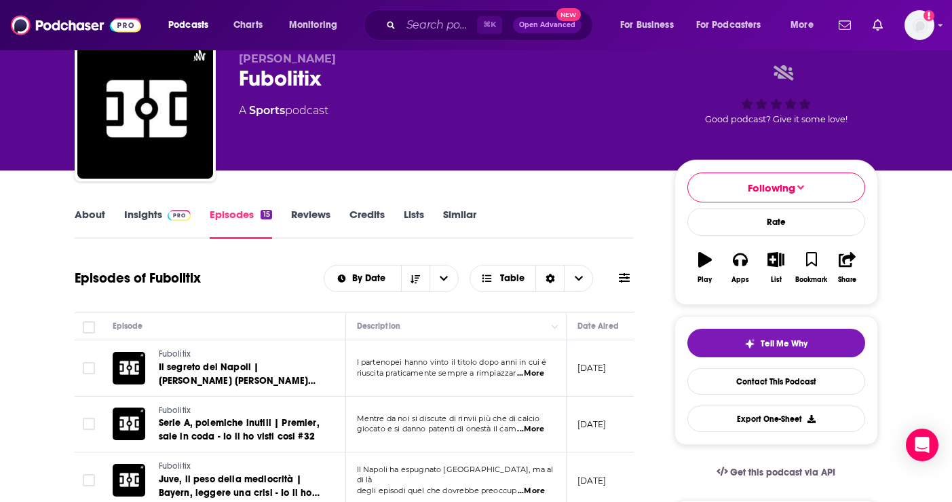
scroll to position [145, 0]
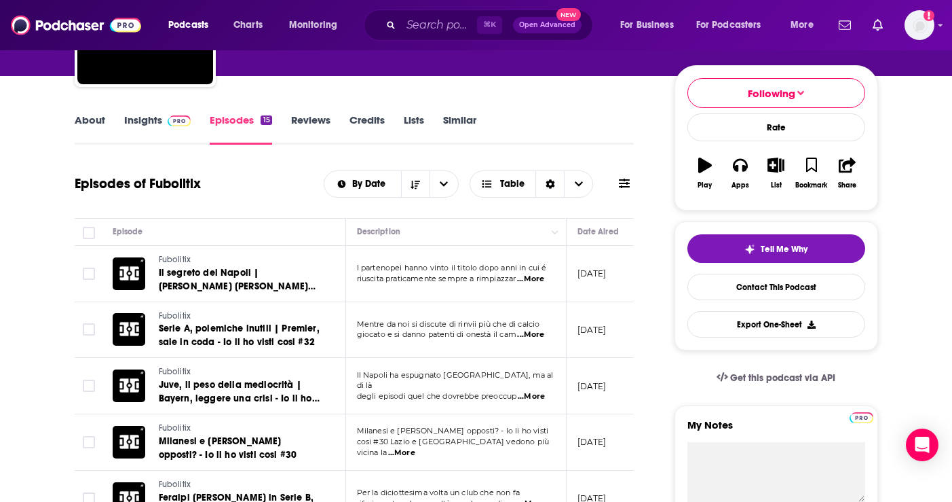
click at [541, 280] on span "...More" at bounding box center [530, 278] width 27 height 11
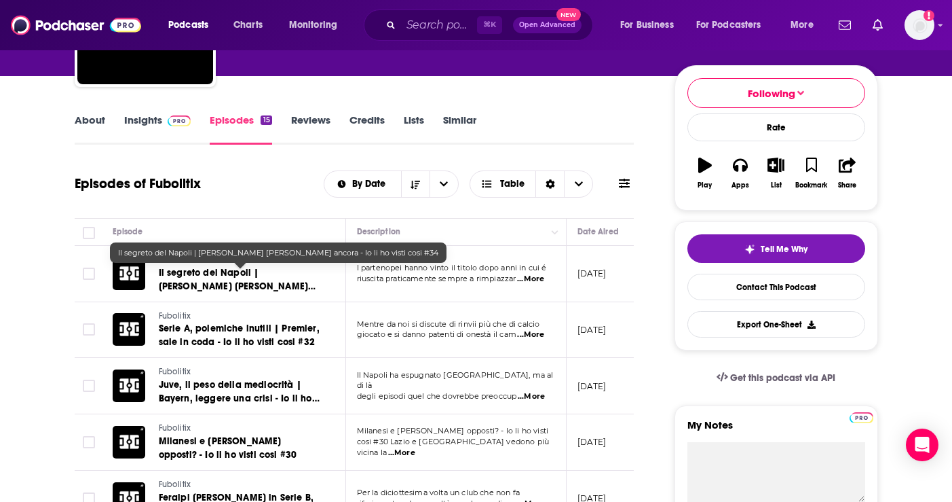
click at [187, 275] on span "Il segreto del Napoli | [PERSON_NAME] [PERSON_NAME] ancora - Io li ho visti cos…" at bounding box center [237, 286] width 157 height 39
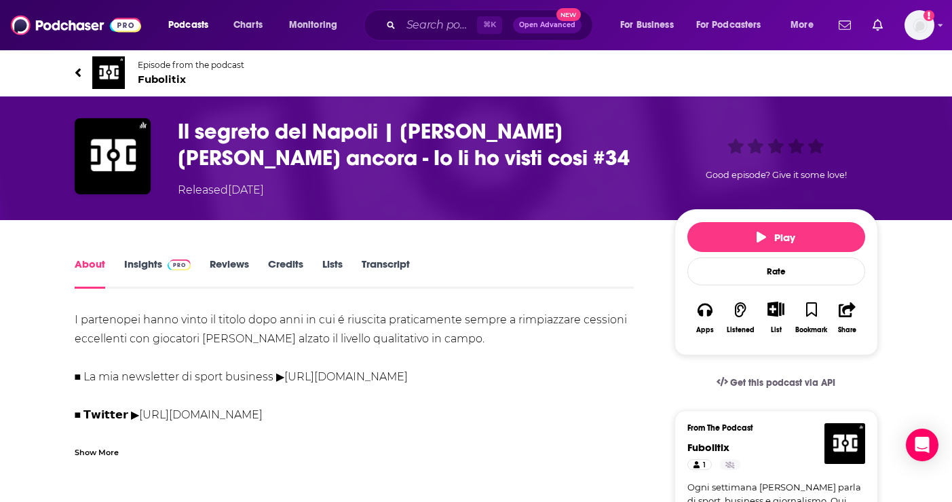
click at [187, 275] on link "Insights" at bounding box center [157, 272] width 67 height 31
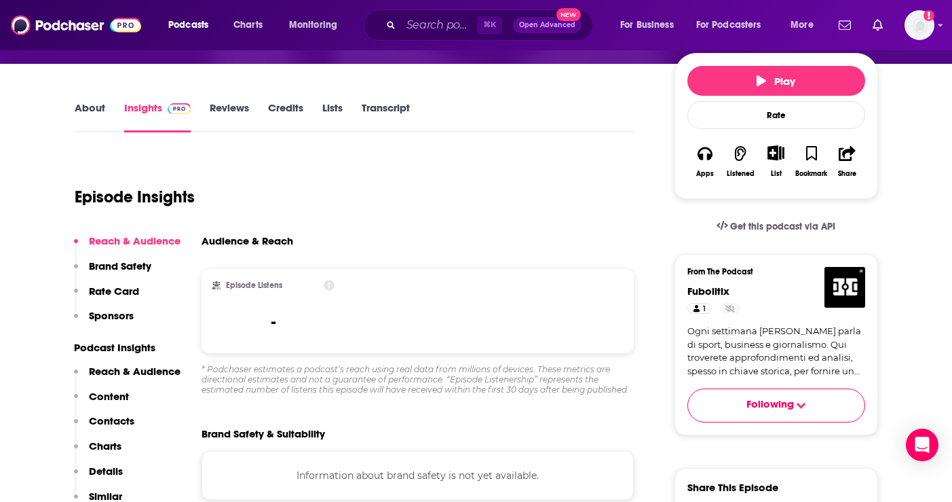
scroll to position [102, 0]
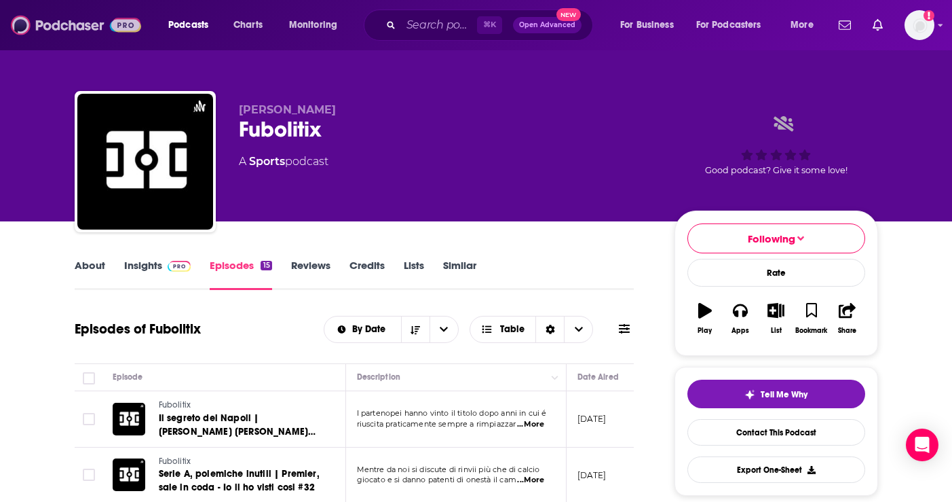
click at [81, 23] on img at bounding box center [76, 25] width 130 height 26
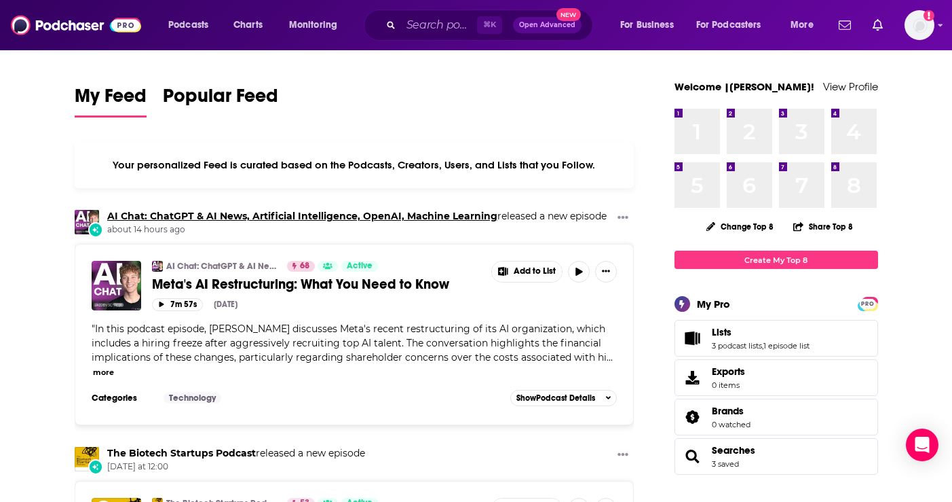
click at [123, 218] on link "AI Chat: ChatGPT & AI News, Artificial Intelligence, OpenAI, Machine Learning" at bounding box center [302, 216] width 390 height 12
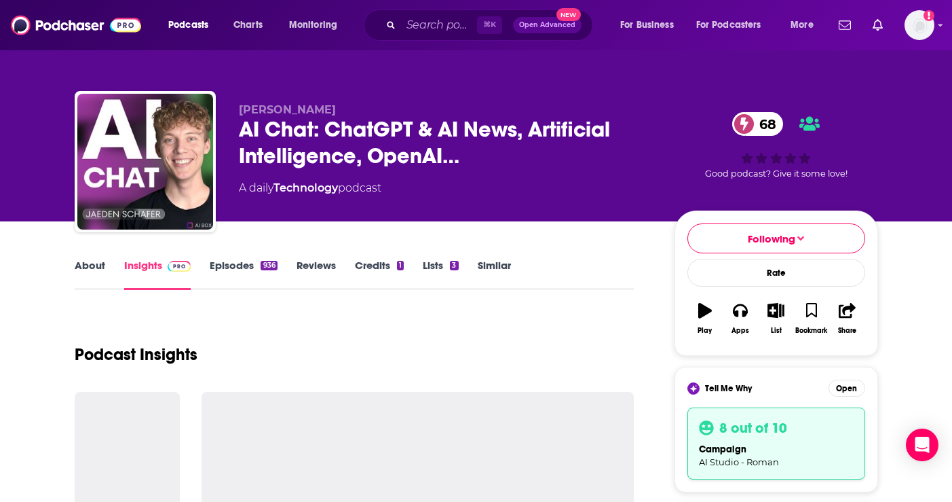
click at [501, 263] on link "Similar" at bounding box center [494, 274] width 33 height 31
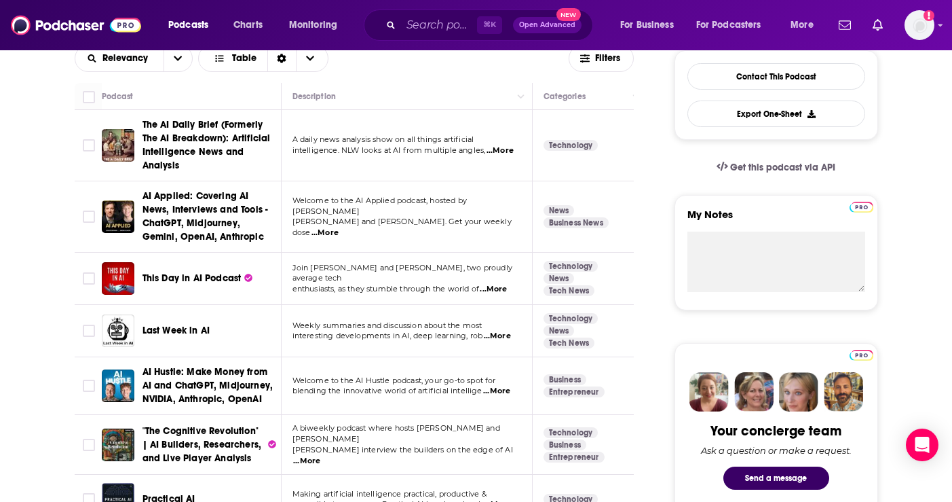
scroll to position [453, 0]
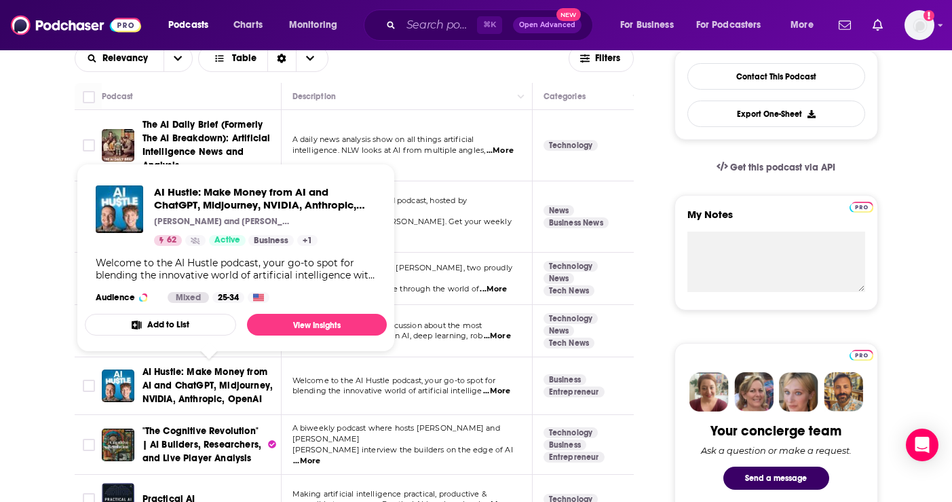
click at [176, 365] on span "AI Hustle: Make Money from AI and ChatGPT, Midjourney, NVIDIA, Anthropic, OpenAI" at bounding box center [210, 385] width 134 height 41
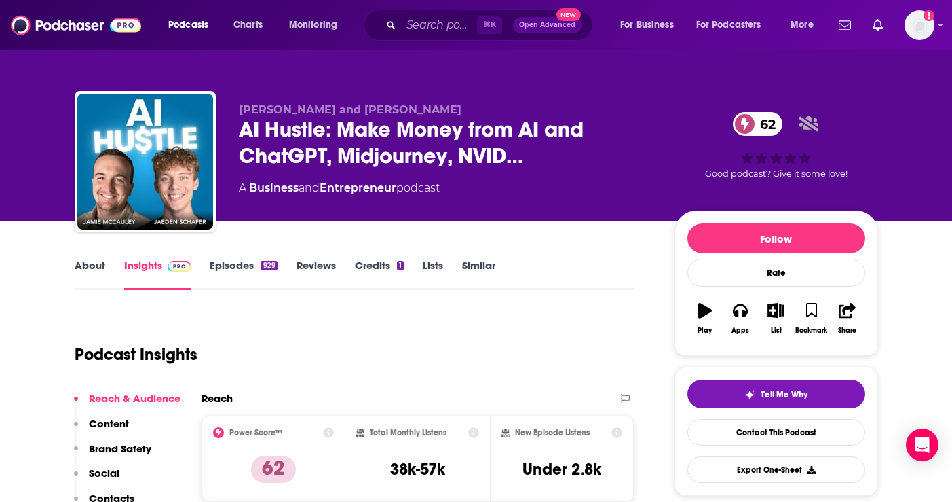
click at [483, 269] on link "Similar" at bounding box center [478, 274] width 33 height 31
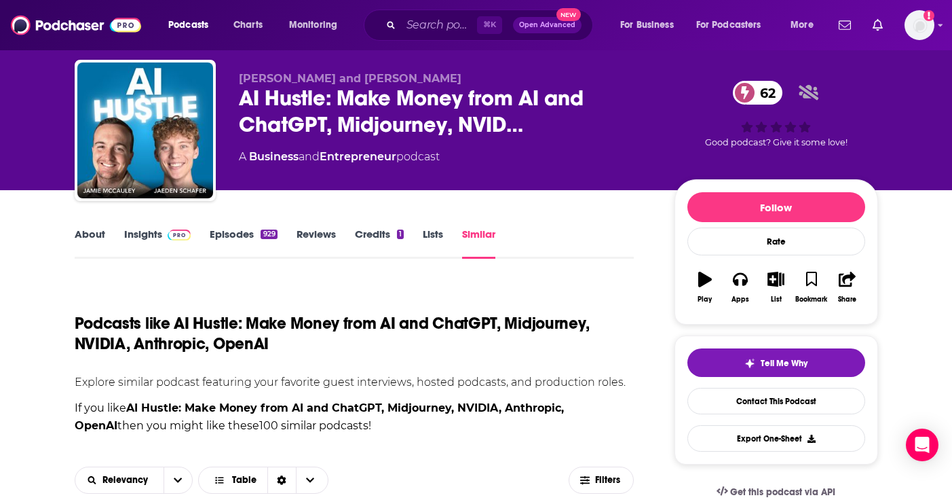
scroll to position [69, 0]
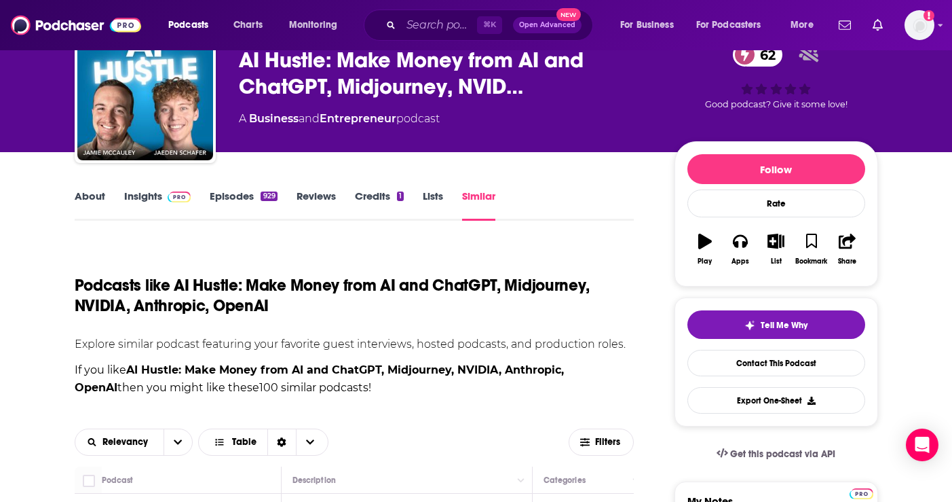
click at [159, 208] on link "Insights" at bounding box center [157, 204] width 67 height 31
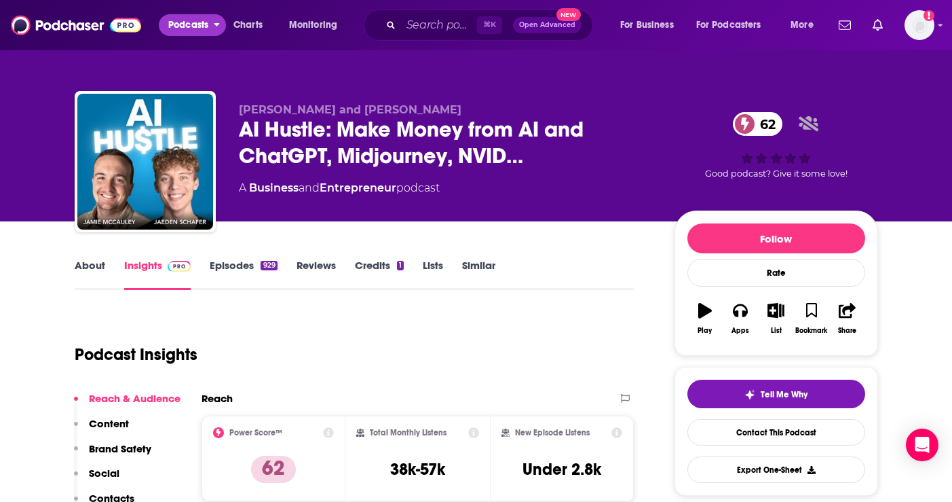
click at [200, 27] on span "Podcasts" at bounding box center [188, 25] width 40 height 19
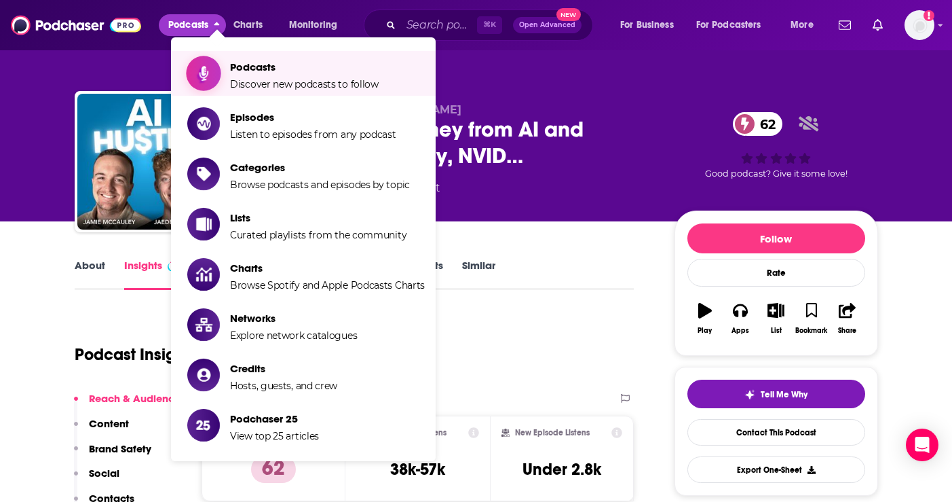
click at [255, 74] on span "Podcasts Discover new podcasts to follow" at bounding box center [304, 73] width 149 height 34
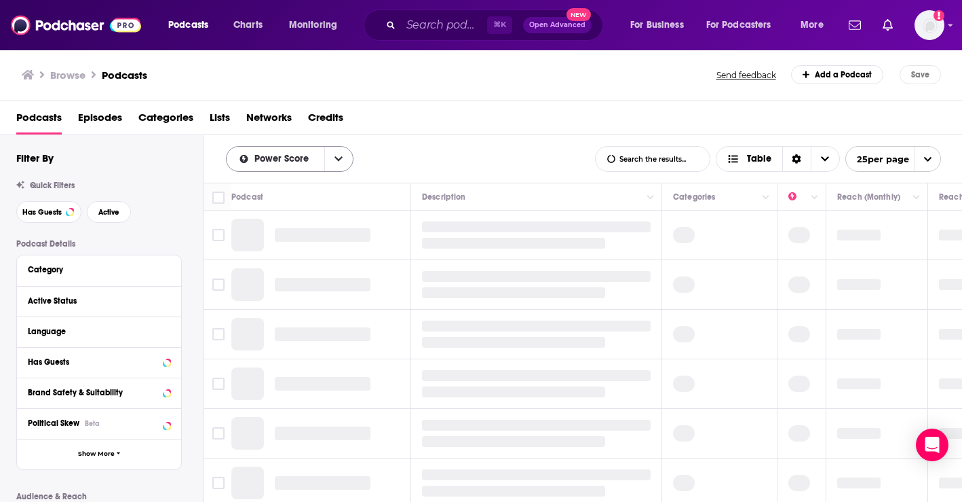
click at [335, 162] on icon "open menu" at bounding box center [339, 159] width 8 height 10
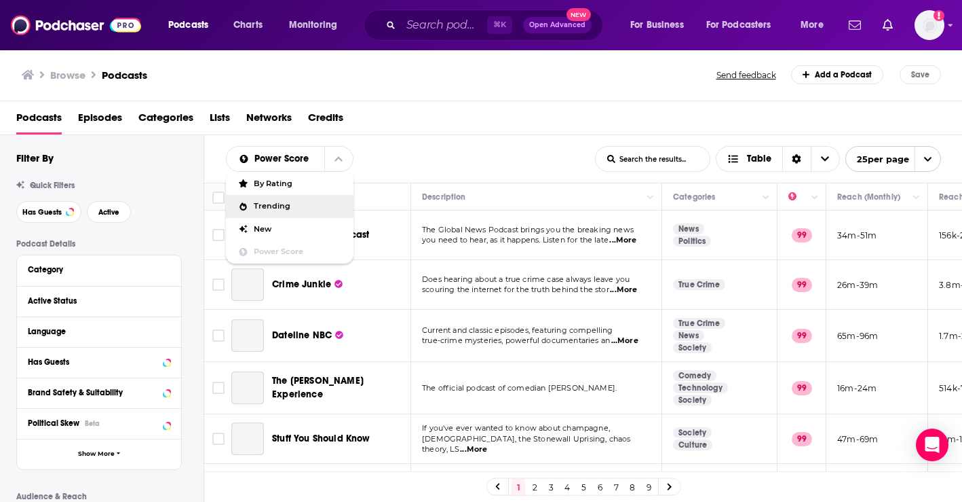
click at [298, 204] on span "Trending" at bounding box center [298, 205] width 89 height 7
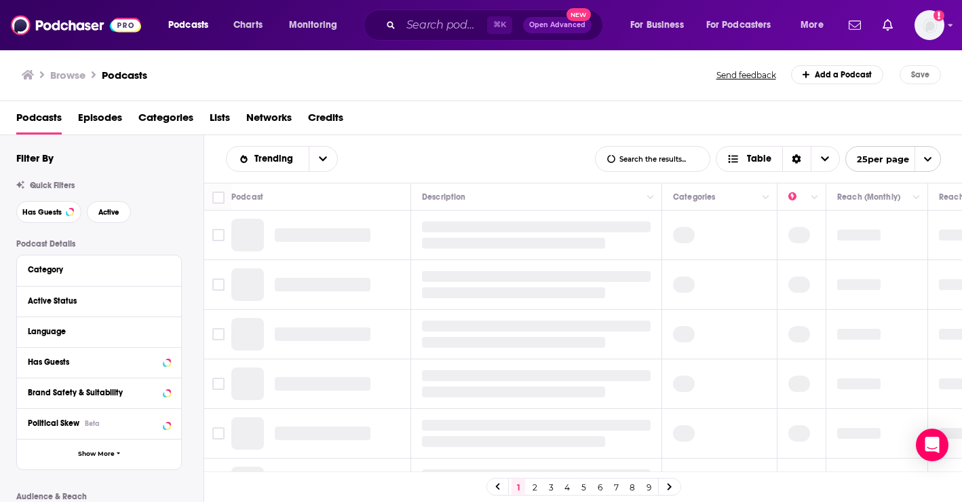
click at [663, 166] on input "List Search Input" at bounding box center [653, 159] width 114 height 24
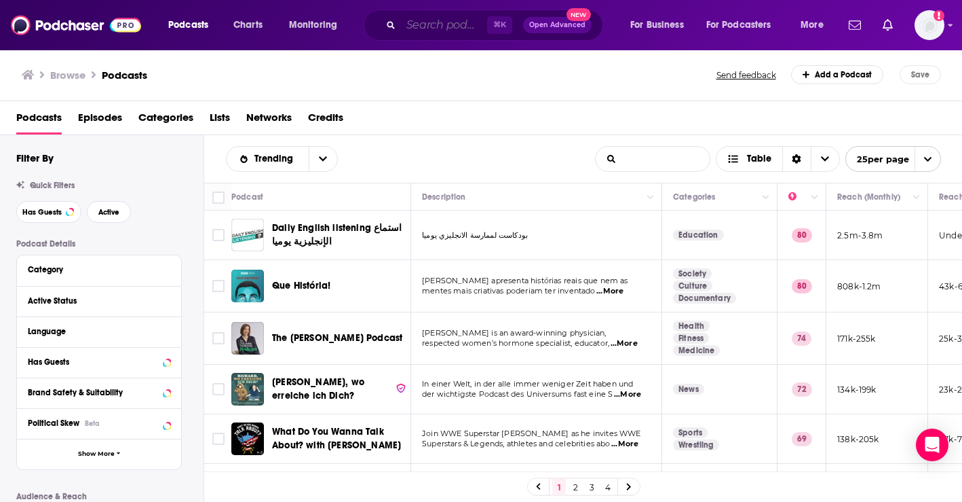
click at [447, 24] on input "Search podcasts, credits, & more..." at bounding box center [444, 25] width 86 height 22
click at [136, 162] on div "Filter By" at bounding box center [109, 157] width 187 height 13
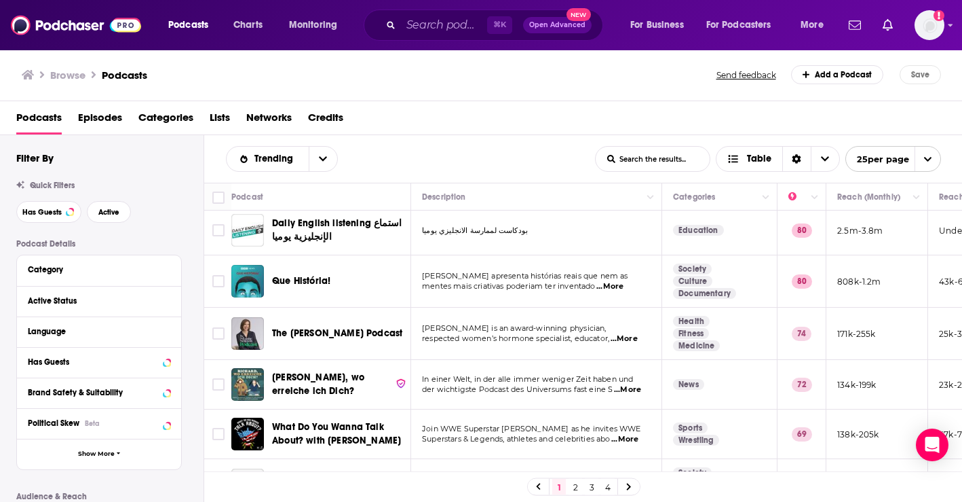
scroll to position [5, 0]
click at [579, 35] on div "⌘ K Open Advanced New" at bounding box center [484, 25] width 240 height 31
click at [571, 22] on span "Open Advanced" at bounding box center [557, 25] width 56 height 7
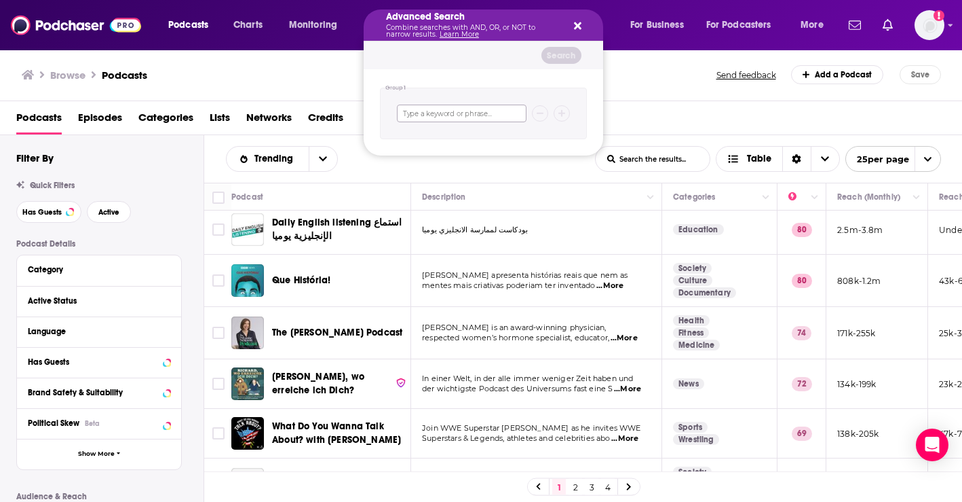
click at [471, 117] on input "Search podcasts, credits, & more..." at bounding box center [462, 114] width 130 height 18
type input "United kingdom"
click at [567, 115] on button "Search podcasts, credits, & more..." at bounding box center [562, 113] width 16 height 16
type input "AI"
click at [556, 136] on button "Search podcasts, credits, & more..." at bounding box center [562, 142] width 16 height 16
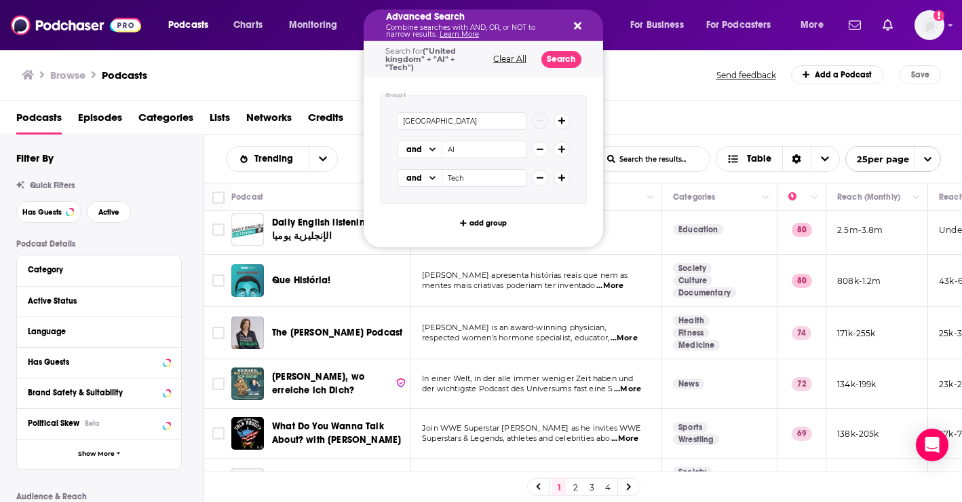
type input "Tech"
click at [552, 179] on div "and Tech" at bounding box center [483, 178] width 173 height 18
click at [559, 175] on icon "Search podcasts, credits, & more..." at bounding box center [562, 178] width 7 height 8
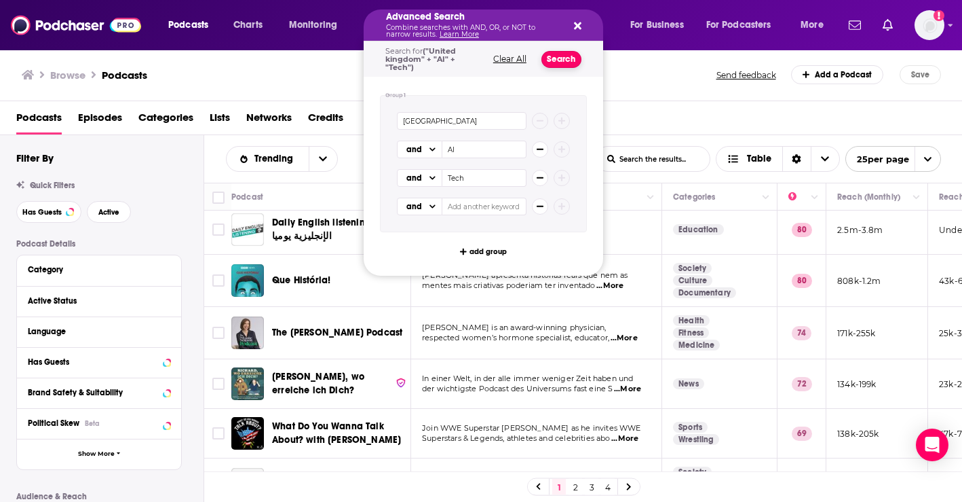
click at [551, 65] on button "Search" at bounding box center [562, 59] width 40 height 17
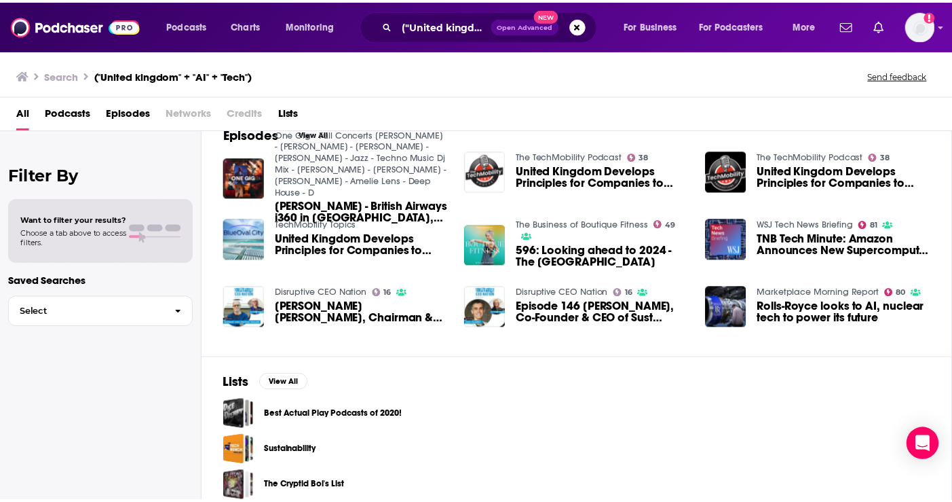
scroll to position [226, 0]
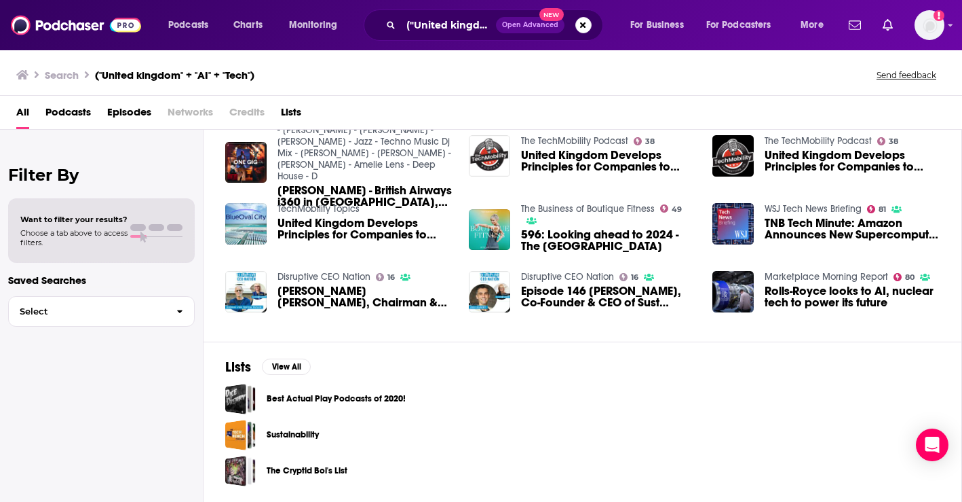
click at [617, 136] on link "The TechMobility Podcast" at bounding box center [574, 141] width 107 height 12
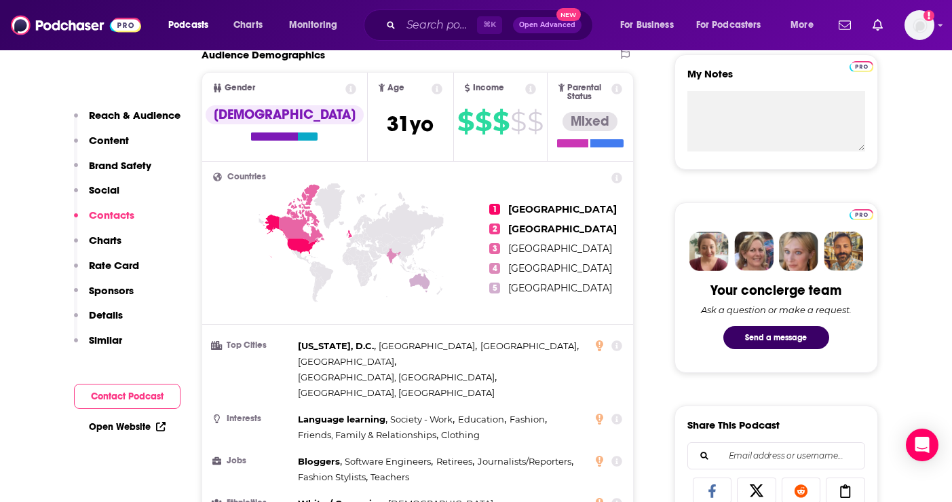
scroll to position [278, 0]
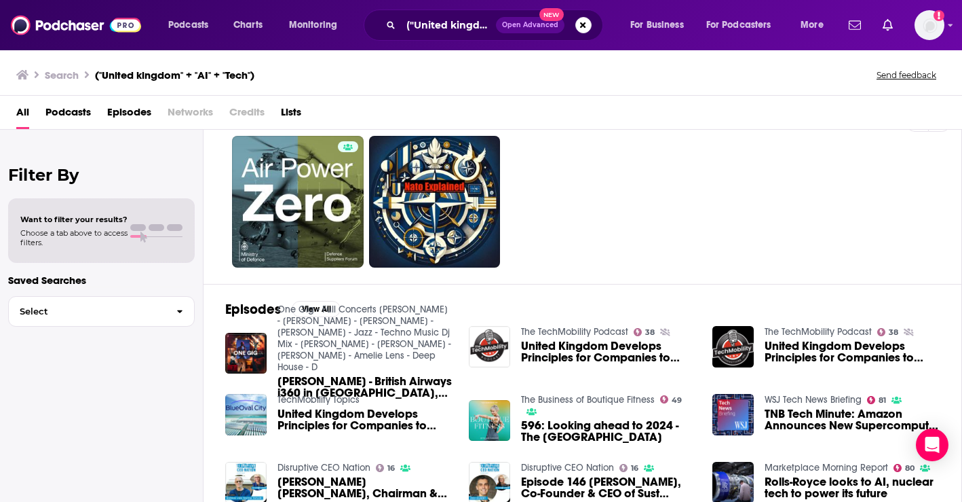
scroll to position [40, 0]
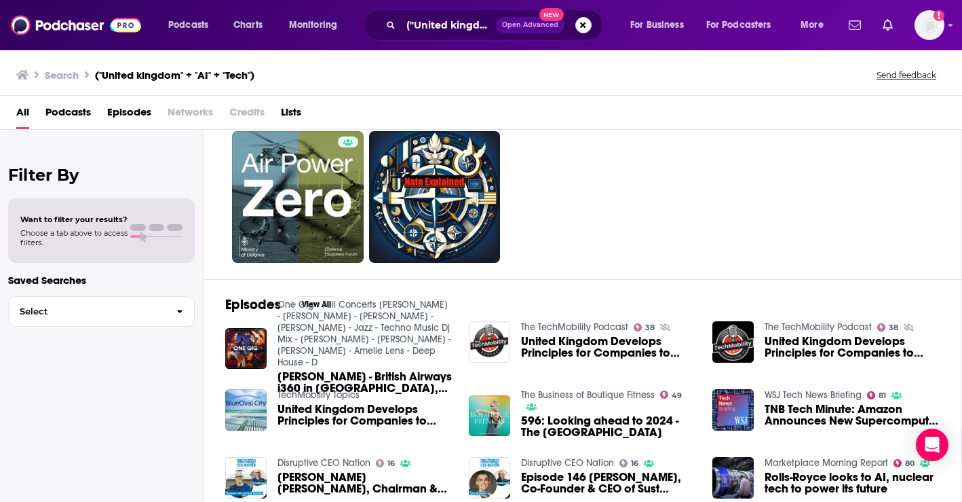
click at [480, 13] on div "("United kingdom" + "AI" + "Tech") Open Advanced New" at bounding box center [484, 25] width 240 height 31
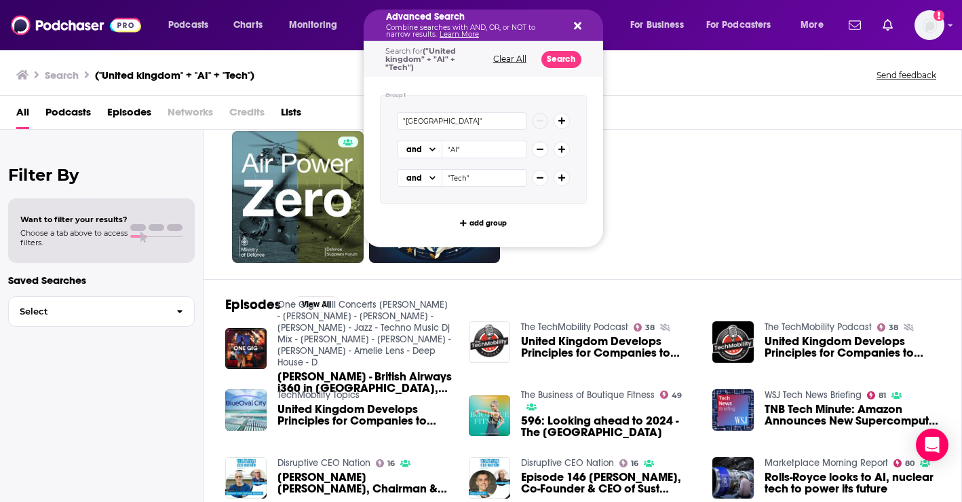
click at [570, 25] on button "Search podcasts, credits, & more..." at bounding box center [575, 25] width 11 height 11
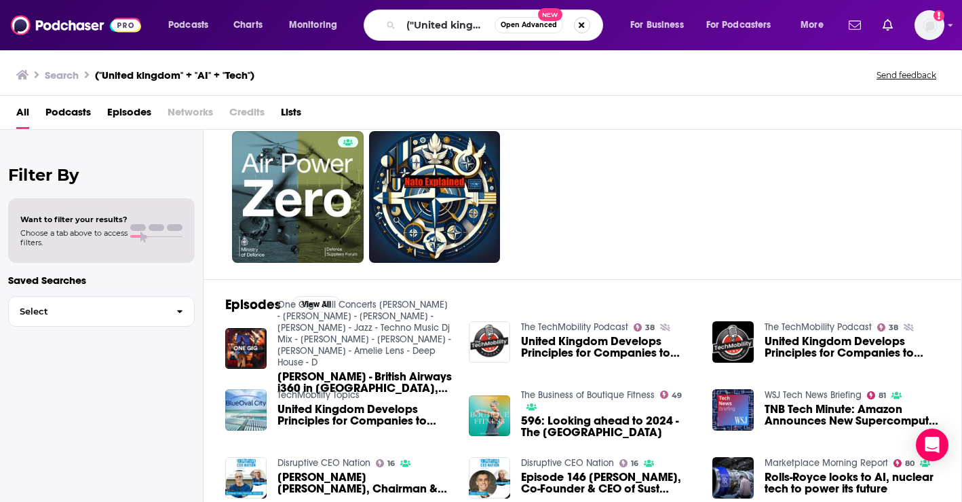
click at [584, 20] on button "Search podcasts, credits, & more..." at bounding box center [582, 25] width 16 height 16
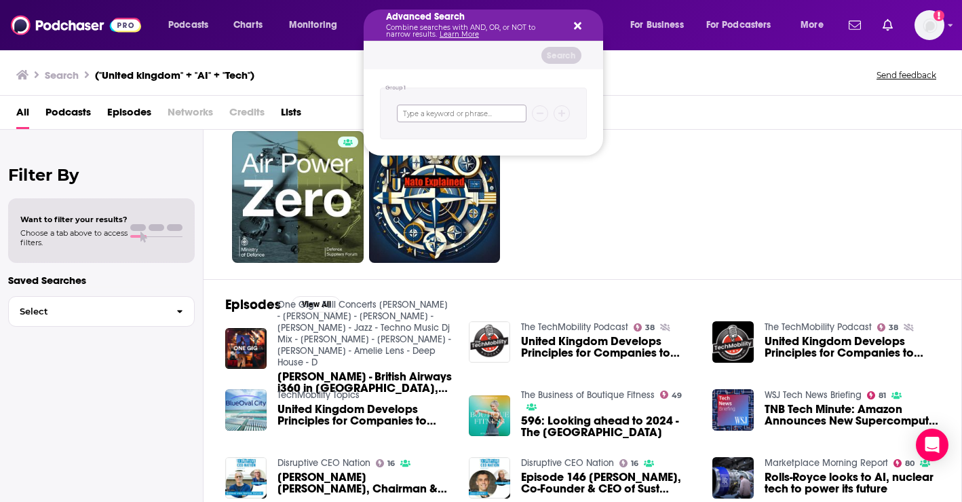
click at [438, 110] on input "Search podcasts, credits, & more..." at bounding box center [462, 114] width 130 height 18
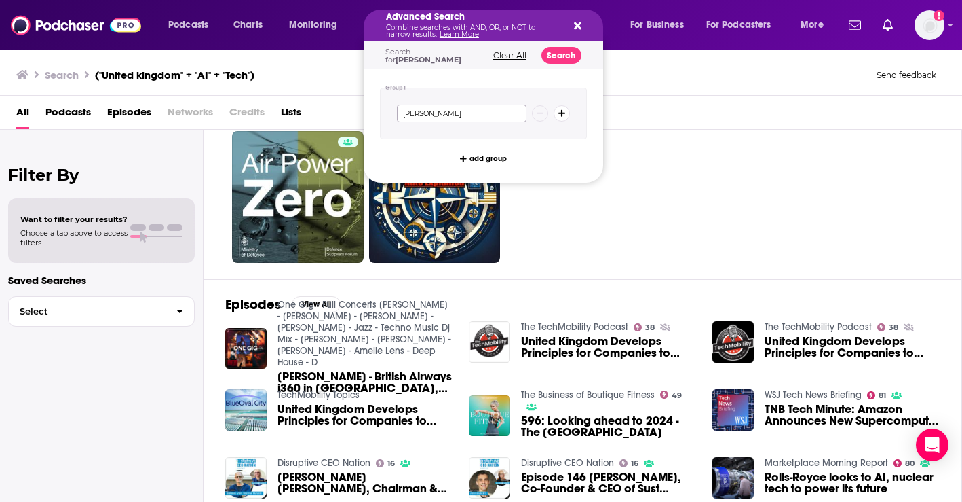
type input "seb johnson"
click at [562, 56] on button "Search" at bounding box center [562, 55] width 40 height 17
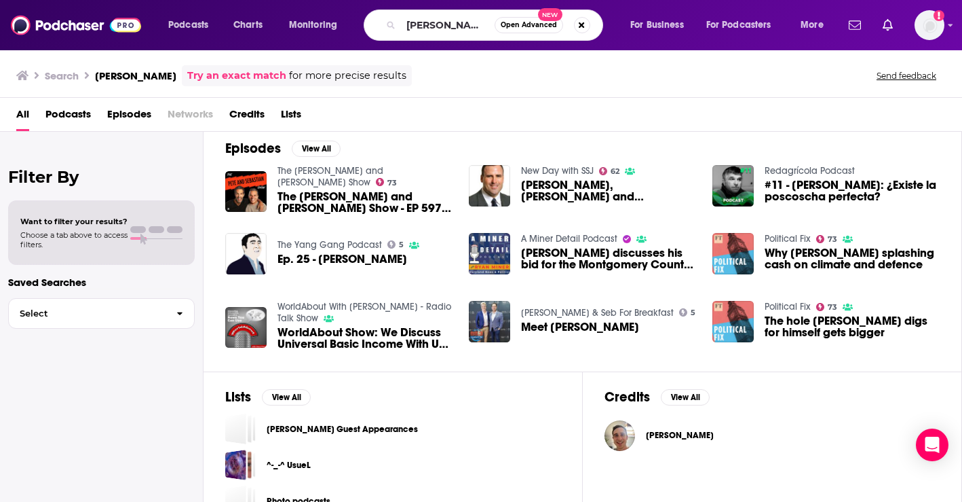
scroll to position [226, 0]
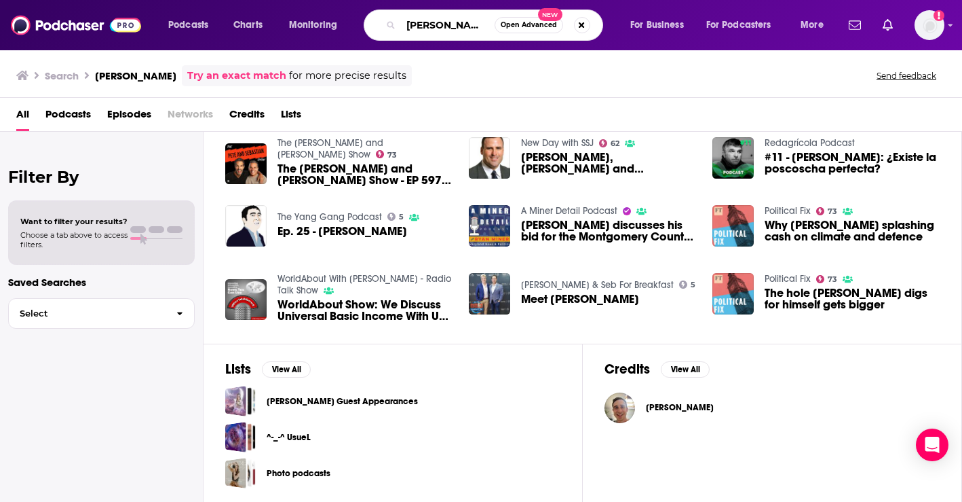
click at [483, 21] on input "seb johnson" at bounding box center [448, 25] width 94 height 22
drag, startPoint x: 487, startPoint y: 27, endPoint x: 381, endPoint y: 20, distance: 106.1
click at [381, 20] on div "seb johnson Open Advanced New" at bounding box center [484, 25] width 240 height 31
type input "scaling europe"
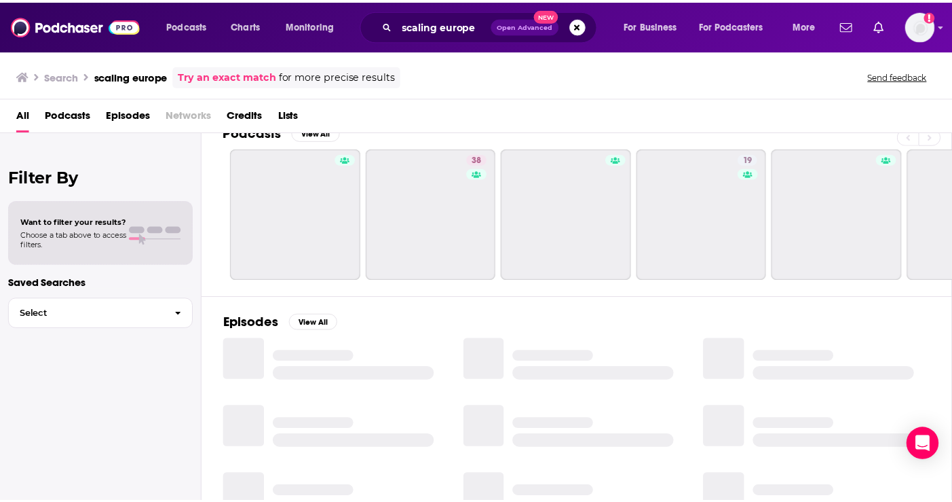
scroll to position [64, 0]
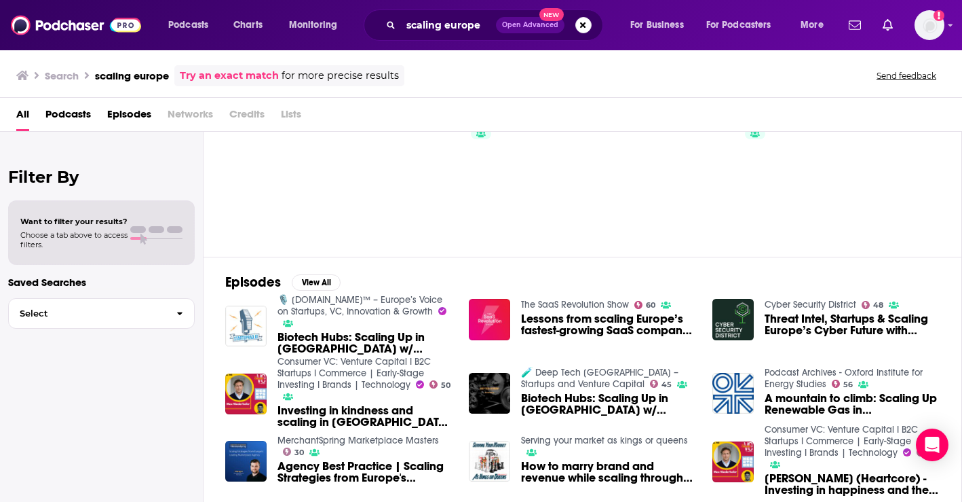
click at [363, 331] on span "Biotech Hubs: Scaling Up in Europe w/ Annick" at bounding box center [365, 342] width 175 height 23
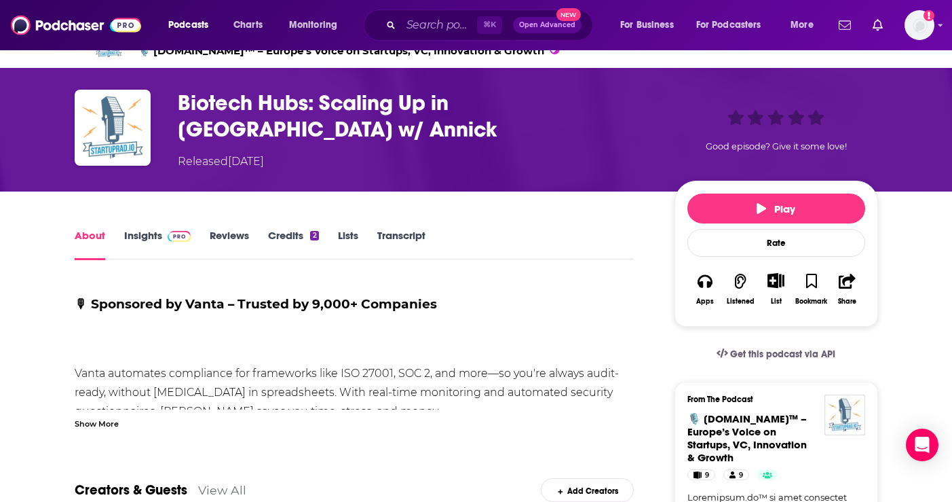
scroll to position [27, 0]
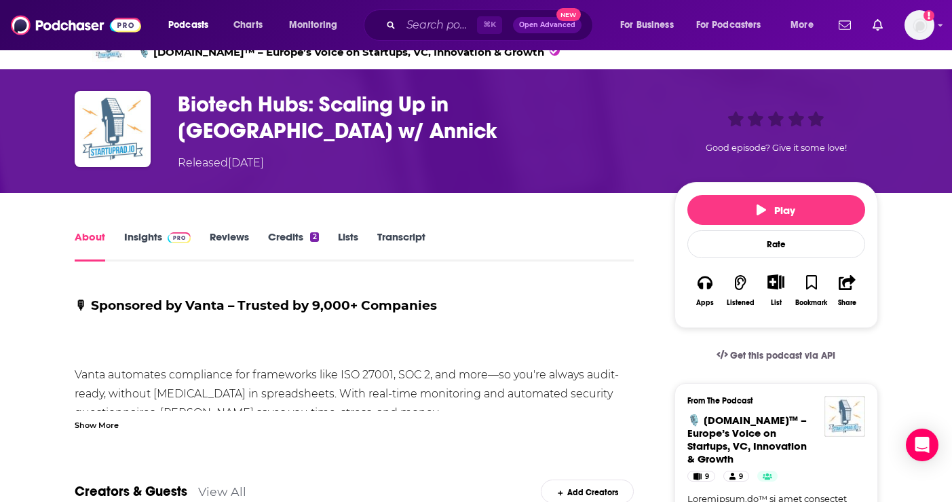
click at [768, 280] on icon "Show More Button" at bounding box center [776, 281] width 17 height 15
click at [761, 306] on button "Add Episode" at bounding box center [765, 304] width 70 height 25
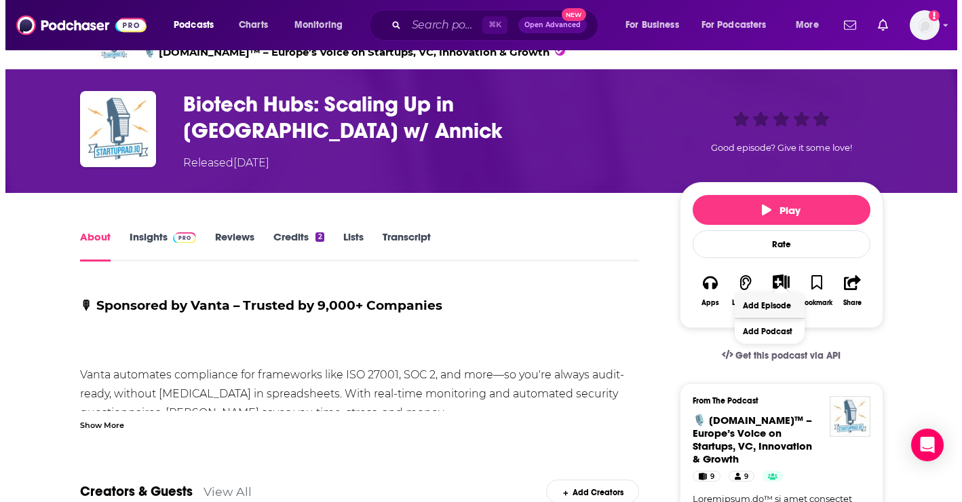
scroll to position [0, 0]
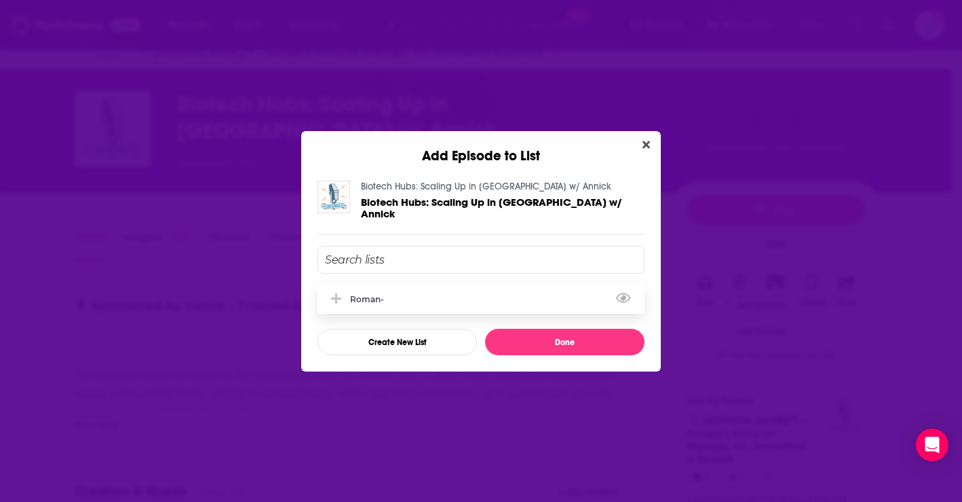
click at [364, 295] on div "Roman-" at bounding box center [371, 299] width 42 height 10
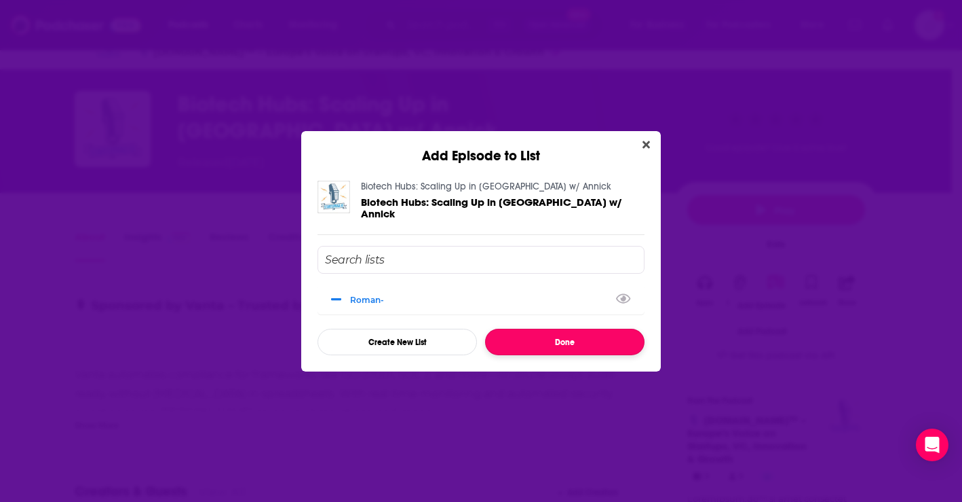
click at [608, 338] on button "Done" at bounding box center [564, 341] width 159 height 26
click at [582, 339] on button "Done" at bounding box center [564, 341] width 159 height 26
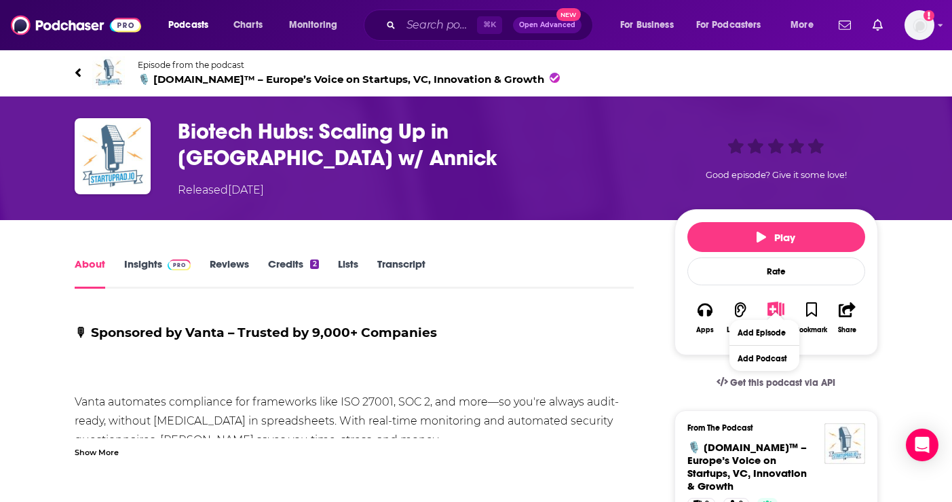
click at [159, 261] on link "Insights" at bounding box center [157, 272] width 67 height 31
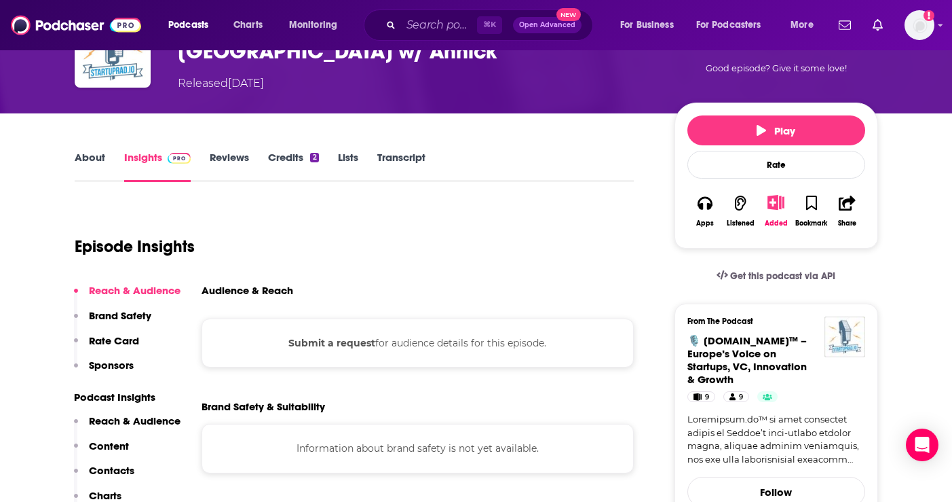
scroll to position [34, 0]
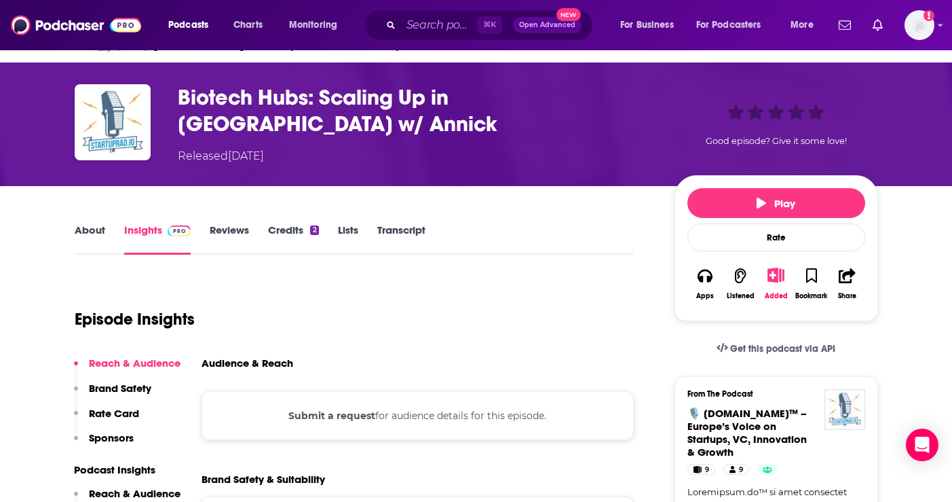
click at [93, 230] on link "About" at bounding box center [90, 238] width 31 height 31
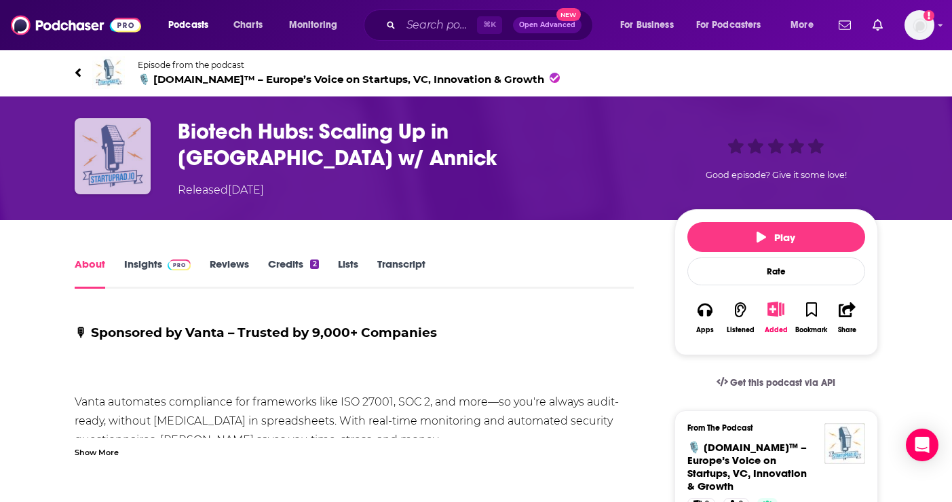
click at [126, 159] on img "Biotech Hubs: Scaling Up in Europe w/ Annick" at bounding box center [113, 156] width 76 height 76
click at [89, 72] on link "Episode from the podcast 🎙️ Startuprad.io™ – Europe’s Voice on Startups, VC, In…" at bounding box center [477, 72] width 804 height 33
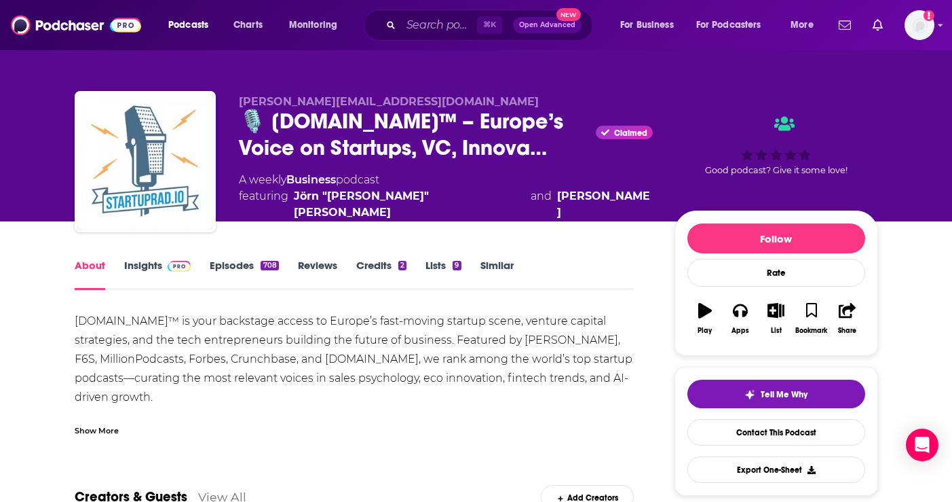
click at [389, 273] on link "Credits 2" at bounding box center [381, 274] width 50 height 31
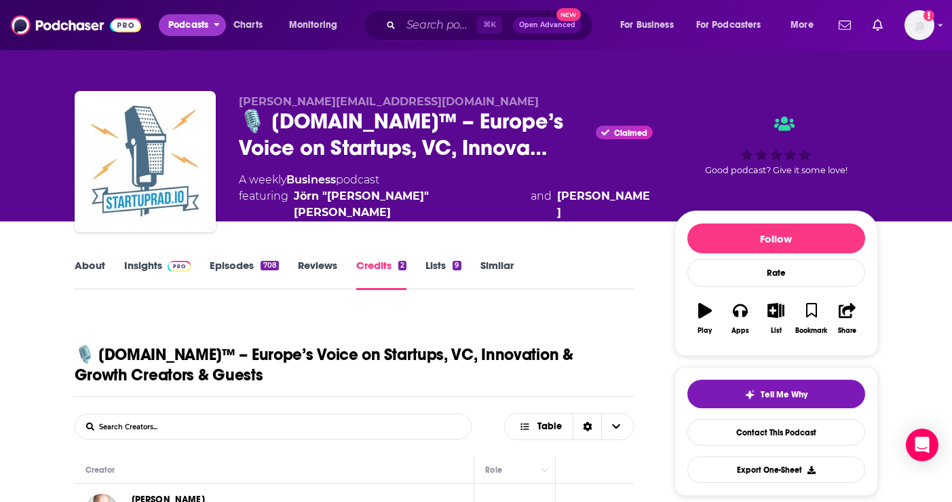
click at [191, 18] on span "Podcasts" at bounding box center [188, 25] width 40 height 19
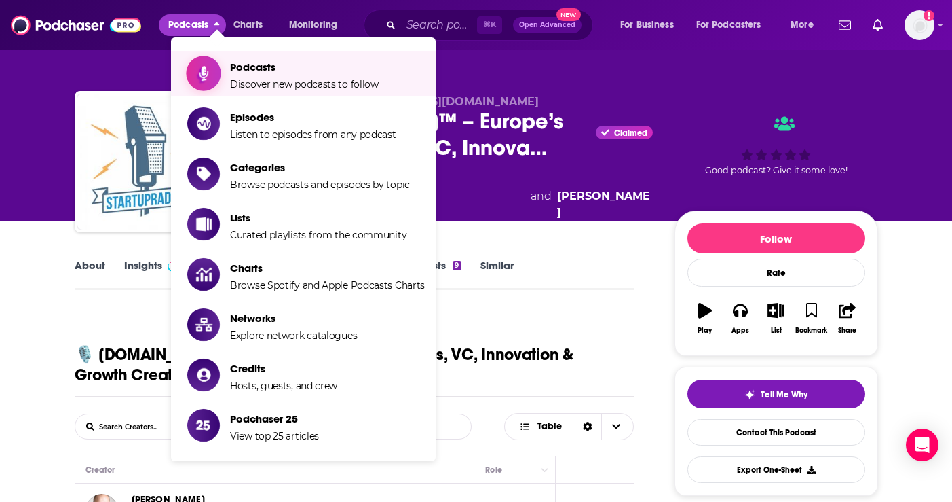
click at [268, 75] on span "Podcasts Discover new podcasts to follow" at bounding box center [304, 73] width 149 height 34
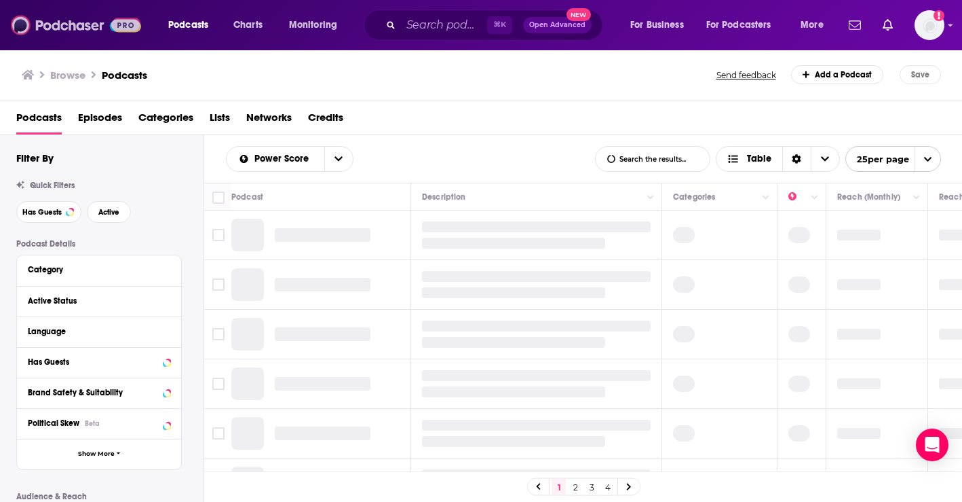
click at [16, 14] on img at bounding box center [76, 25] width 130 height 26
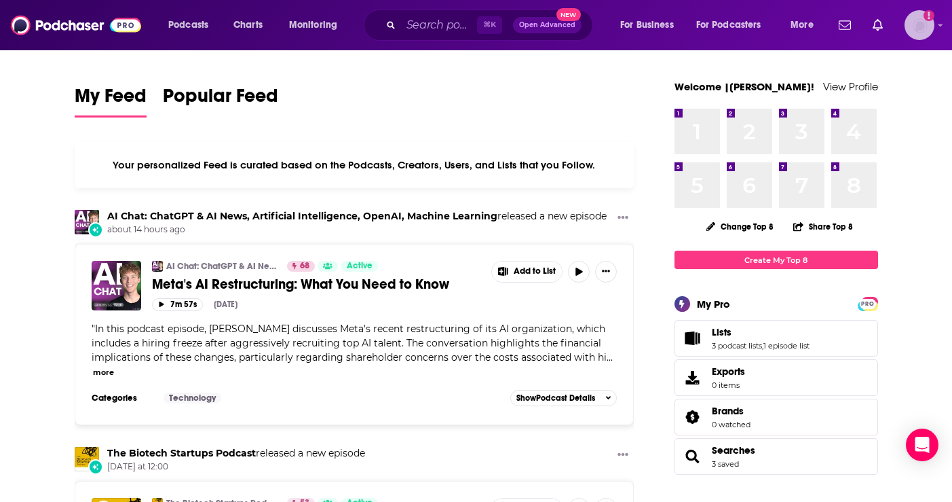
click at [918, 29] on img "Logged in as Ruth_Nebius" at bounding box center [920, 25] width 30 height 30
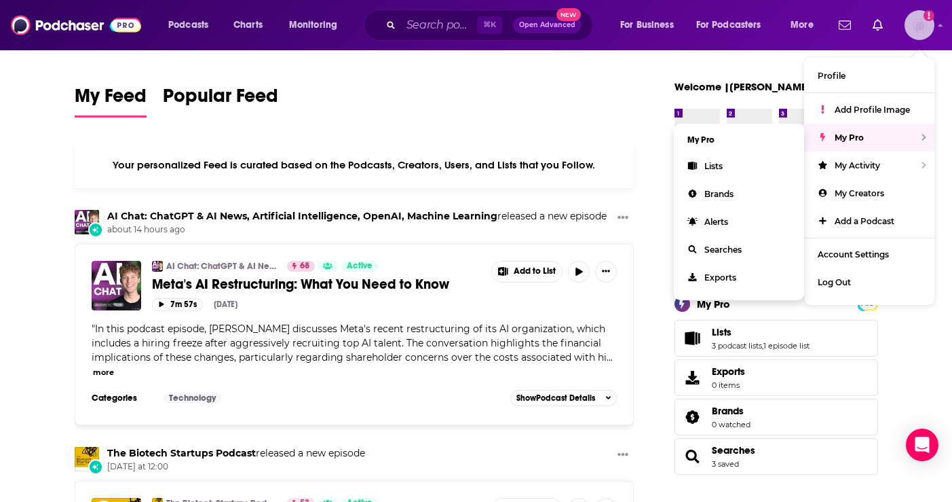
click at [886, 130] on div "My Pro" at bounding box center [869, 138] width 130 height 28
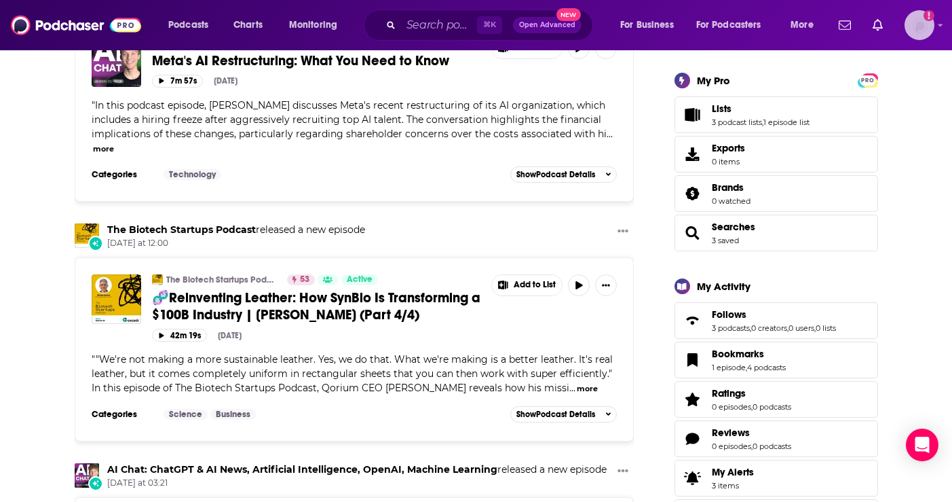
scroll to position [228, 0]
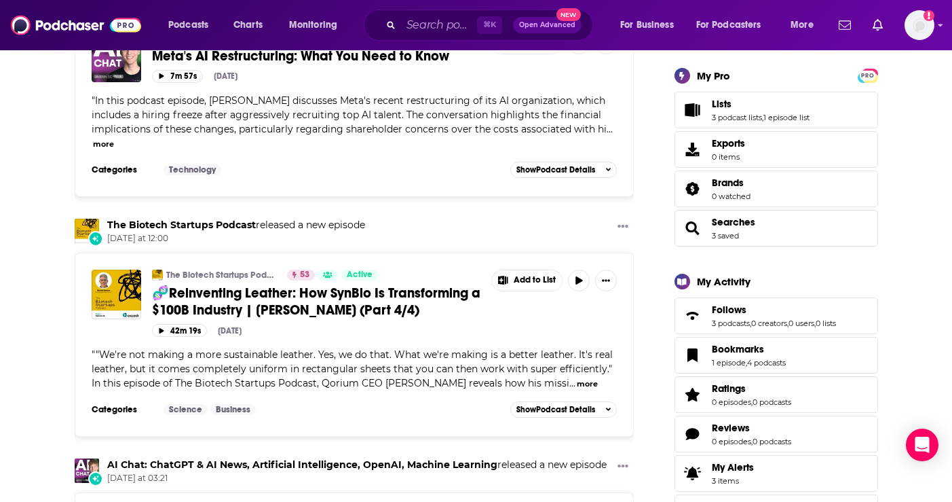
click at [185, 37] on div "Podcasts Charts Monitoring ⌘ K Open Advanced New For Business For Podcasters Mo…" at bounding box center [493, 25] width 668 height 31
click at [186, 29] on span "Podcasts" at bounding box center [188, 25] width 40 height 19
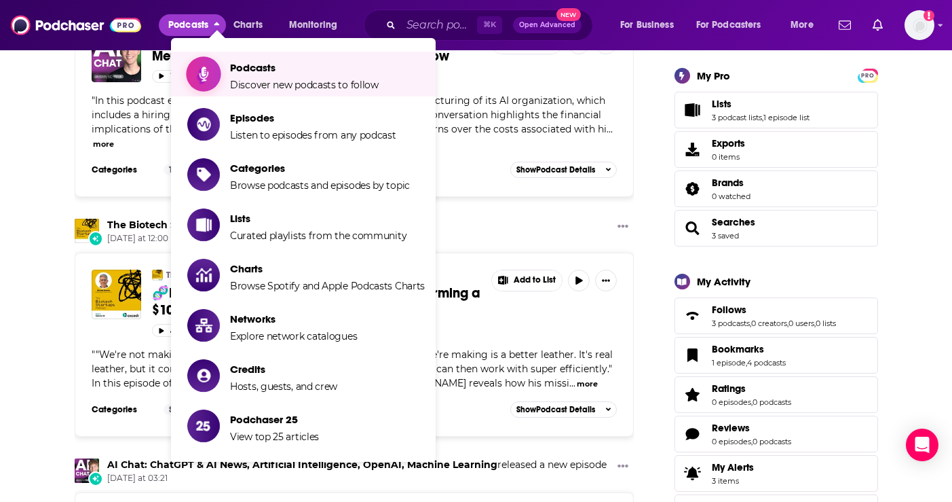
click at [248, 87] on span "Discover new podcasts to follow" at bounding box center [304, 85] width 149 height 12
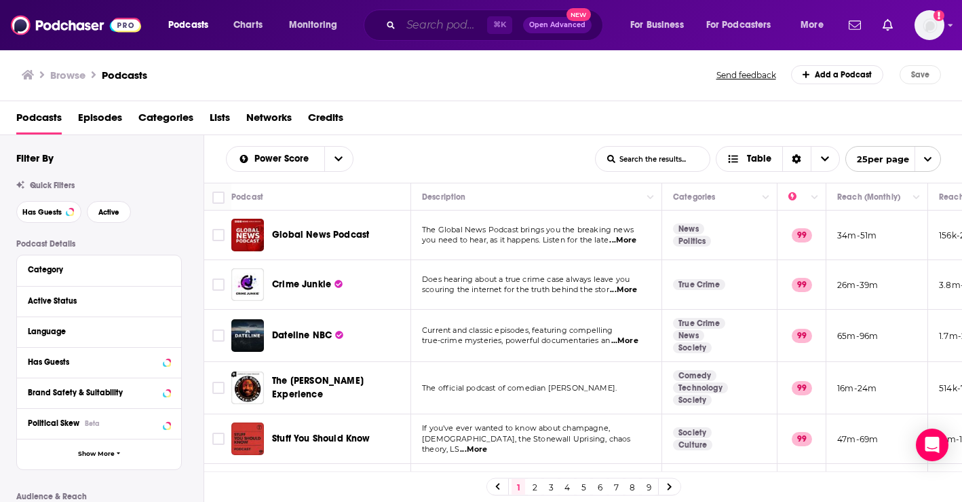
click at [438, 20] on input "Search podcasts, credits, & more..." at bounding box center [444, 25] width 86 height 22
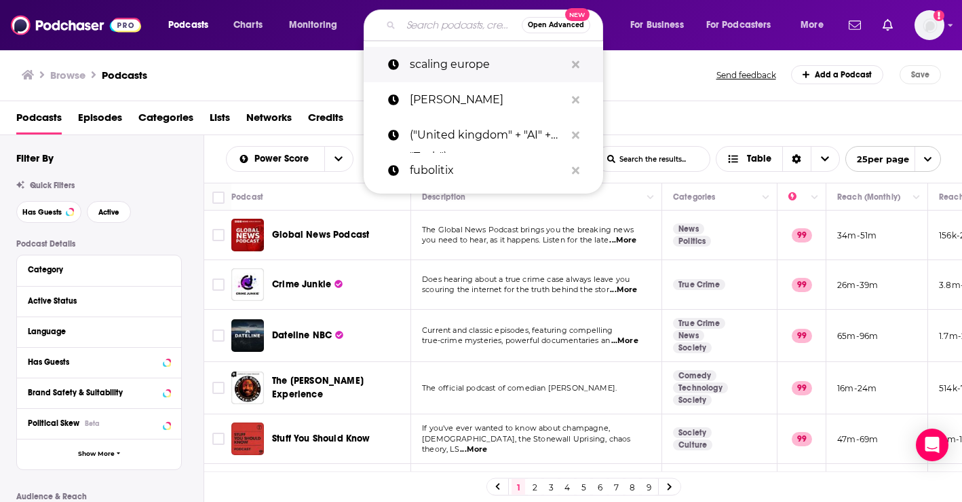
click at [462, 75] on p "scaling europe" at bounding box center [487, 64] width 155 height 35
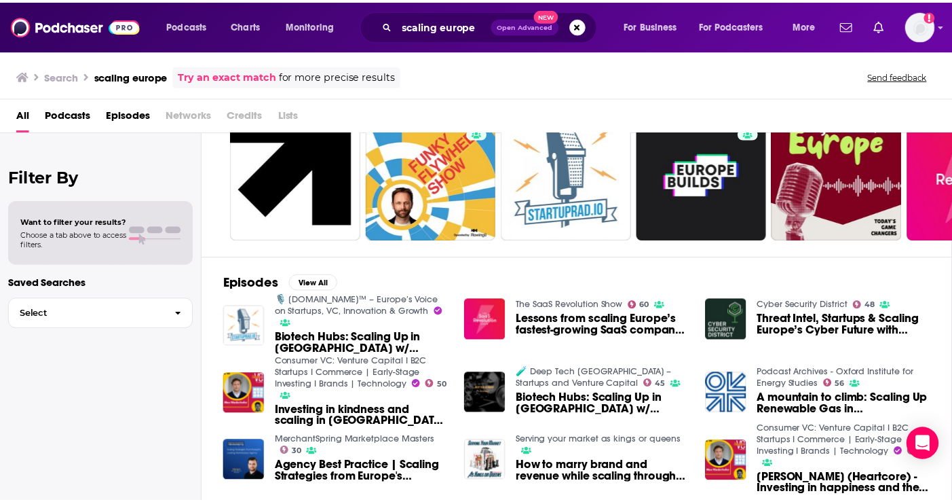
scroll to position [64, 0]
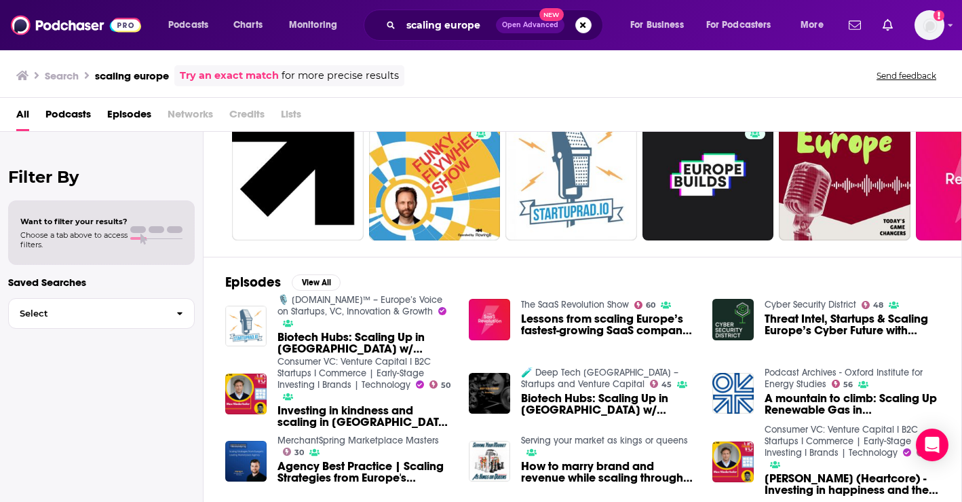
click at [816, 330] on span "Threat Intel, Startups & Scaling Europe’s Cyber Future with Marco Riccardi" at bounding box center [852, 324] width 175 height 23
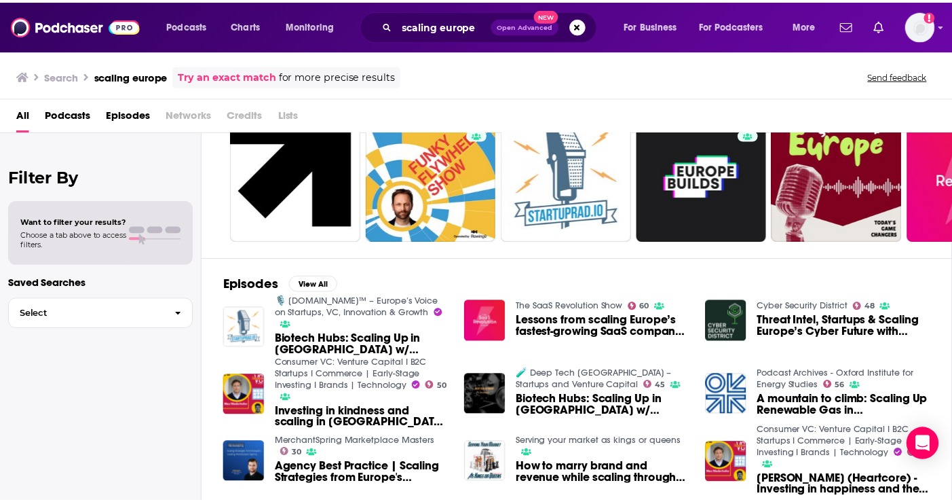
scroll to position [64, 0]
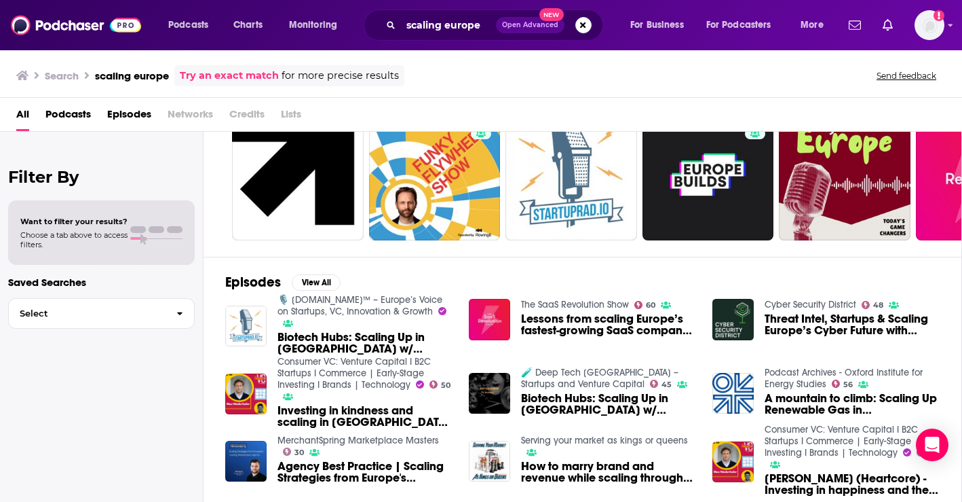
click at [366, 421] on span "Investing in kindness and scaling in Europe with Max Niederhofer" at bounding box center [365, 415] width 175 height 23
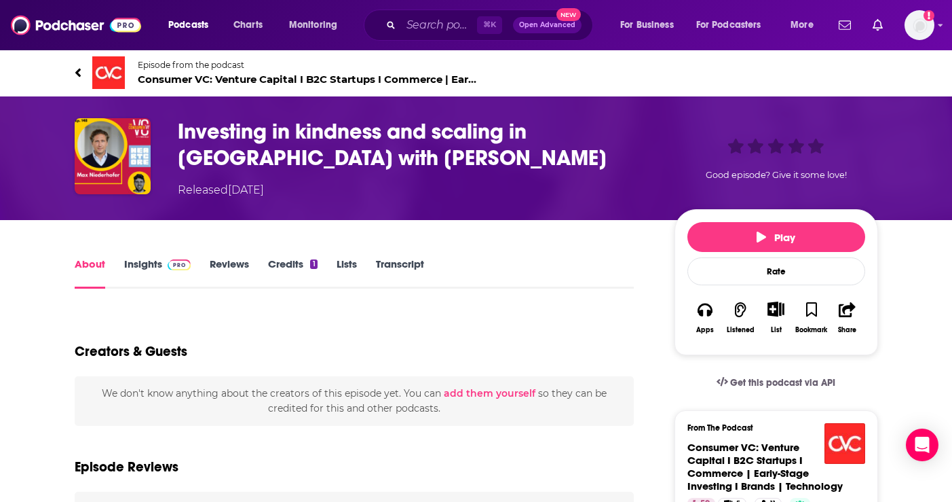
type input "https://www.podchaser.com/podcasts/consumer-vc-venture-capital-i-973390/episode…"
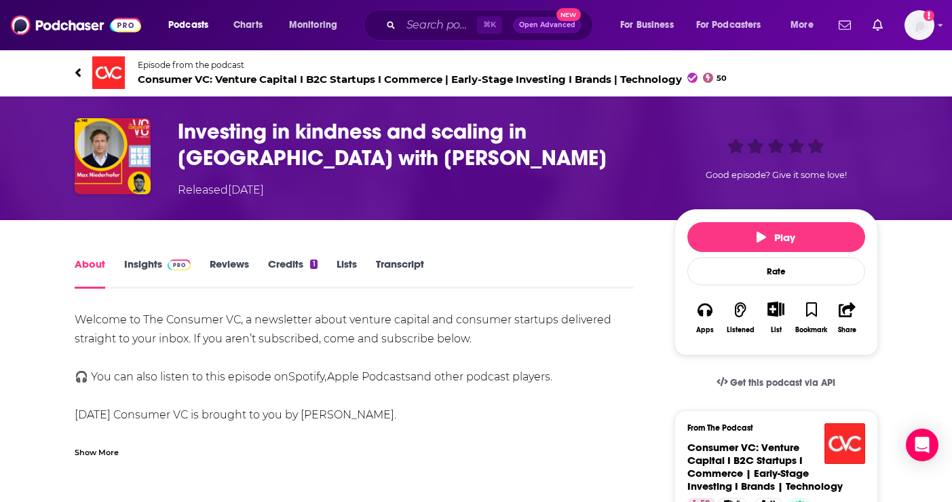
click at [776, 316] on icon "Show More Button" at bounding box center [776, 308] width 17 height 15
click at [810, 315] on icon "button" at bounding box center [812, 309] width 12 height 15
click at [810, 315] on icon "button" at bounding box center [812, 309] width 12 height 16
click at [765, 319] on div "List" at bounding box center [775, 317] width 35 height 50
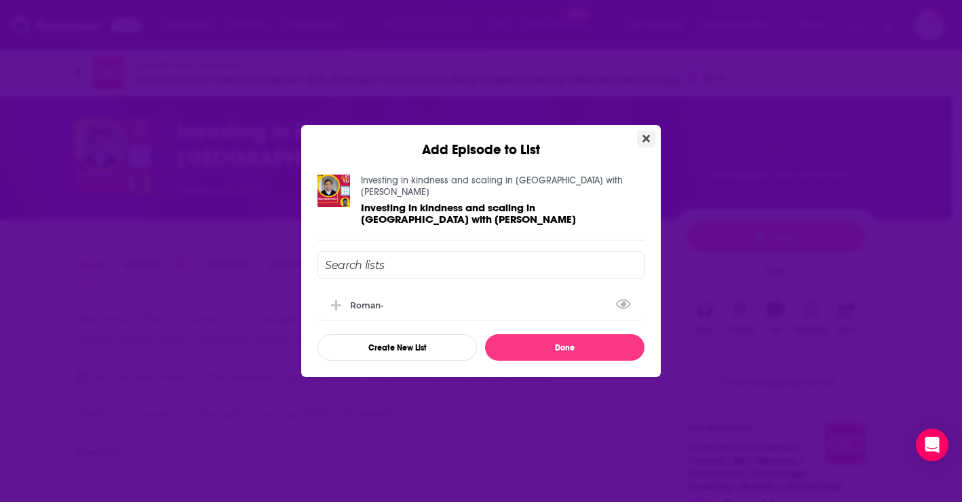
click at [653, 141] on button "Close" at bounding box center [646, 138] width 18 height 17
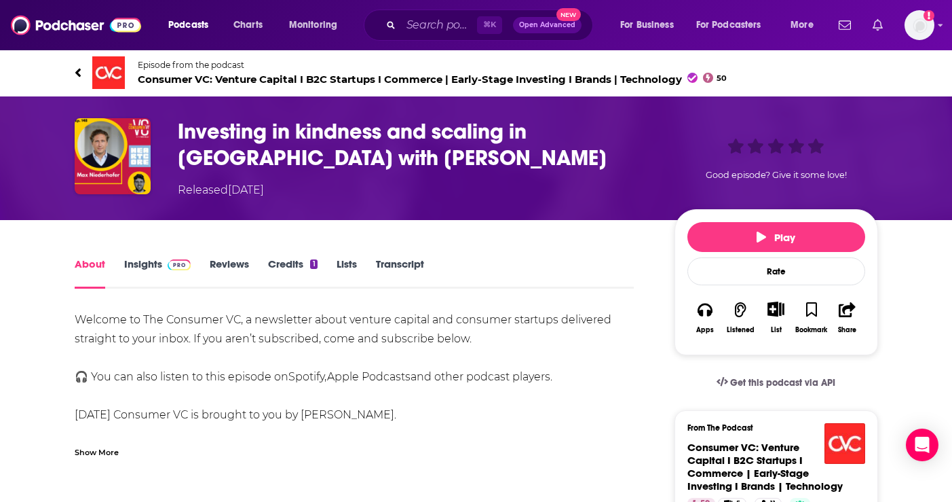
click at [871, 22] on link "Show notifications dropdown" at bounding box center [877, 25] width 21 height 23
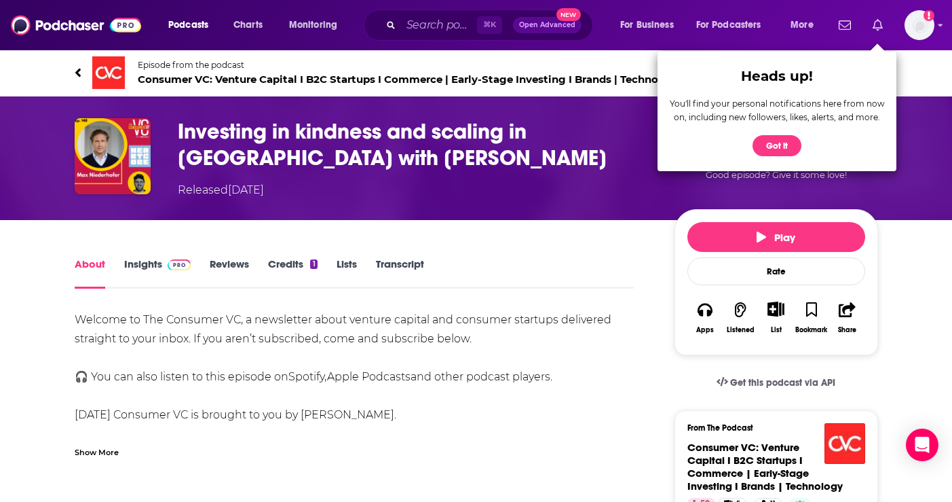
click at [871, 22] on link "Show notifications dropdown" at bounding box center [877, 25] width 21 height 23
click at [919, 14] on img "Logged in as Ruth_Nebius" at bounding box center [920, 25] width 30 height 30
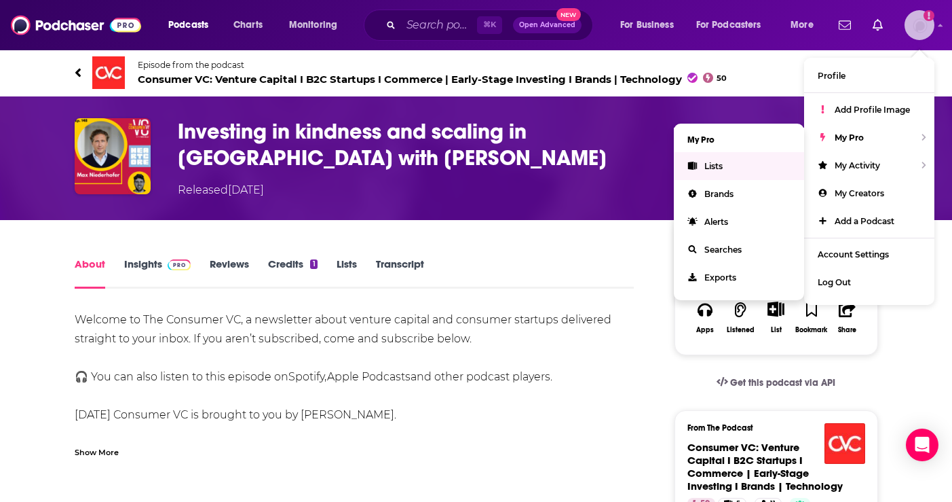
click at [723, 171] on link "Lists" at bounding box center [739, 166] width 130 height 28
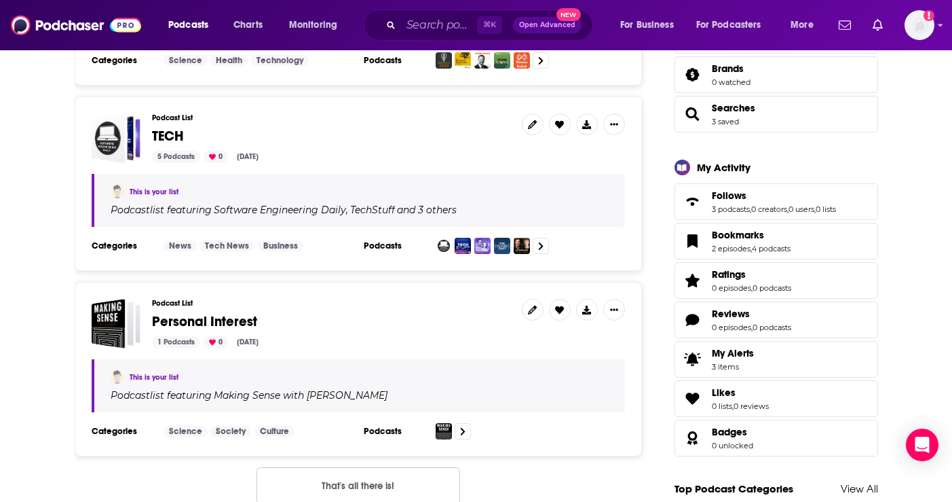
scroll to position [295, 0]
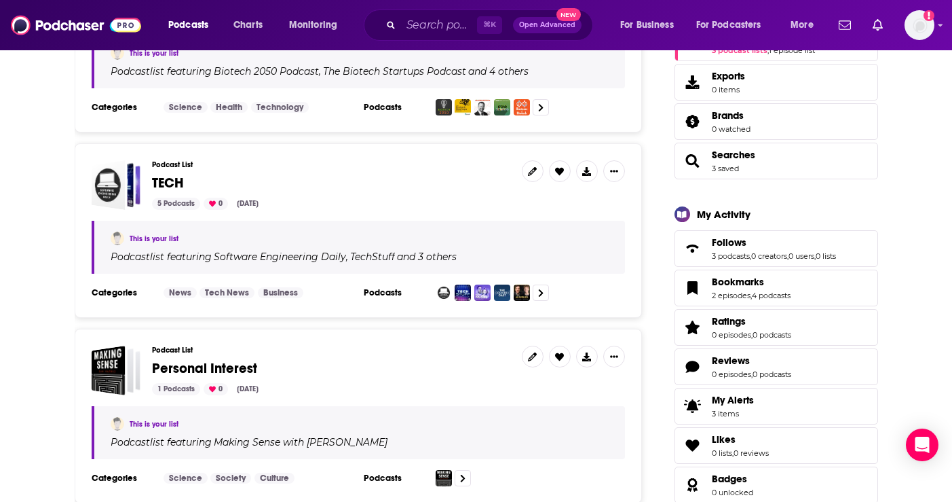
click at [164, 185] on span "TECH" at bounding box center [168, 182] width 32 height 17
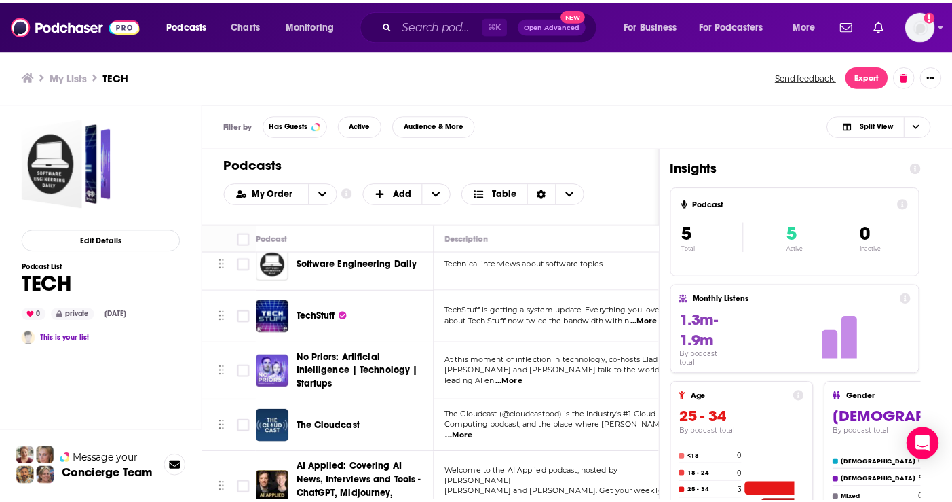
scroll to position [46, 0]
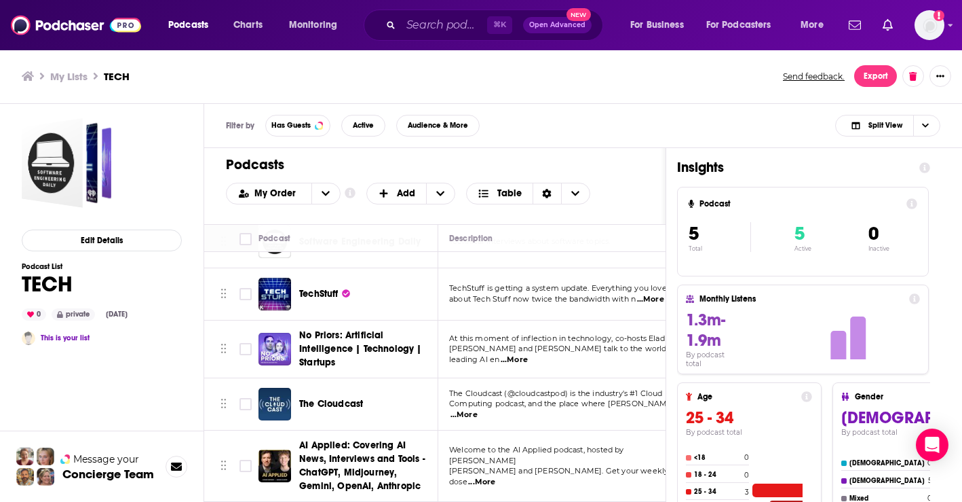
click at [331, 398] on span "The Cloudcast" at bounding box center [331, 404] width 64 height 12
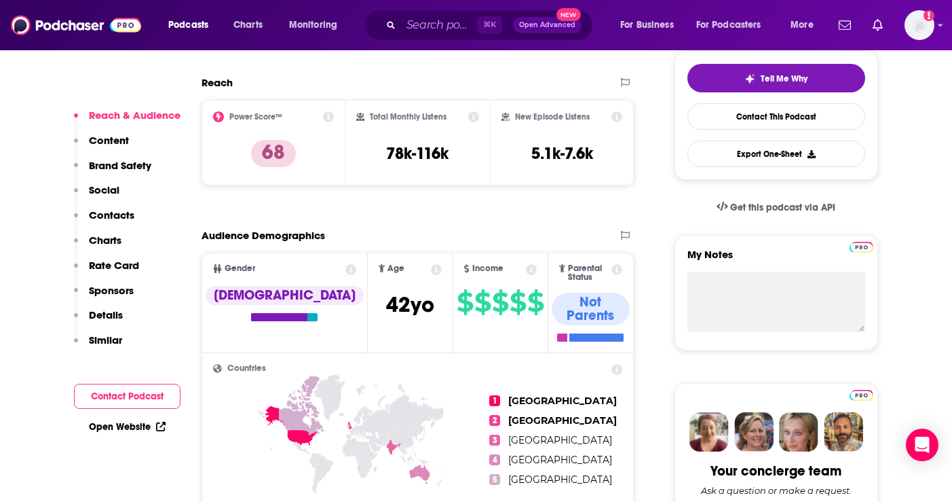
scroll to position [268, 0]
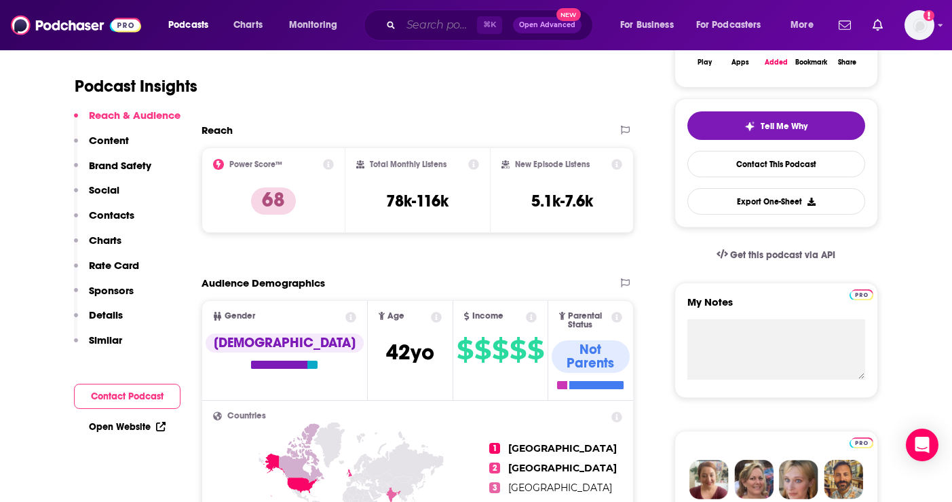
click at [461, 18] on input "Search podcasts, credits, & more..." at bounding box center [439, 25] width 76 height 22
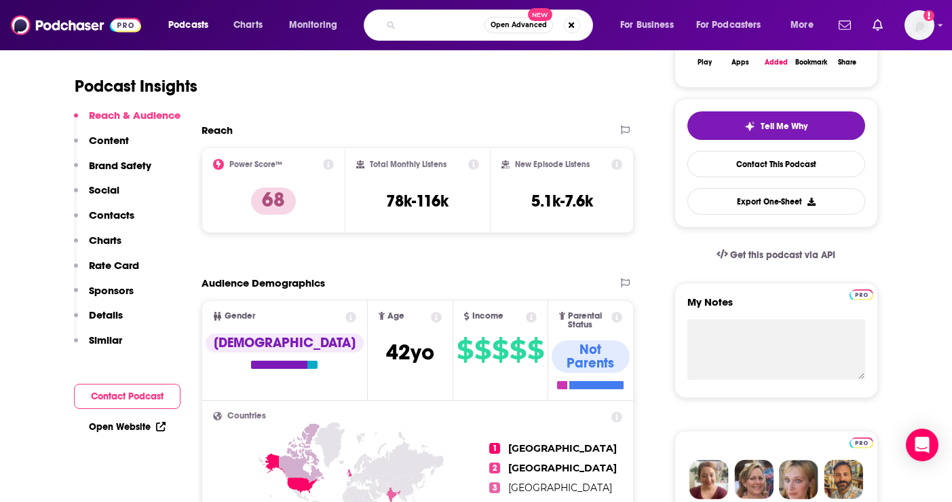
type input "machine learning street podcast"
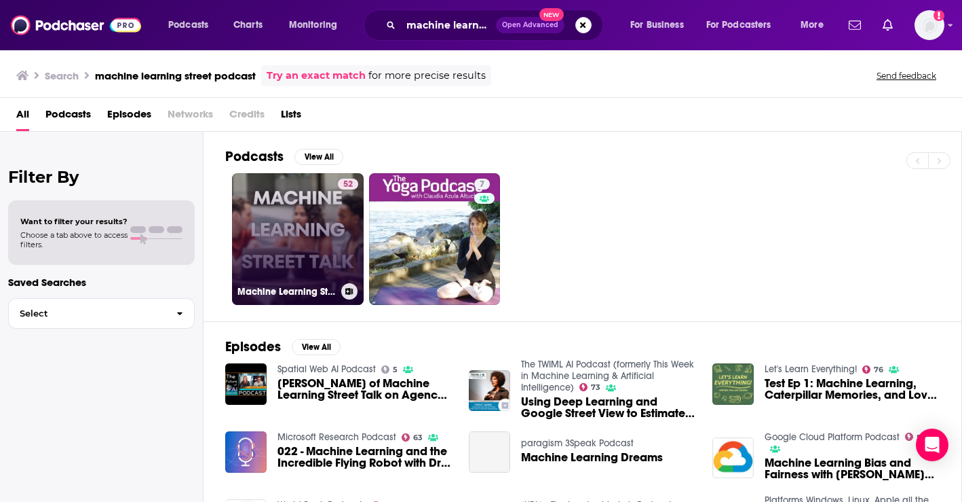
click at [308, 244] on link "52 Machine Learning Street Talk" at bounding box center [298, 239] width 132 height 132
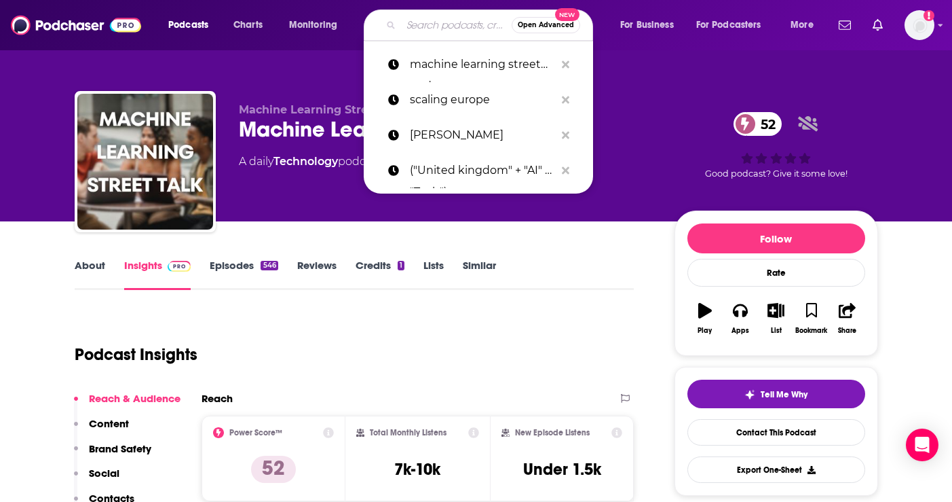
click at [441, 28] on input "Search podcasts, credits, & more..." at bounding box center [456, 25] width 111 height 22
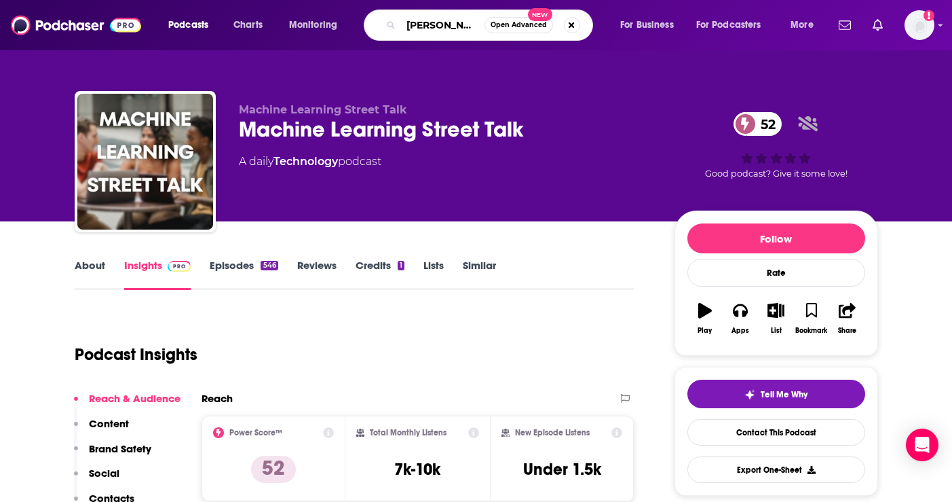
type input "tim scarf"
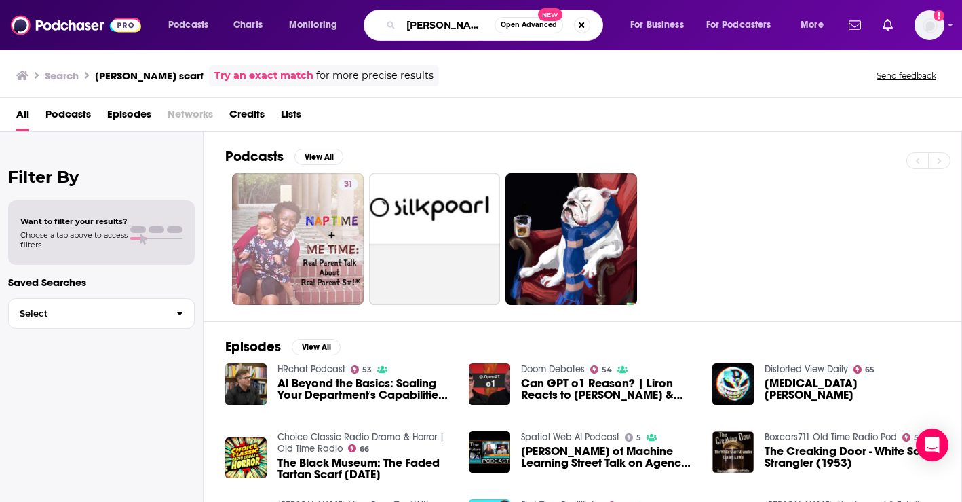
click at [461, 26] on input "tim scarf" at bounding box center [448, 25] width 94 height 22
type input "tim scarfe"
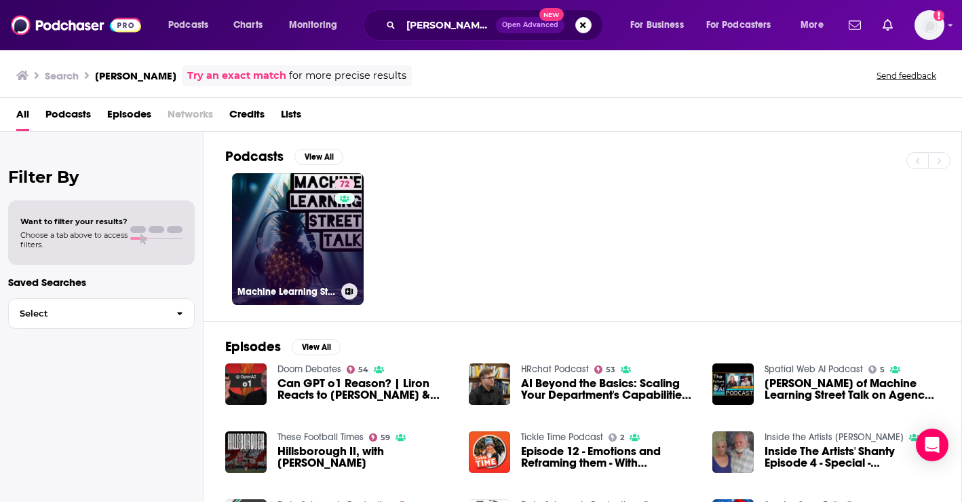
click at [295, 235] on link "72 Machine Learning Street Talk (MLST)" at bounding box center [298, 239] width 132 height 132
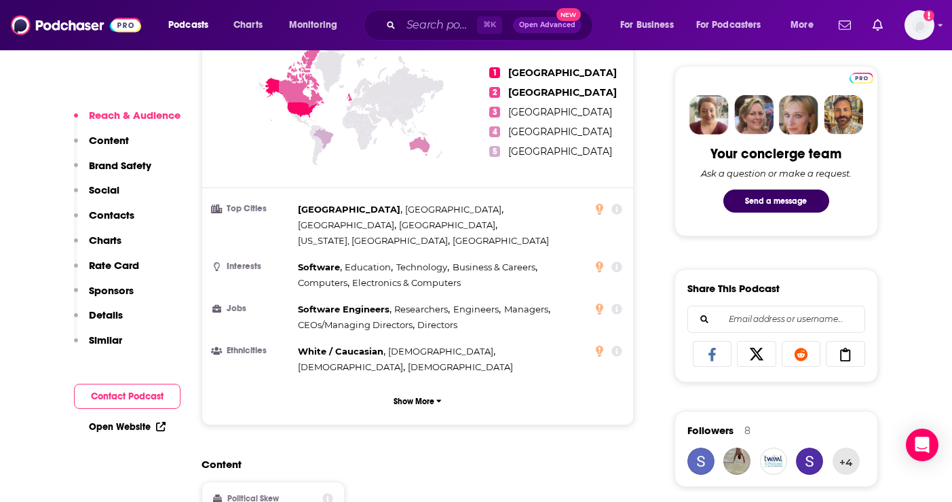
scroll to position [568, 0]
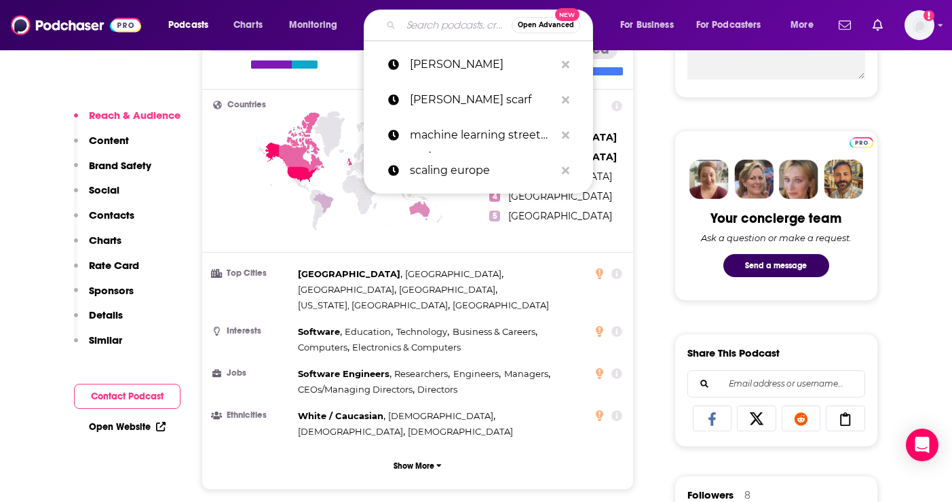
click at [427, 20] on input "Search podcasts, credits, & more..." at bounding box center [456, 25] width 111 height 22
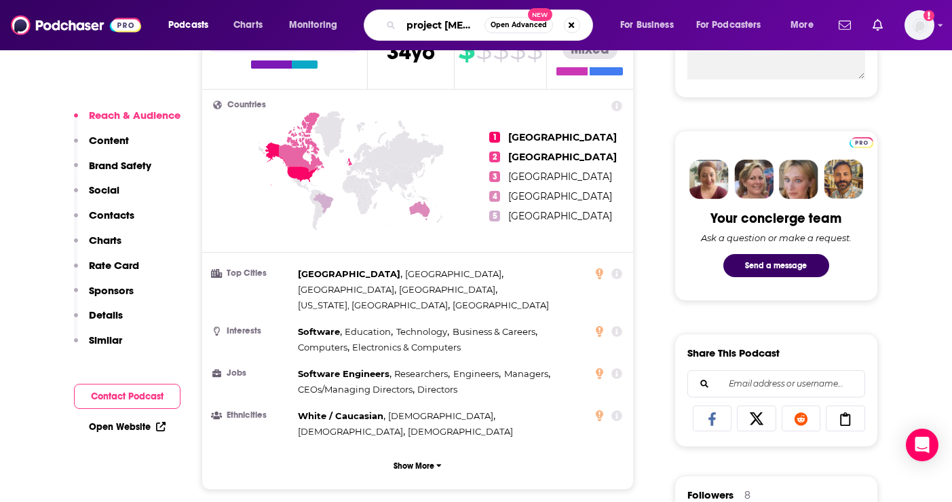
type input "project flux"
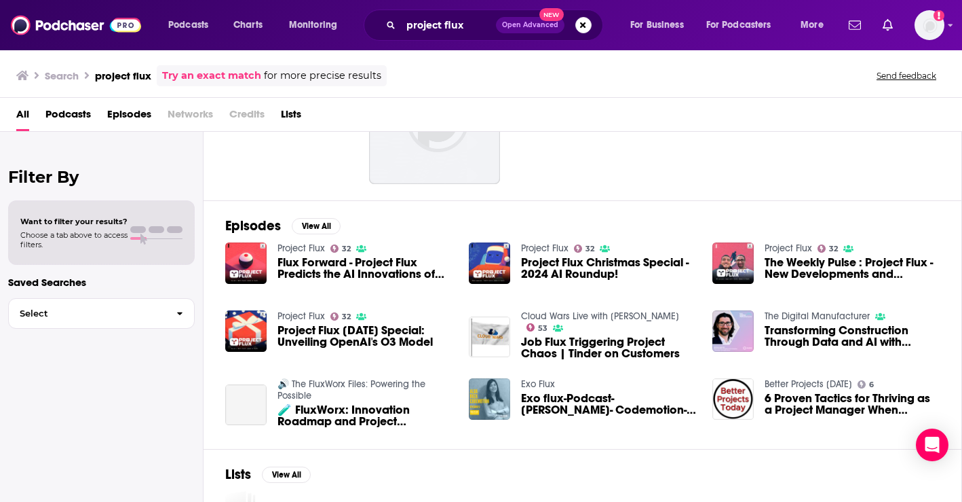
scroll to position [190, 0]
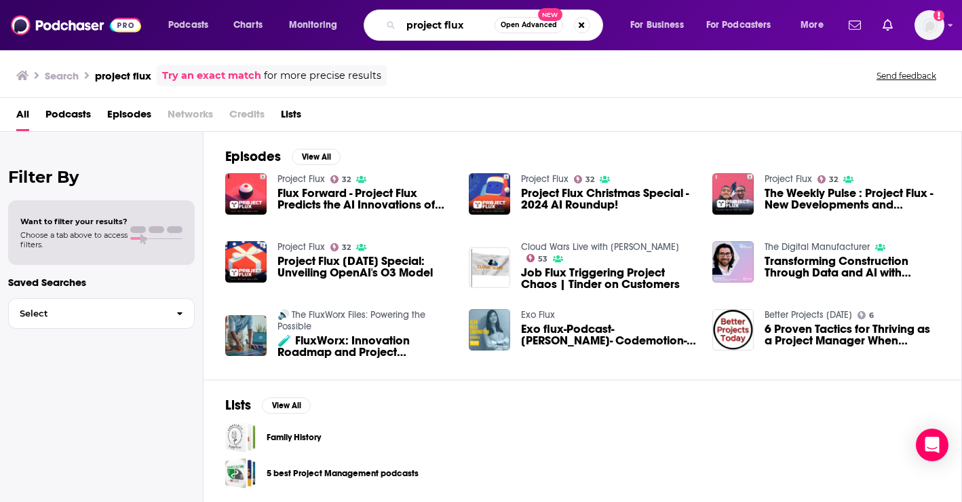
click at [471, 26] on input "project flux" at bounding box center [448, 25] width 94 height 22
click at [583, 26] on button "Search podcasts, credits, & more..." at bounding box center [582, 25] width 16 height 16
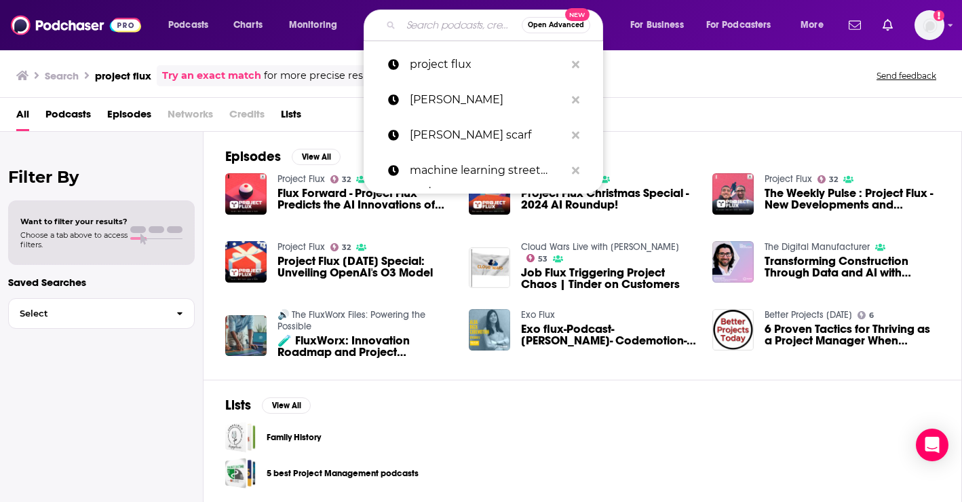
type input "z"
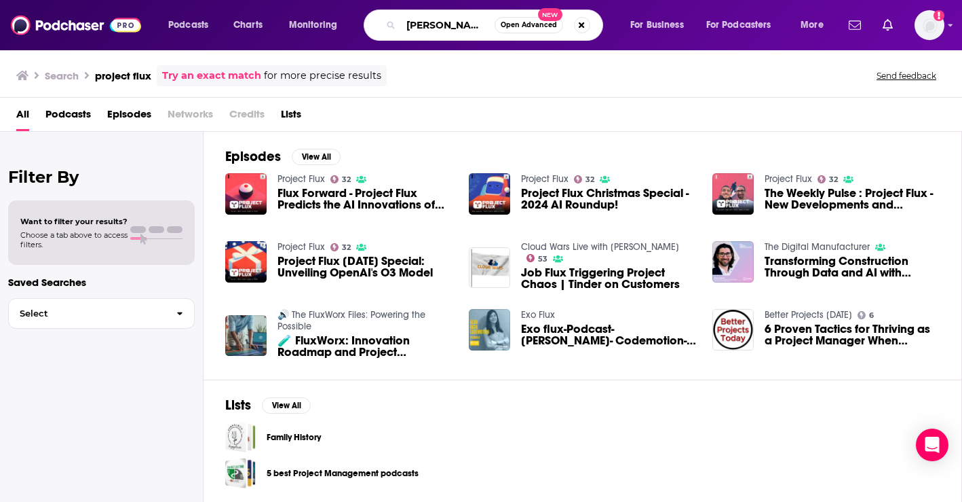
type input "azheem azhar"
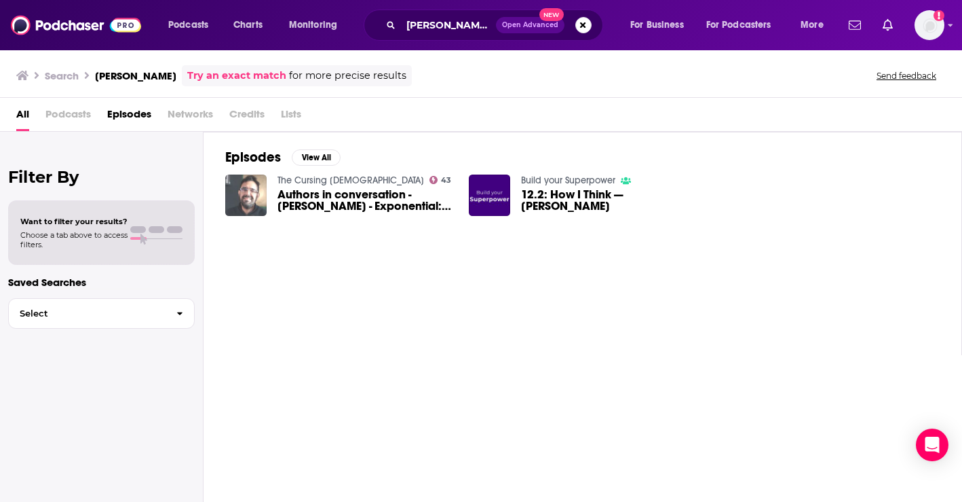
click at [263, 206] on img "Authors in conversation - Azheem Azhar - Exponential: How Accelerating Technolo…" at bounding box center [245, 194] width 41 height 41
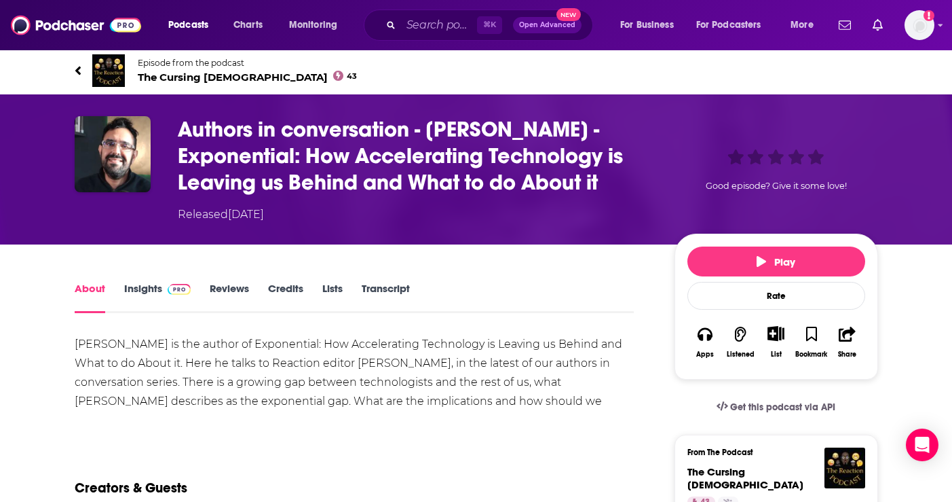
scroll to position [5, 0]
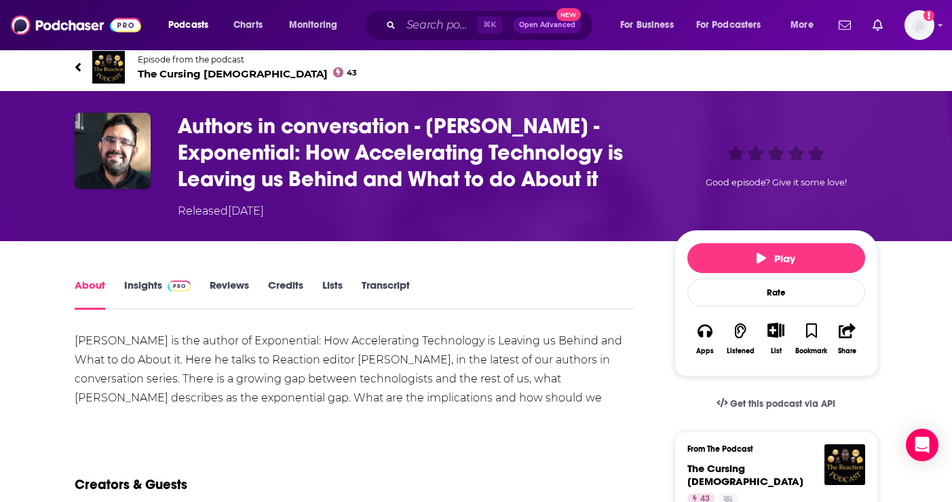
click at [138, 286] on link "Insights" at bounding box center [157, 293] width 67 height 31
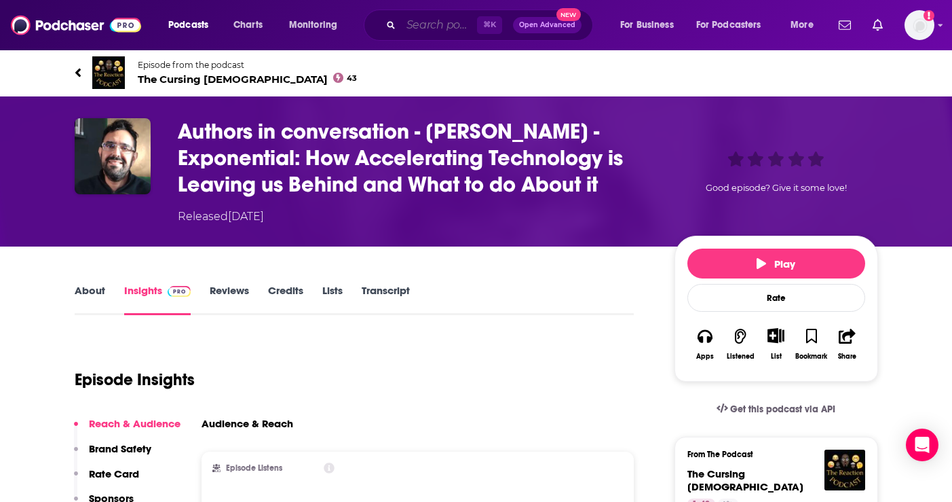
click at [442, 23] on input "Search podcasts, credits, & more..." at bounding box center [439, 25] width 76 height 22
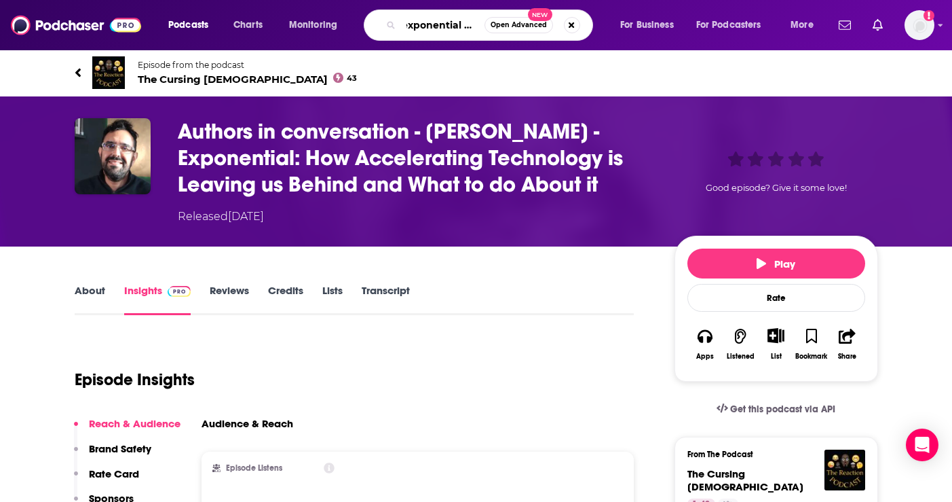
type input "exponential view"
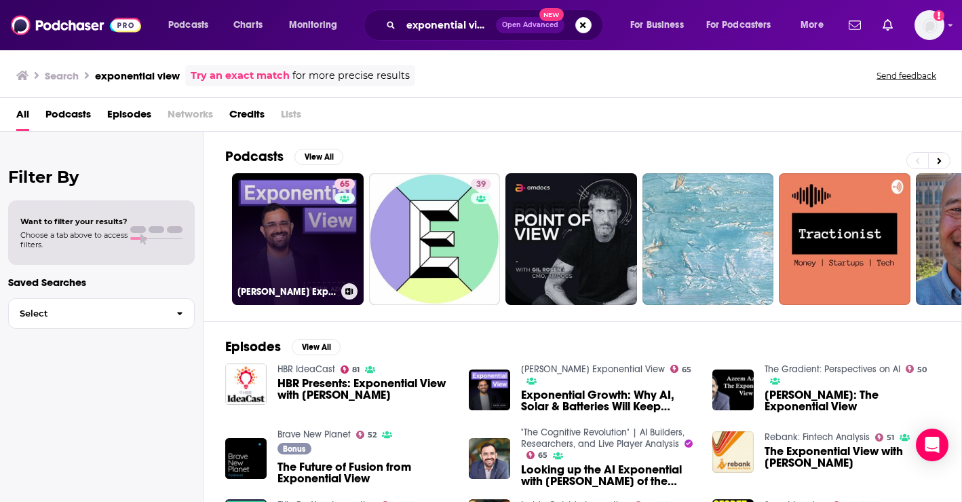
click at [265, 216] on link "65 Azeem Azhar's Exponential View" at bounding box center [298, 239] width 132 height 132
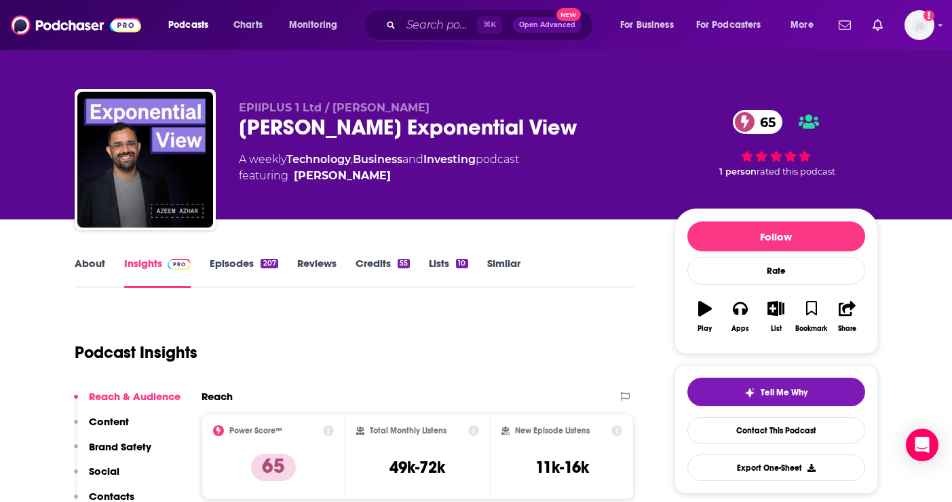
scroll to position [3, 0]
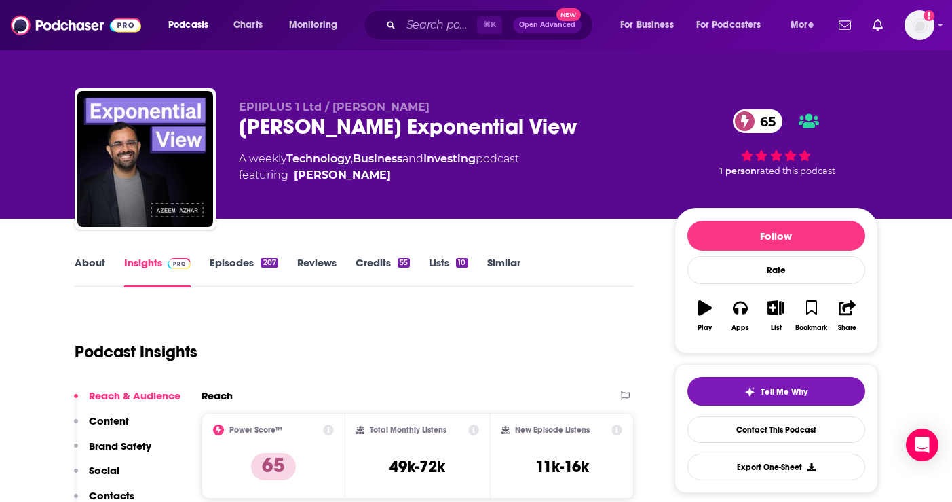
click at [222, 263] on link "Episodes 207" at bounding box center [244, 271] width 68 height 31
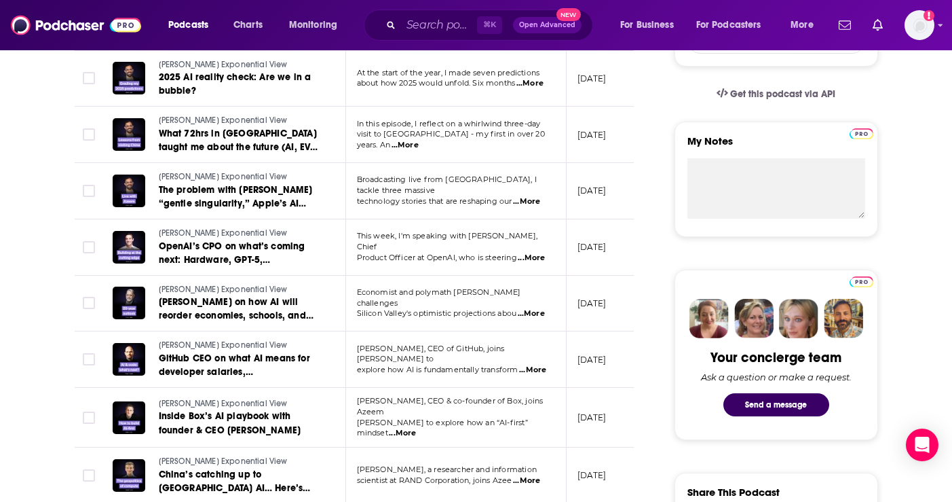
scroll to position [445, 0]
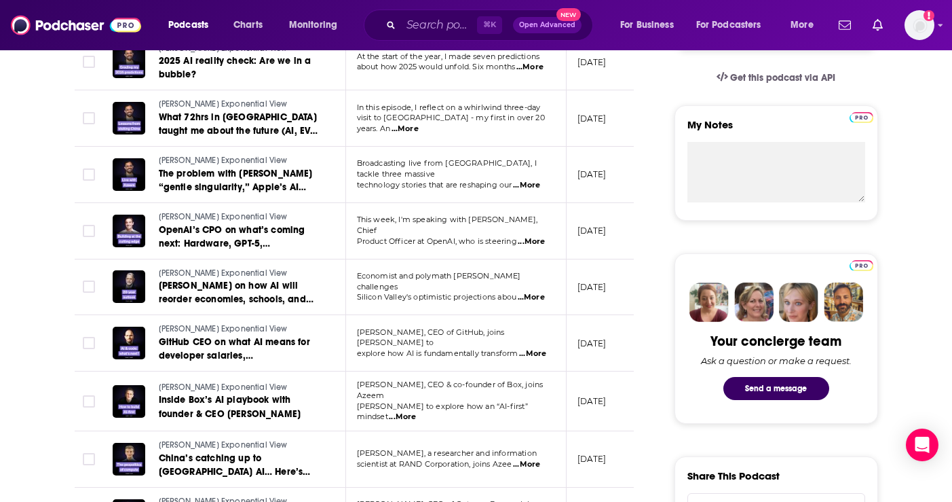
click at [535, 348] on span "...More" at bounding box center [532, 353] width 27 height 11
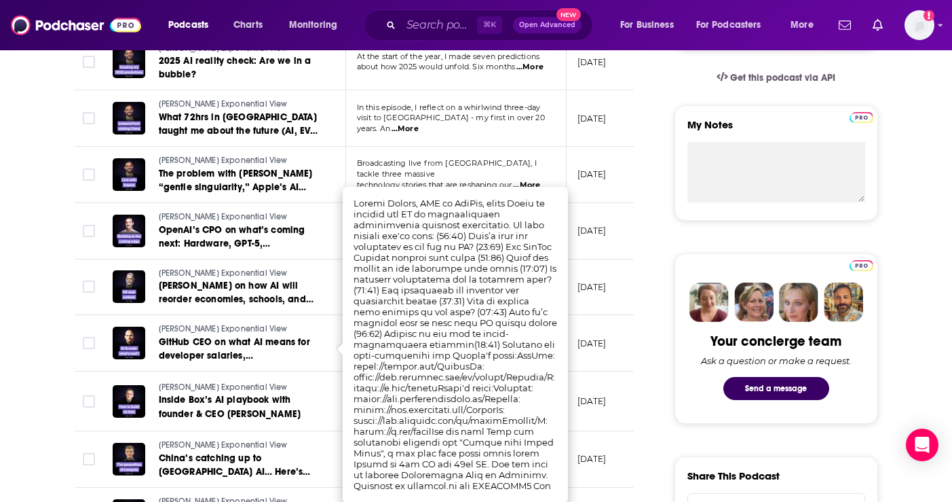
click at [325, 427] on td "Azeem Azhar's Exponential View Inside Box’s AI playbook with founder & CEO Aaro…" at bounding box center [224, 401] width 244 height 60
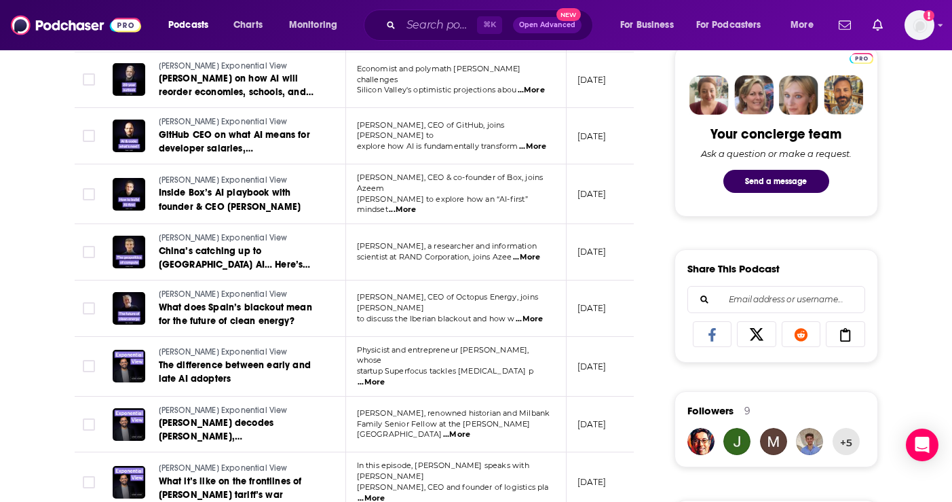
scroll to position [653, 0]
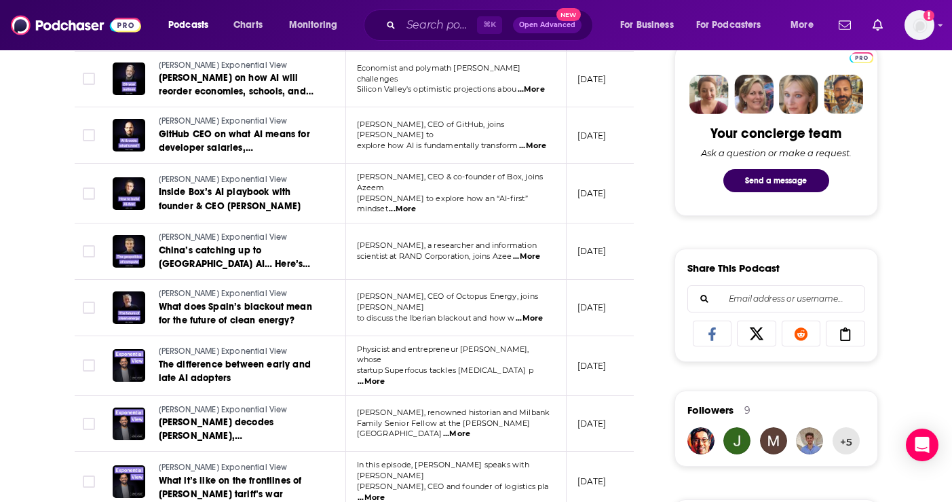
click at [385, 376] on span "...More" at bounding box center [371, 381] width 27 height 11
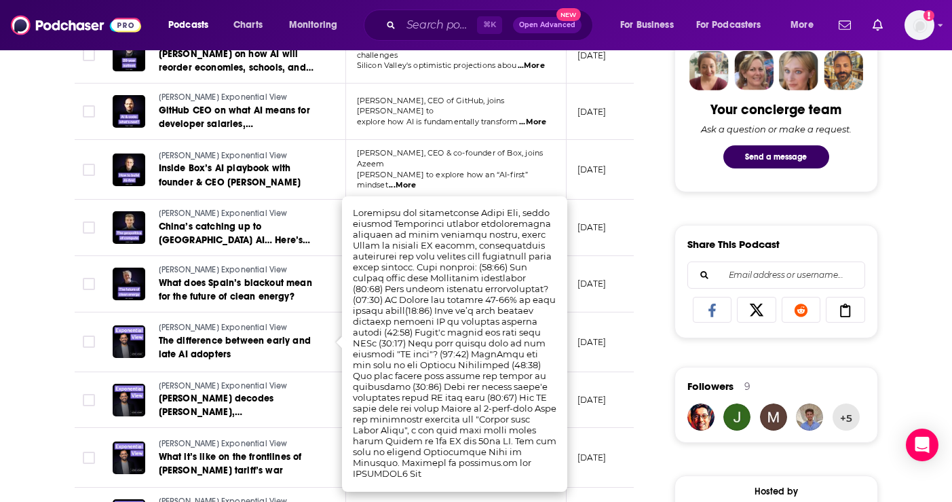
scroll to position [682, 0]
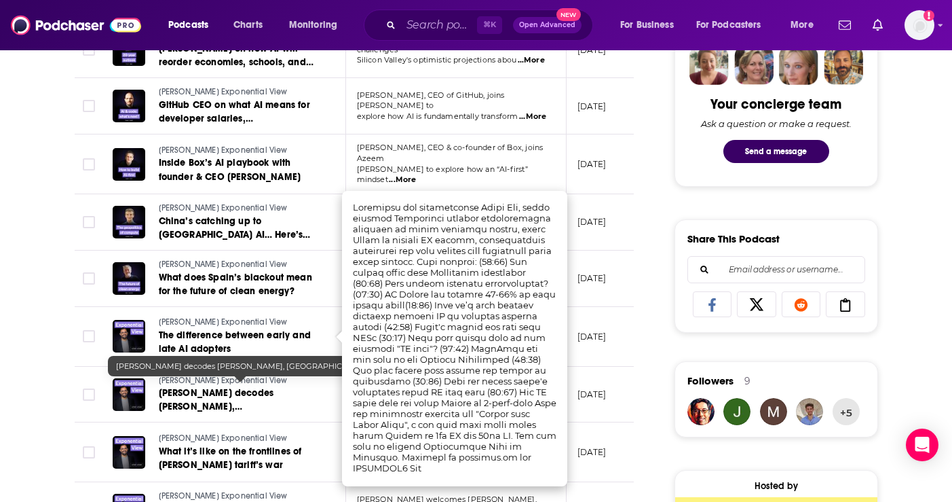
click at [295, 393] on link "Sir Niall Ferguson decodes Trump, China, and the new world order" at bounding box center [240, 399] width 163 height 27
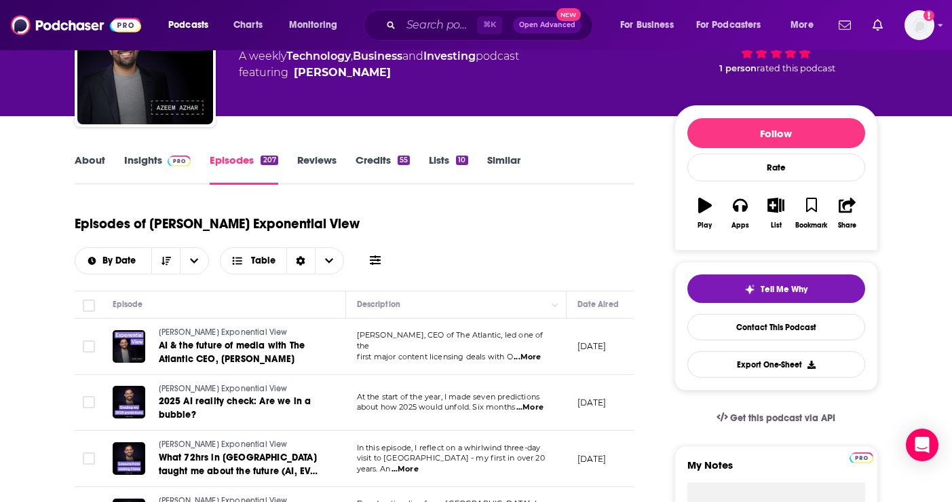
scroll to position [3, 0]
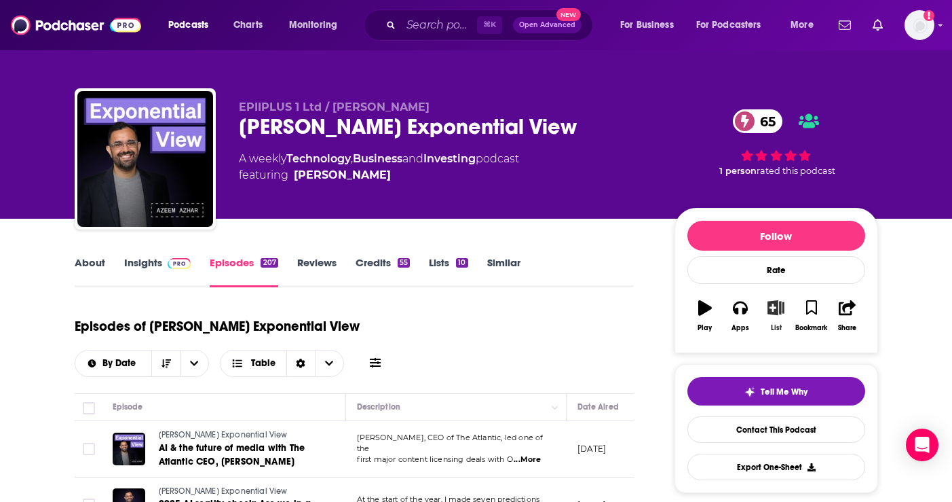
click at [770, 307] on icon "button" at bounding box center [776, 307] width 17 height 15
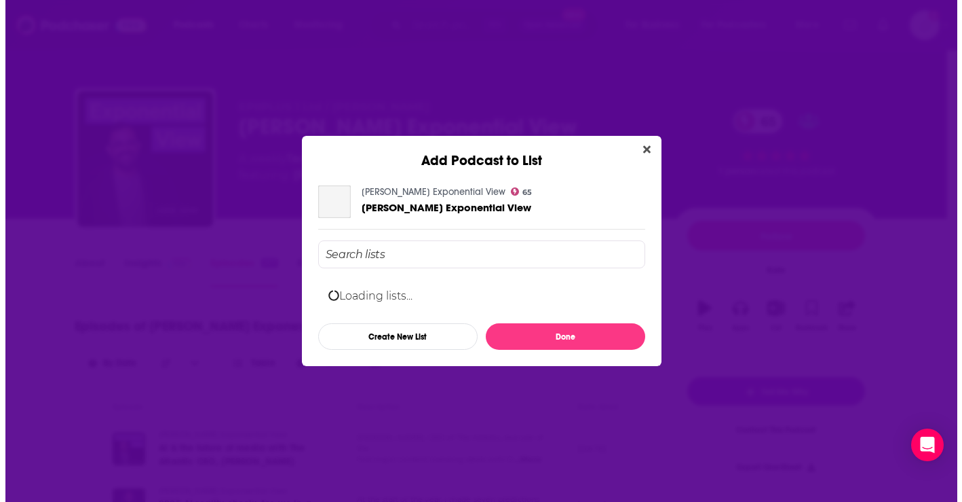
scroll to position [0, 0]
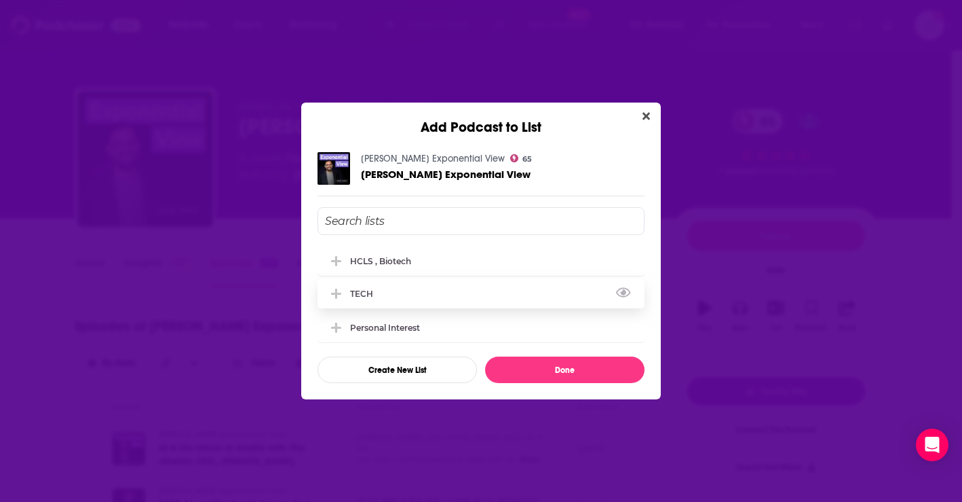
click at [337, 292] on icon "Add Podcast To List" at bounding box center [336, 293] width 10 height 10
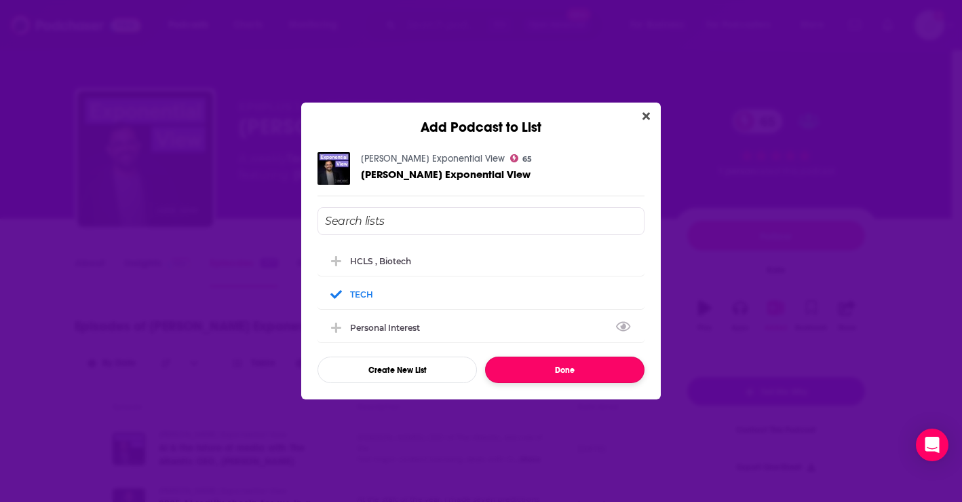
click at [529, 375] on button "Done" at bounding box center [564, 369] width 159 height 26
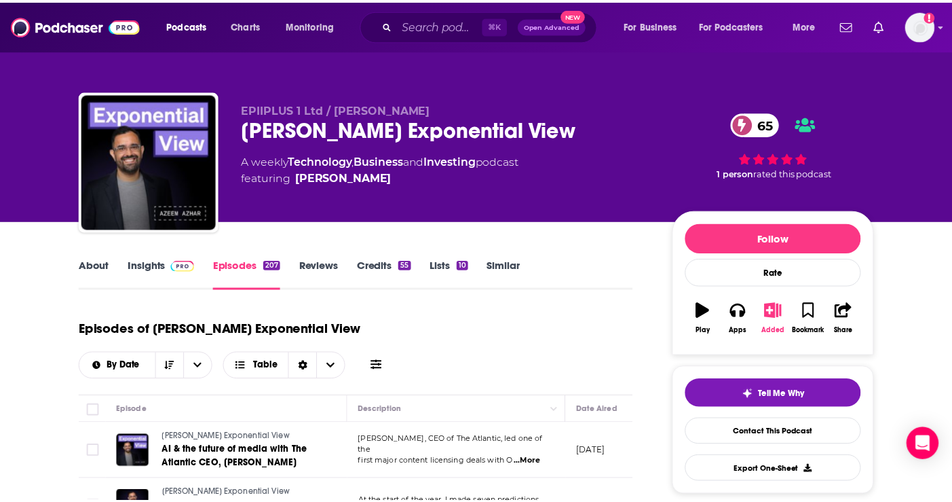
scroll to position [3, 0]
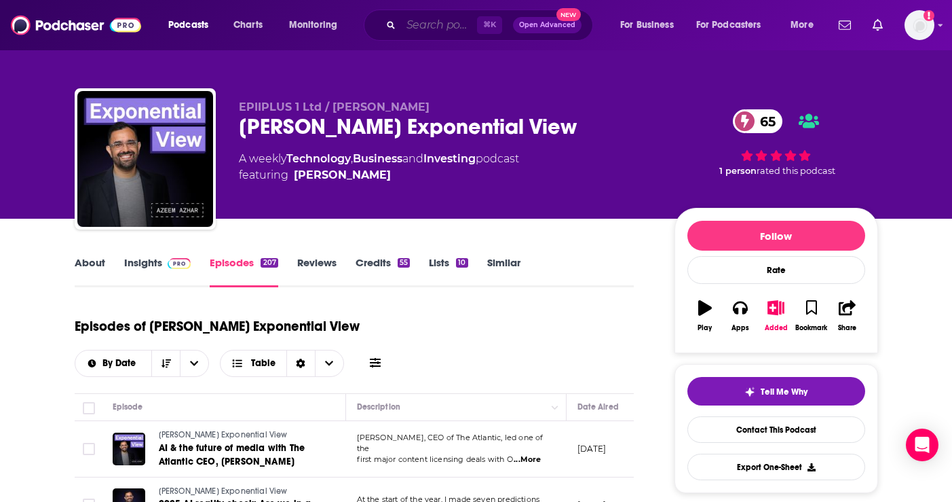
click at [417, 23] on input "Search podcasts, credits, & more..." at bounding box center [439, 25] width 76 height 22
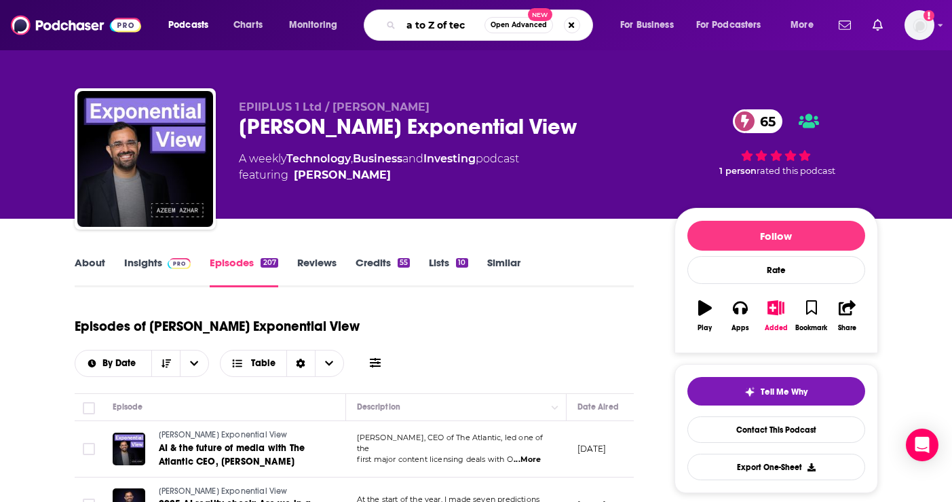
type input "a to Z of tech"
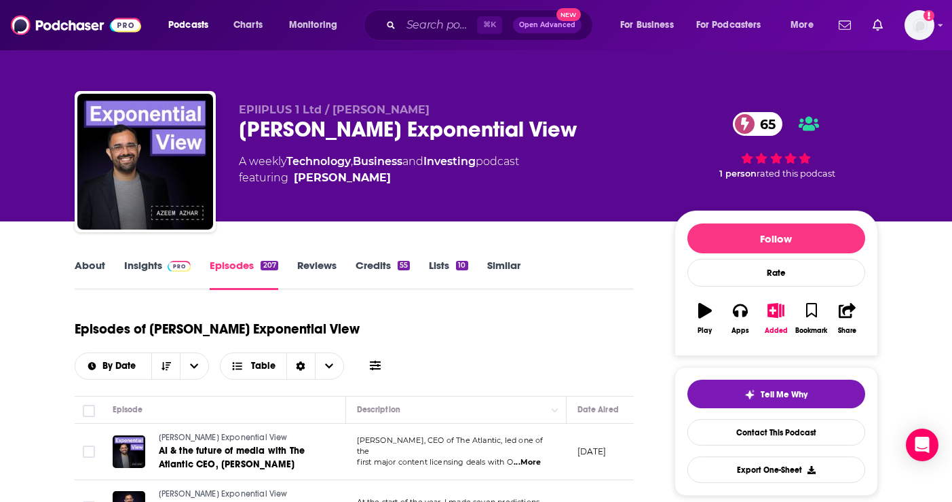
click at [271, 265] on div "207" at bounding box center [269, 266] width 17 height 10
click at [170, 271] on span at bounding box center [180, 265] width 24 height 13
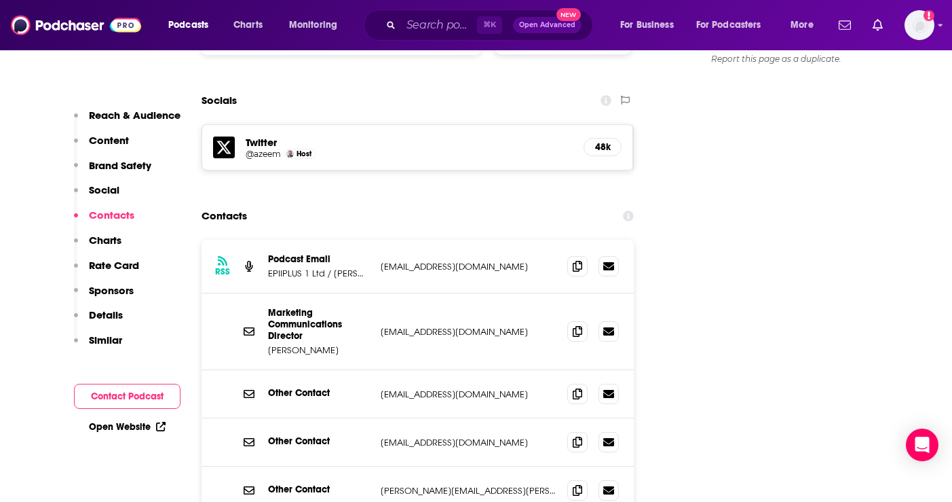
scroll to position [1531, 0]
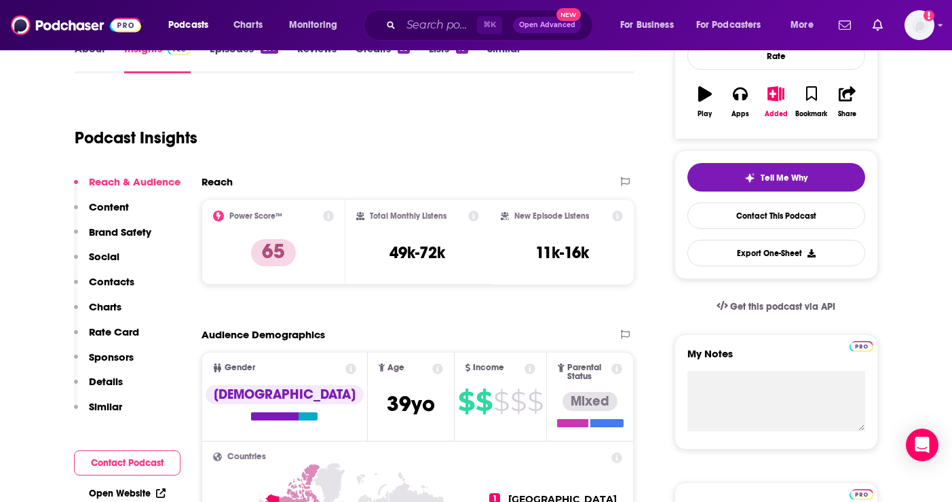
scroll to position [0, 0]
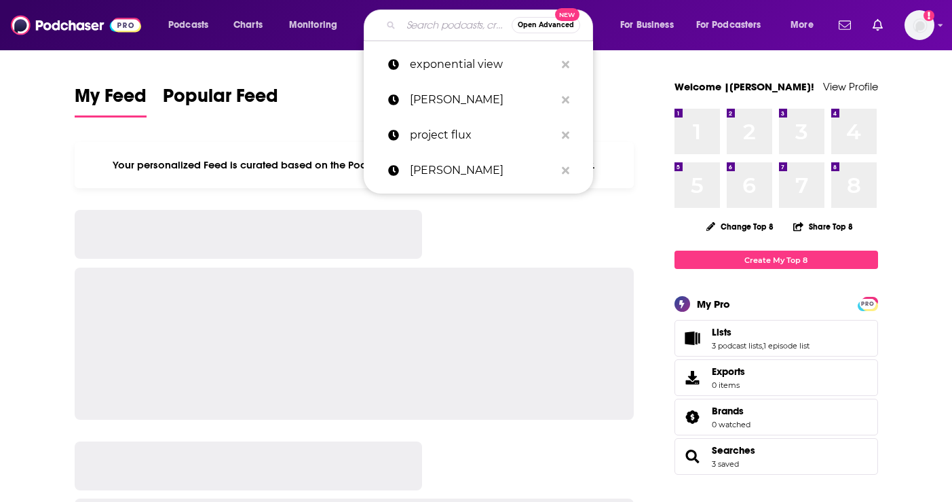
click at [413, 29] on input "Search podcasts, credits, & more..." at bounding box center [456, 25] width 111 height 22
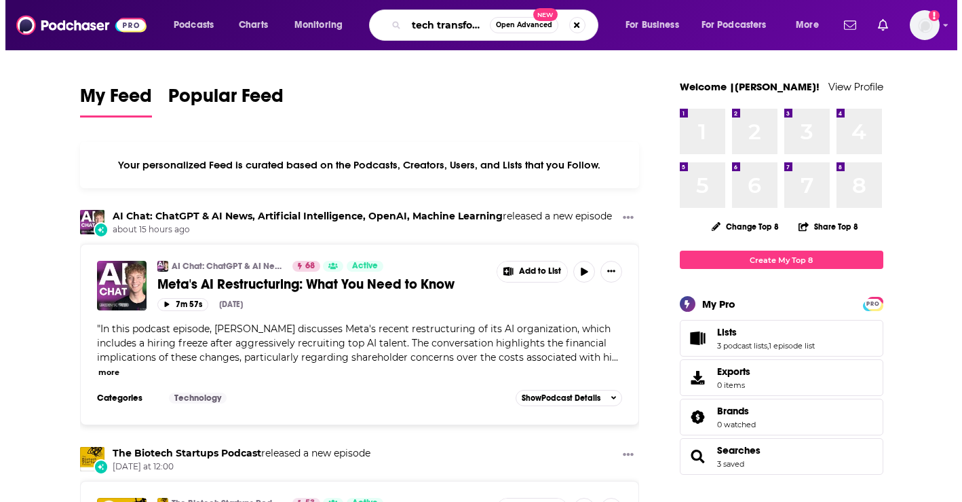
scroll to position [0, 3]
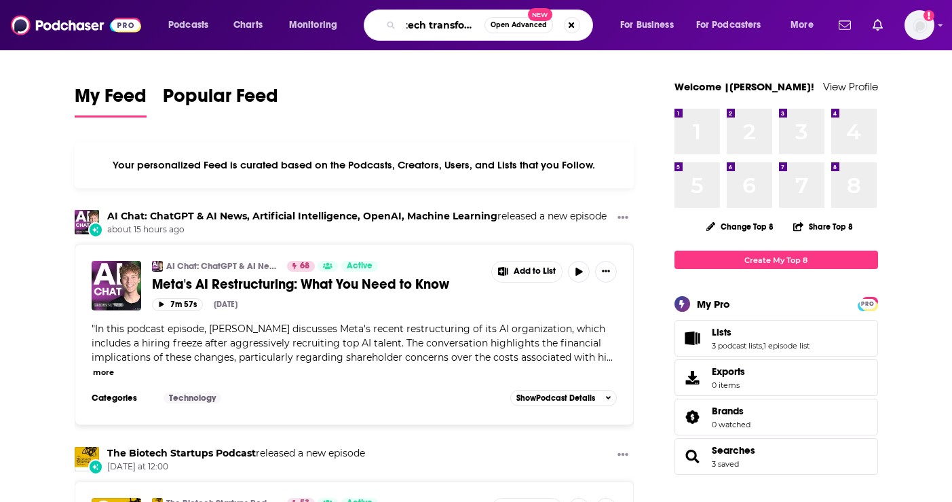
type input "tech transform"
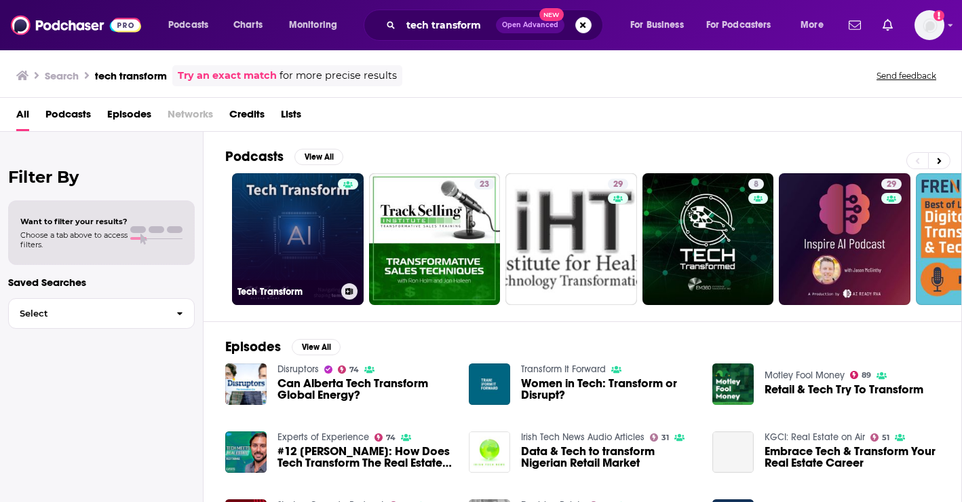
click at [264, 242] on link "Tech Transform" at bounding box center [298, 239] width 132 height 132
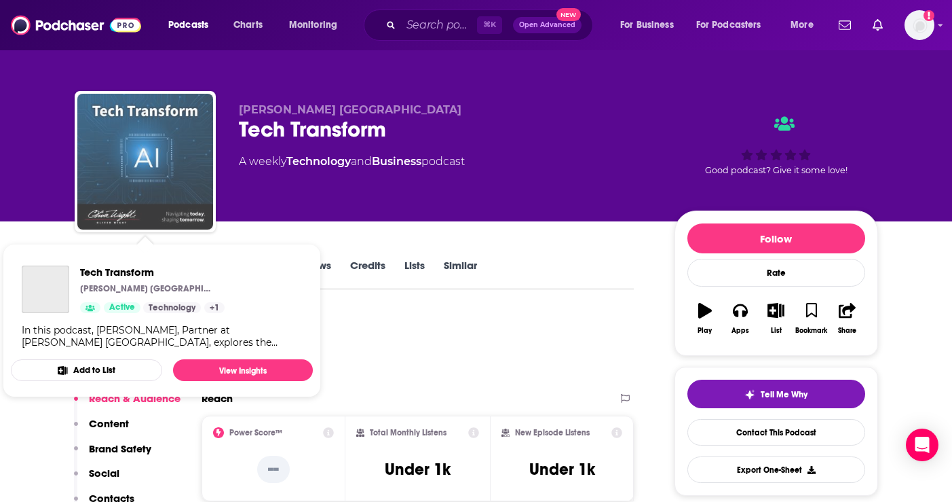
click at [154, 189] on img "Tech Transform" at bounding box center [145, 162] width 136 height 136
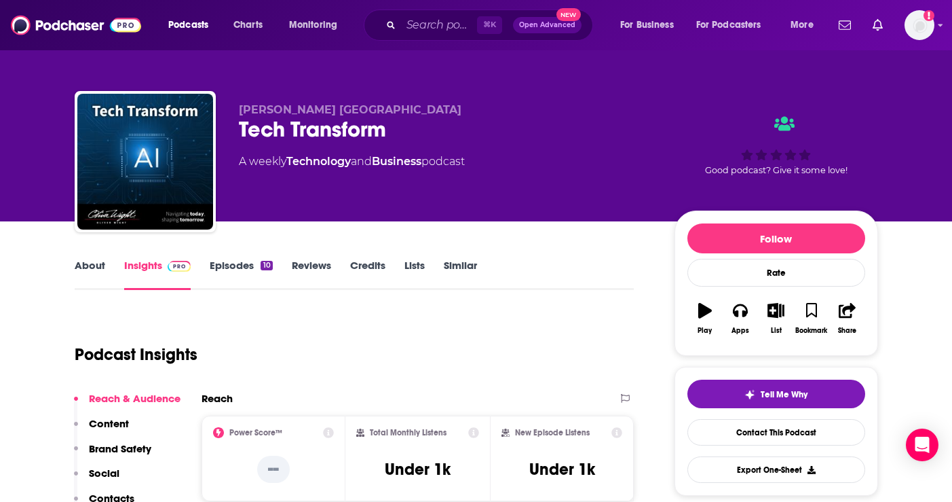
click at [244, 269] on link "Episodes 10" at bounding box center [241, 274] width 62 height 31
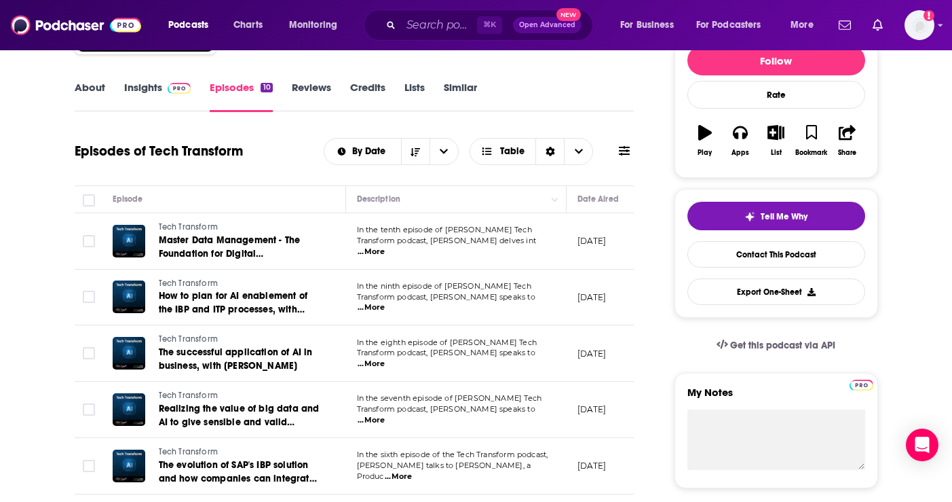
scroll to position [178, 0]
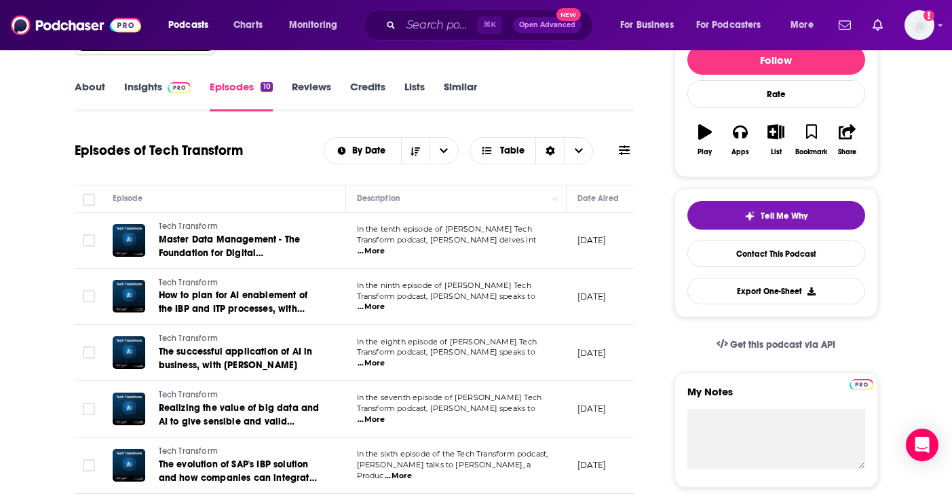
click at [385, 246] on span "...More" at bounding box center [371, 251] width 27 height 11
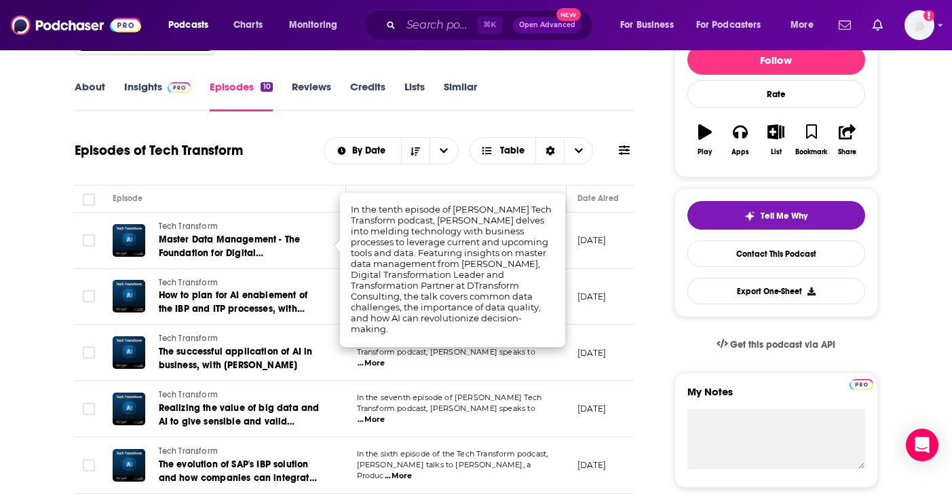
click at [594, 284] on td "June 24, 2025" at bounding box center [611, 297] width 88 height 56
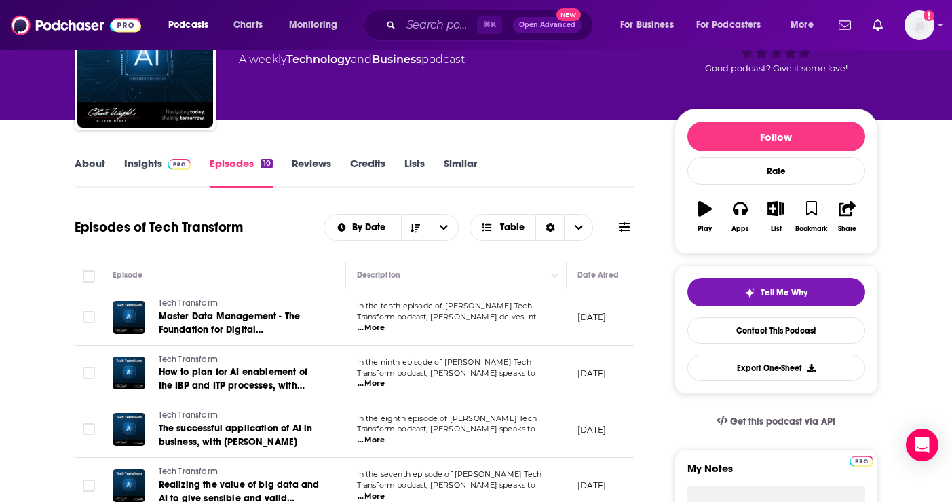
scroll to position [0, 0]
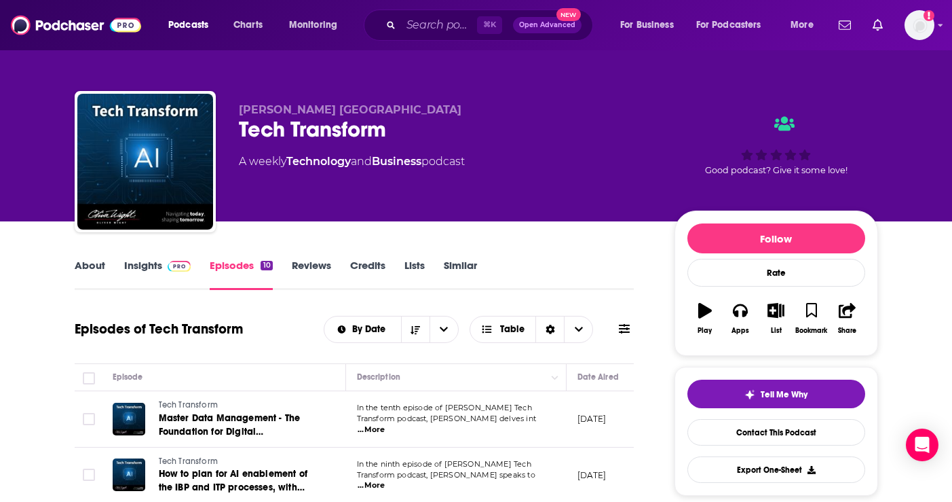
click at [168, 261] on img at bounding box center [180, 266] width 24 height 11
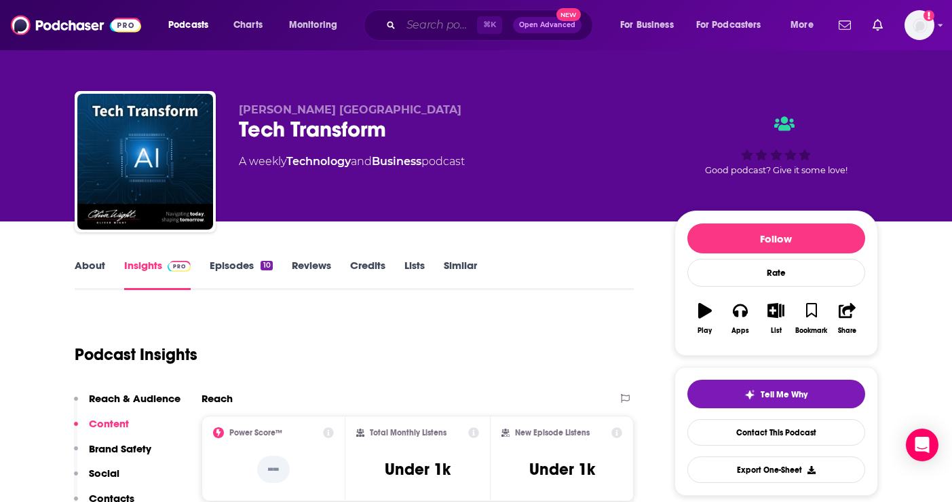
click at [439, 29] on input "Search podcasts, credits, & more..." at bounding box center [439, 25] width 76 height 22
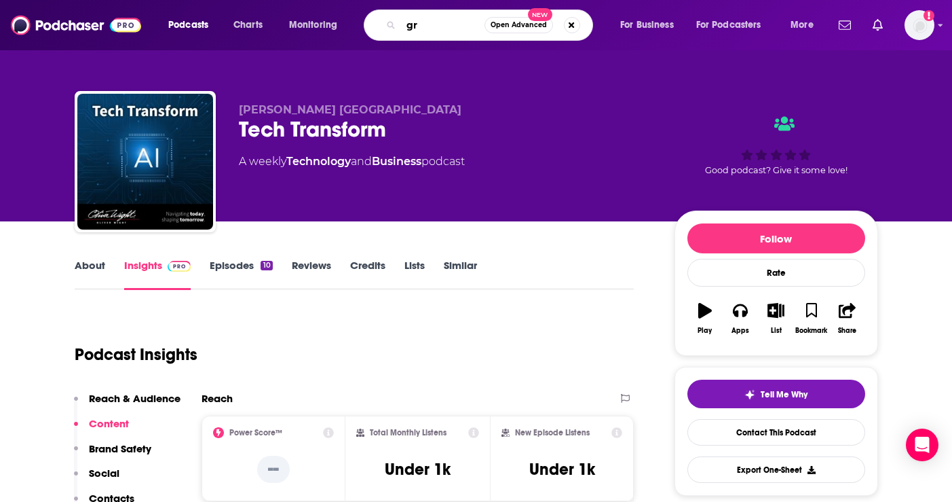
type input "g"
type input "tech transformed"
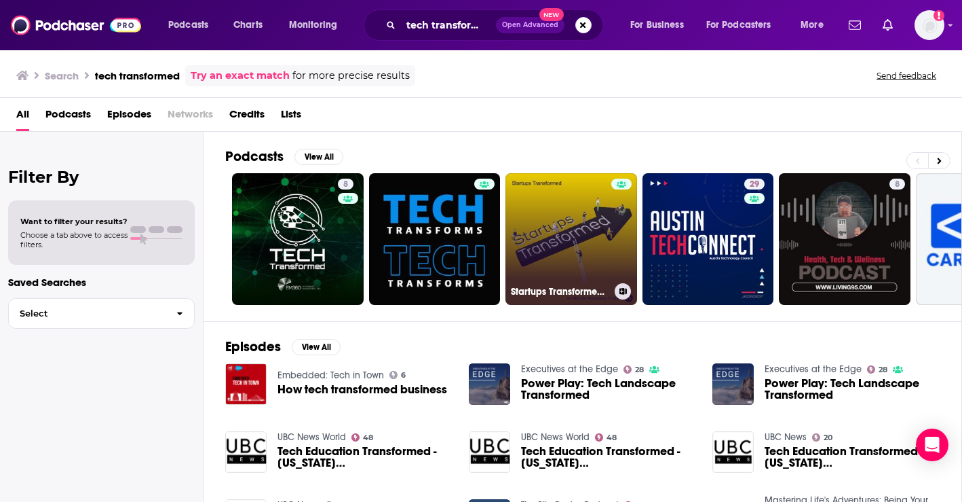
click at [551, 249] on link "Startups Transformed: An Altitude Accelerator Podcast" at bounding box center [572, 239] width 132 height 132
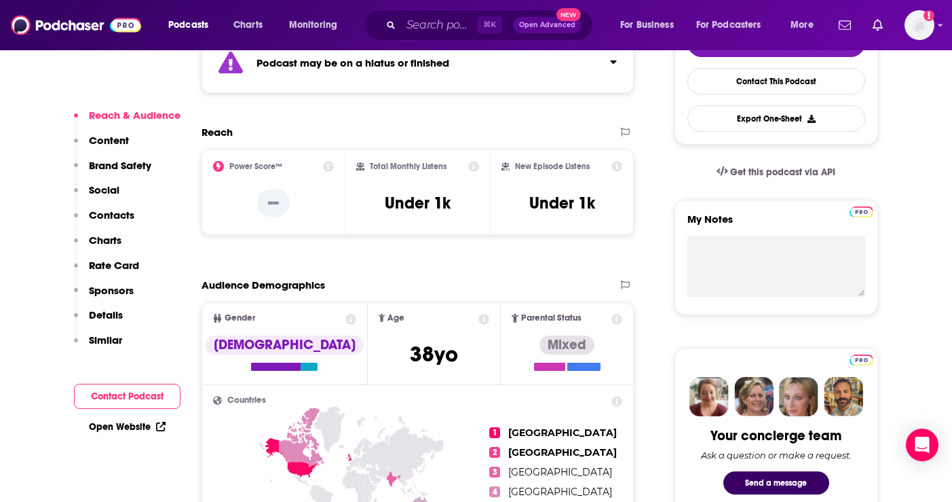
scroll to position [212, 0]
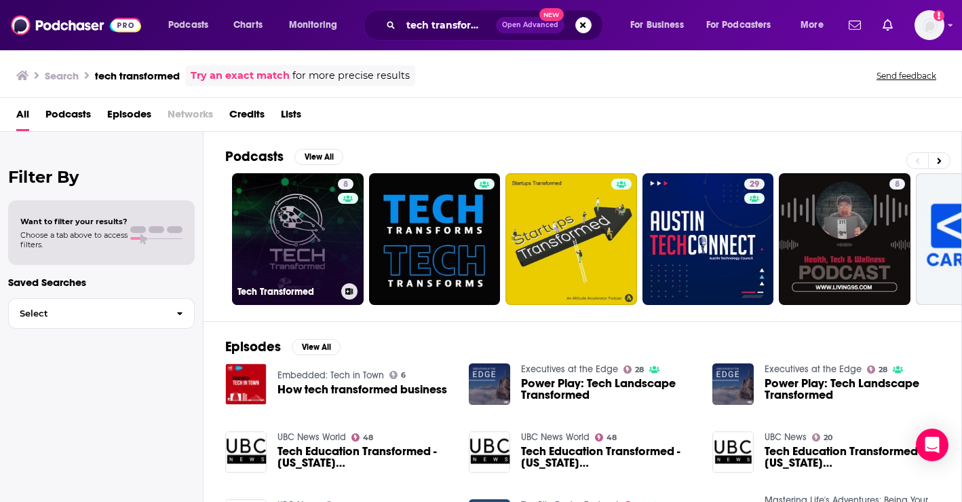
click at [286, 236] on link "8 Tech Transformed" at bounding box center [298, 239] width 132 height 132
